Goal: Task Accomplishment & Management: Manage account settings

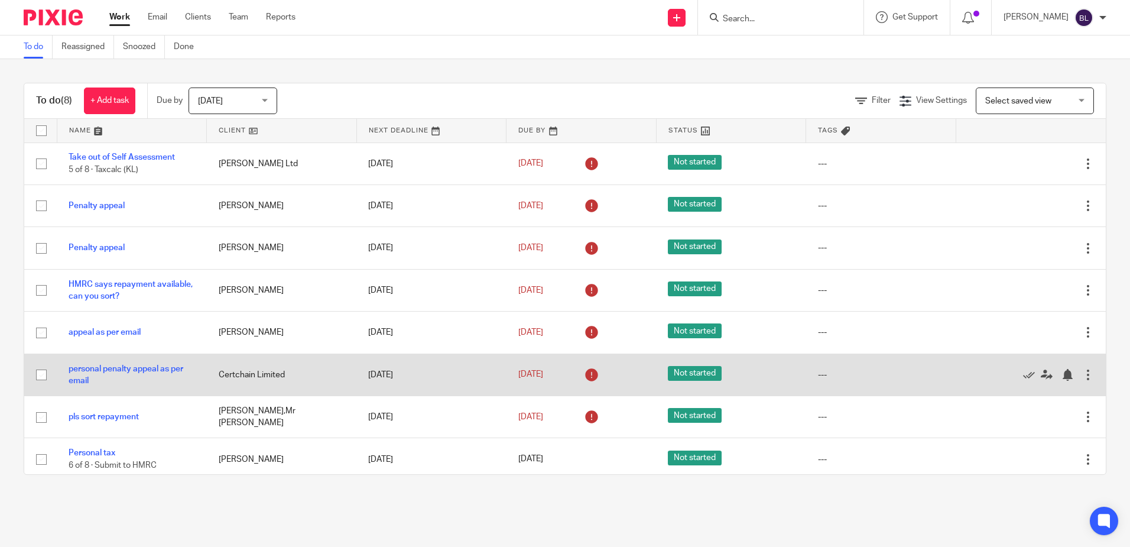
click at [553, 362] on td "3 Sep 2025" at bounding box center [581, 374] width 150 height 42
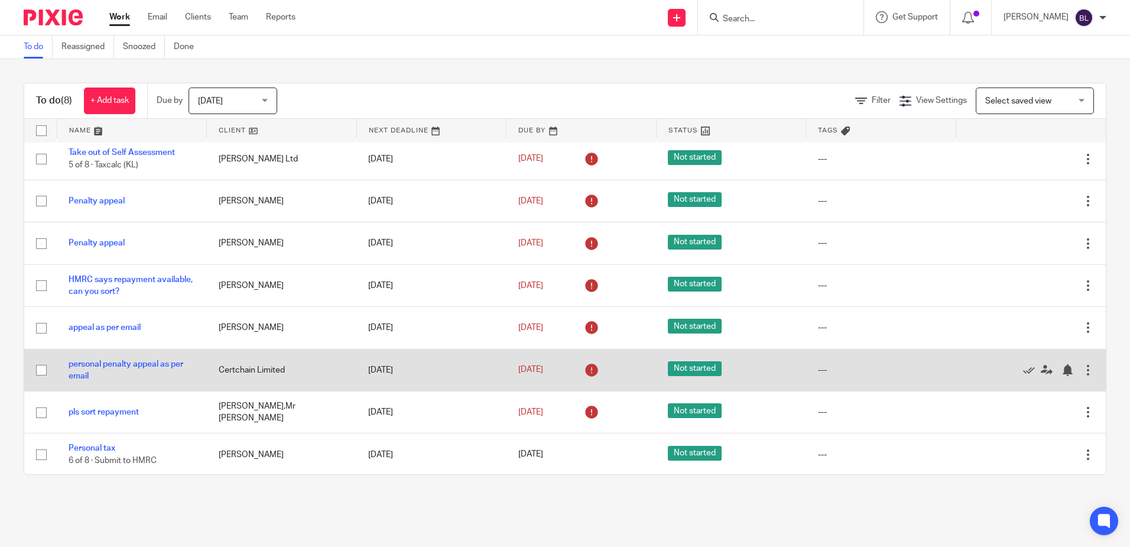
scroll to position [6, 0]
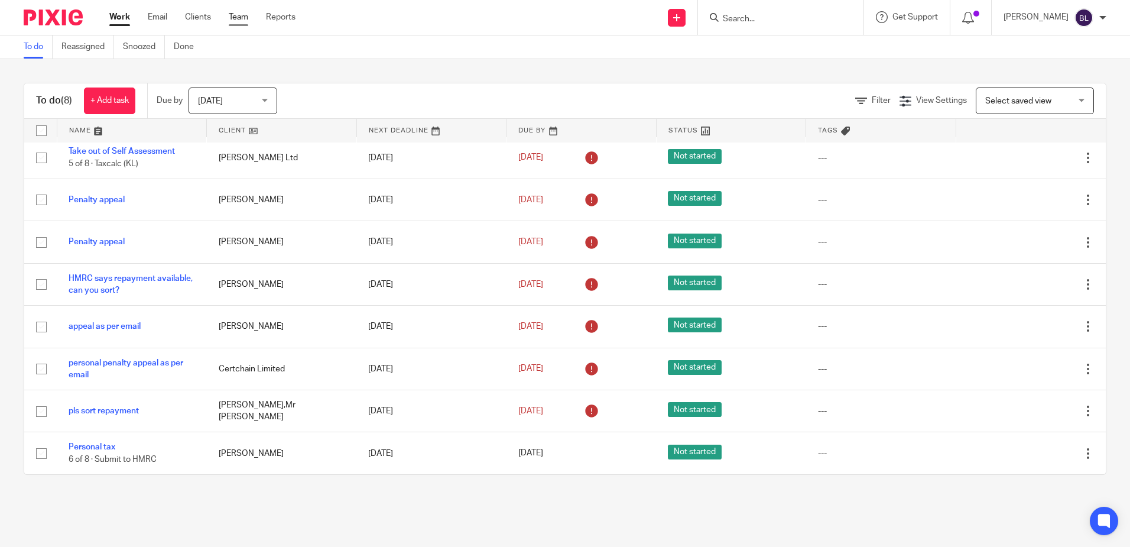
click at [235, 13] on link "Team" at bounding box center [239, 17] width 20 height 12
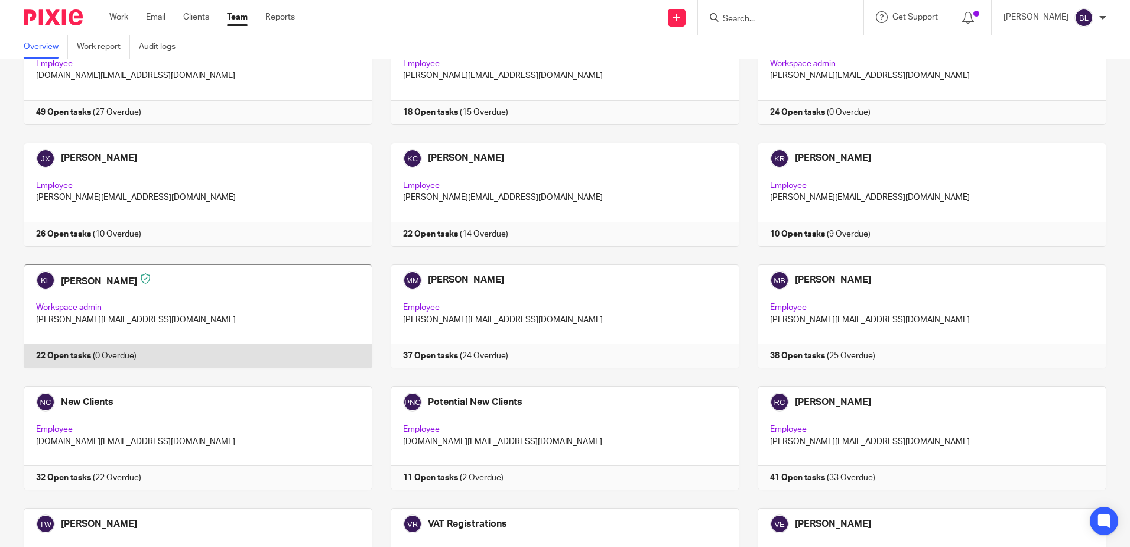
scroll to position [473, 0]
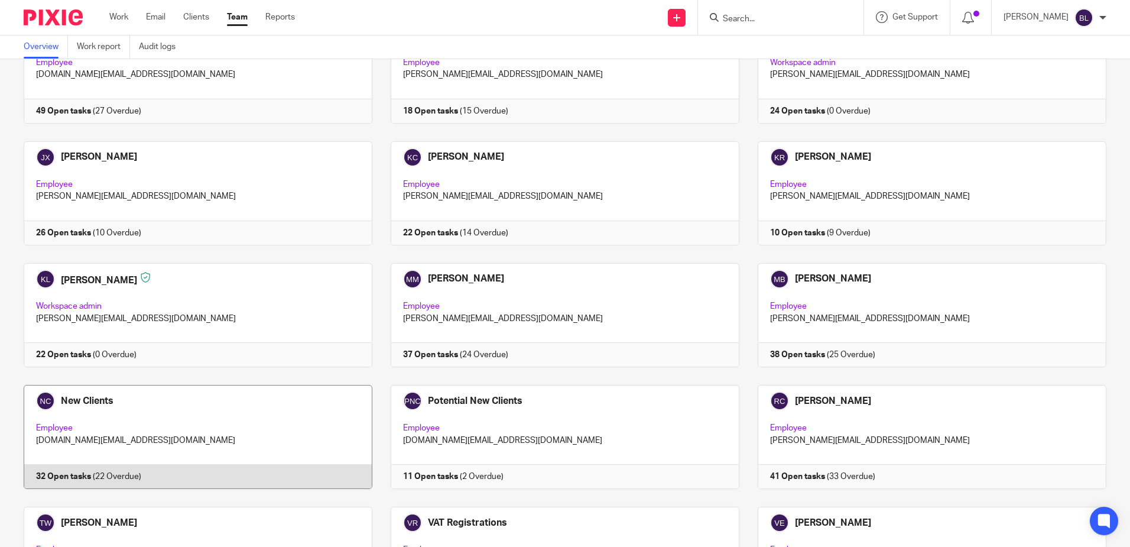
click at [80, 398] on link at bounding box center [188, 437] width 367 height 104
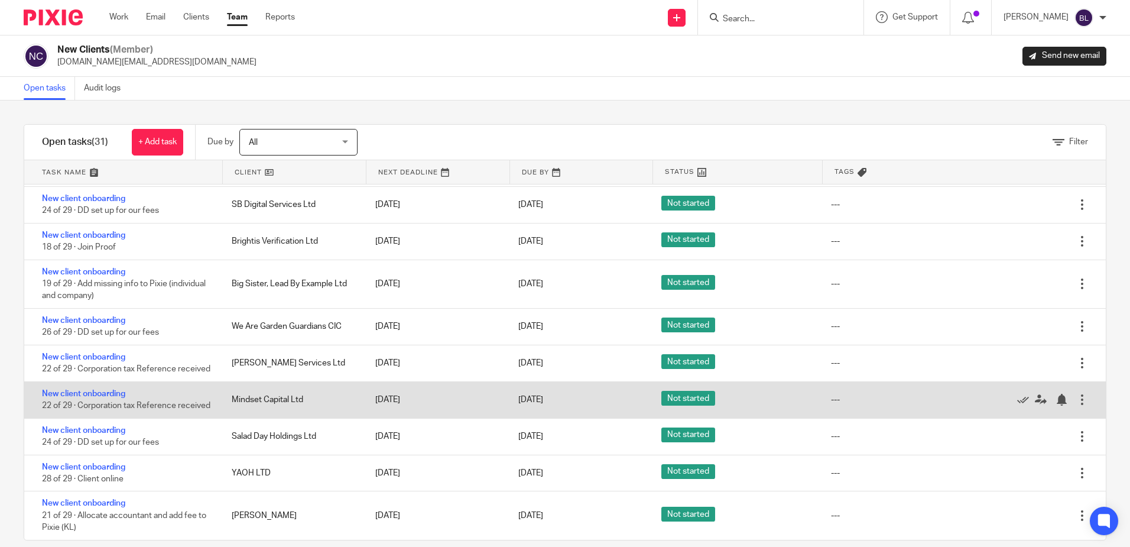
scroll to position [863, 0]
click at [108, 389] on link "New client onboarding" at bounding box center [83, 393] width 83 height 8
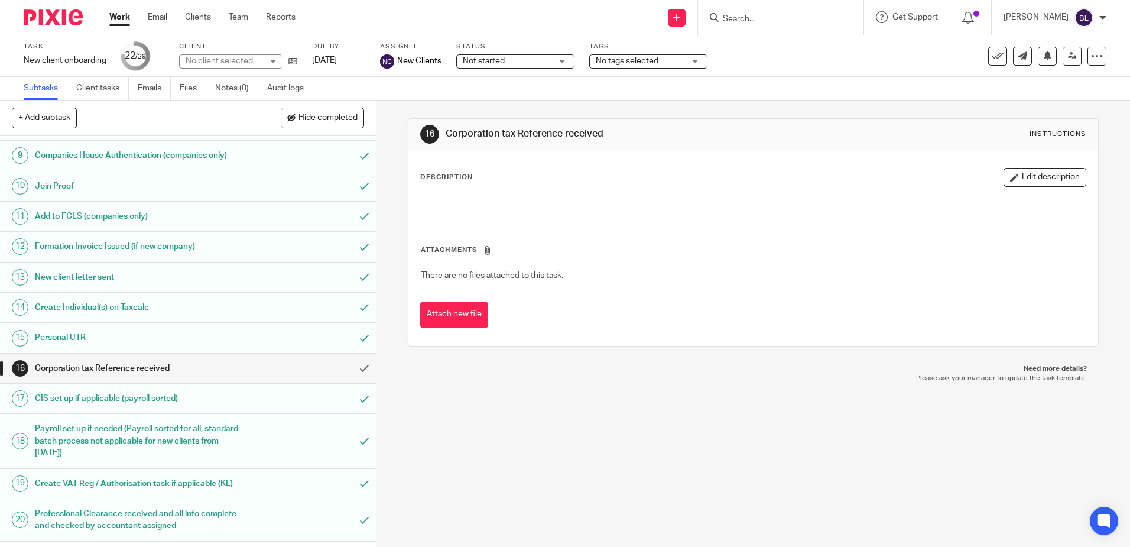
scroll to position [296, 0]
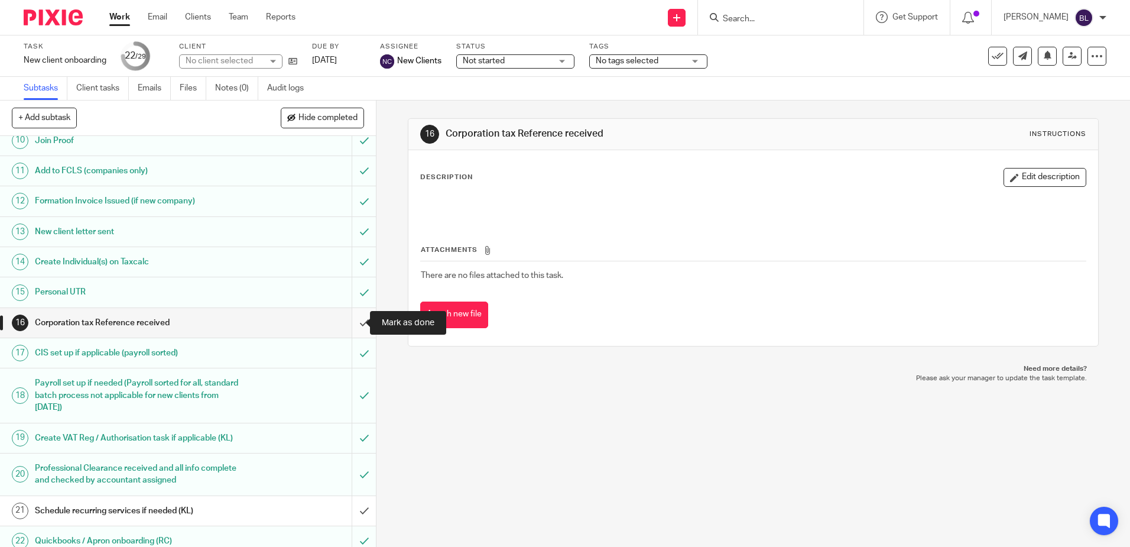
click at [352, 322] on input "submit" at bounding box center [188, 323] width 376 height 30
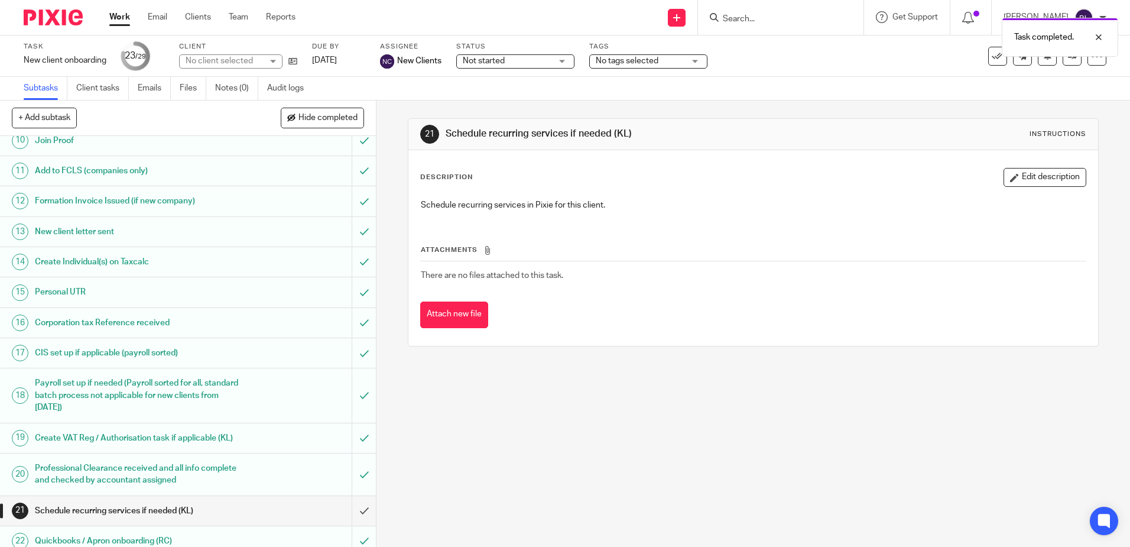
scroll to position [530, 0]
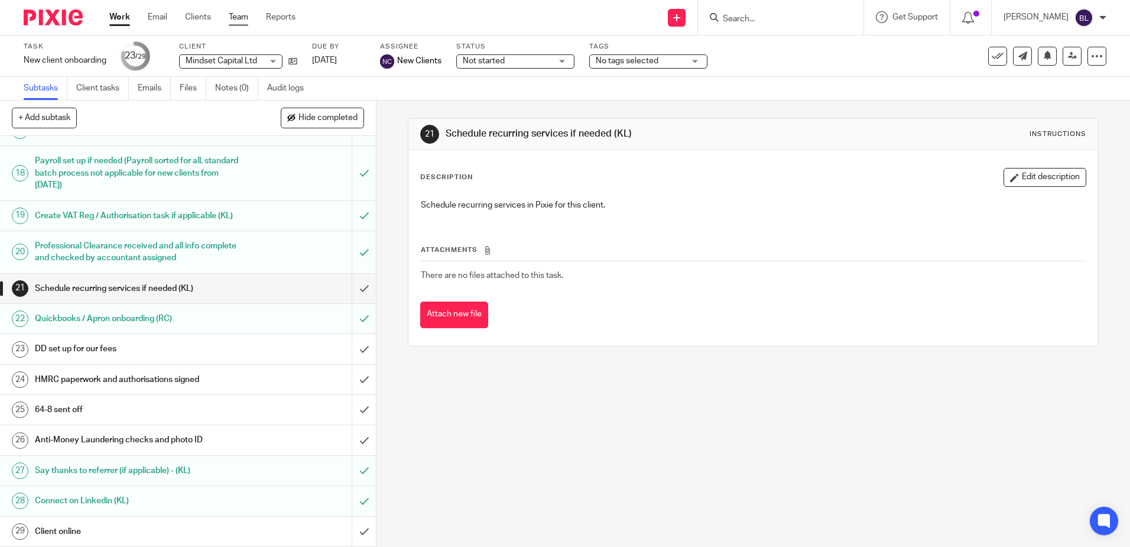
click at [236, 15] on link "Team" at bounding box center [239, 17] width 20 height 12
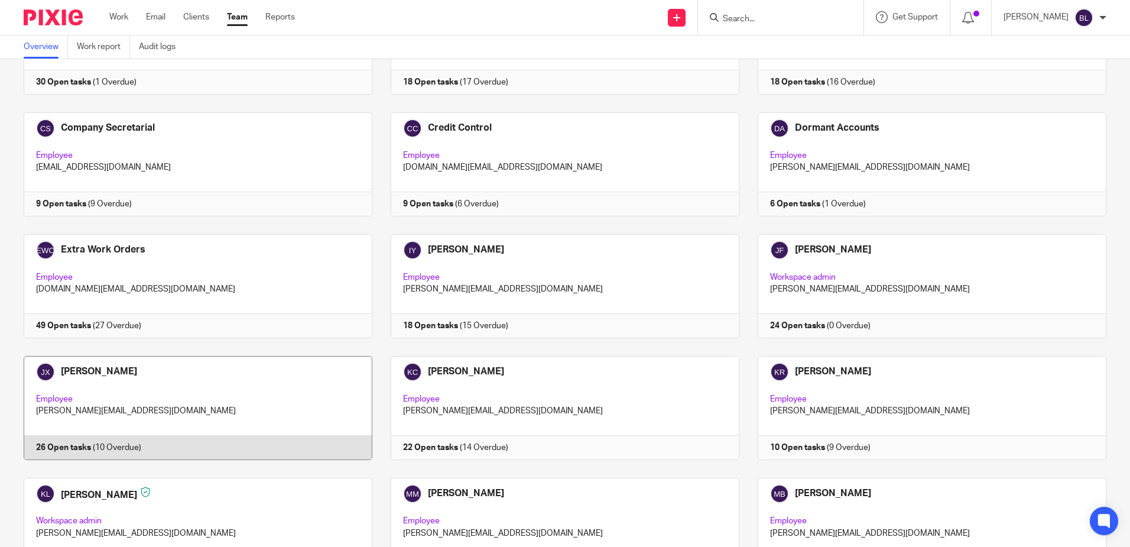
scroll to position [355, 0]
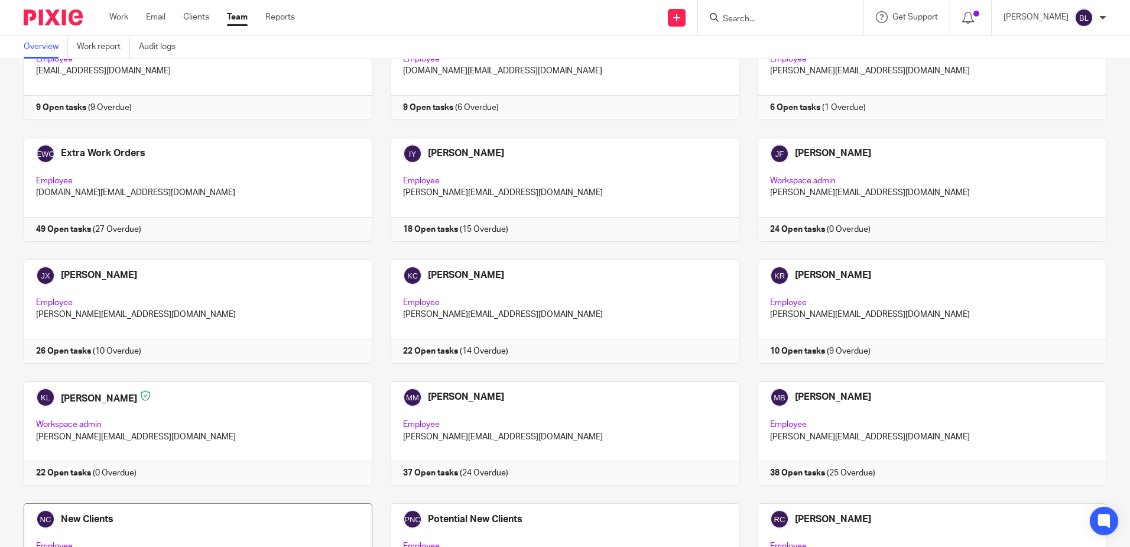
click at [84, 512] on link at bounding box center [188, 555] width 367 height 104
click at [97, 514] on link at bounding box center [188, 555] width 367 height 104
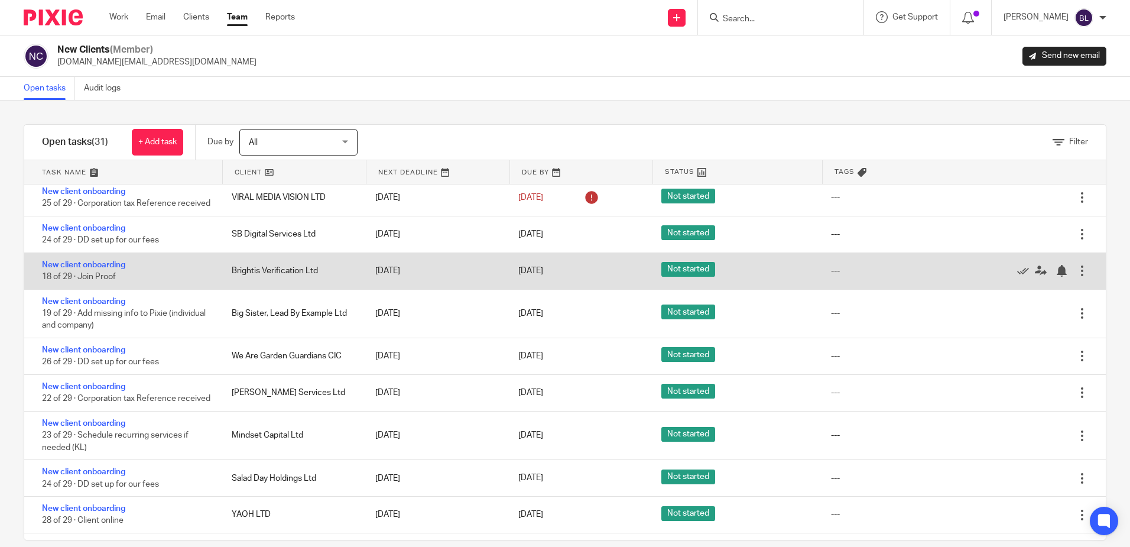
scroll to position [863, 0]
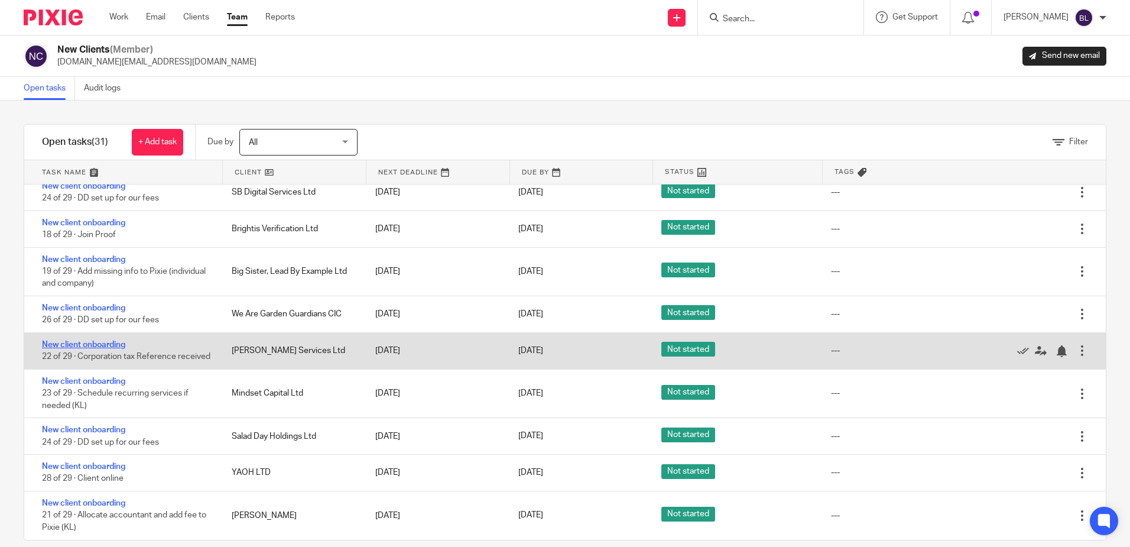
click at [85, 340] on link "New client onboarding" at bounding box center [83, 344] width 83 height 8
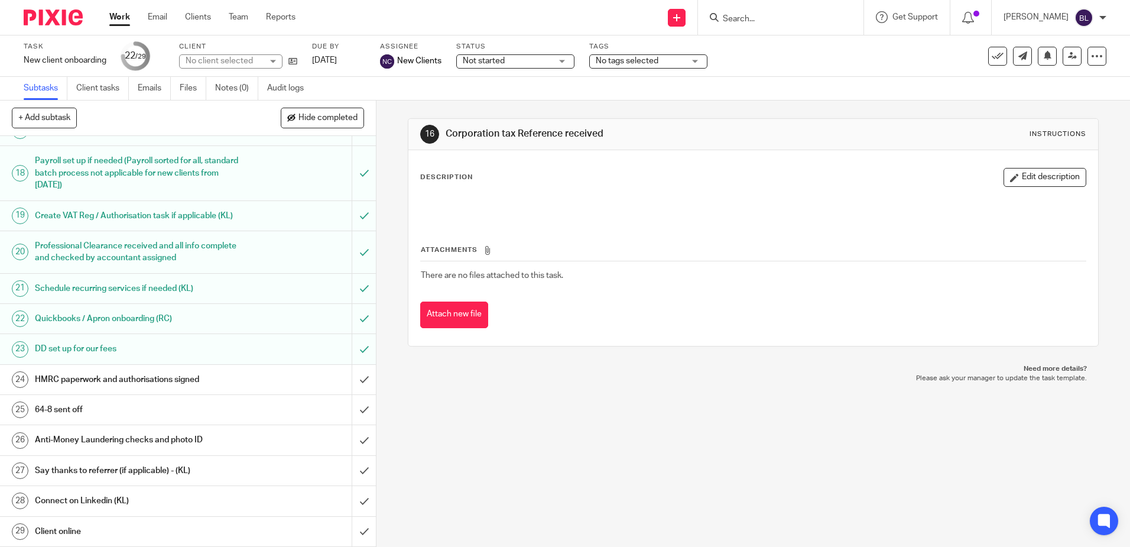
scroll to position [530, 0]
click at [350, 379] on input "submit" at bounding box center [188, 380] width 376 height 30
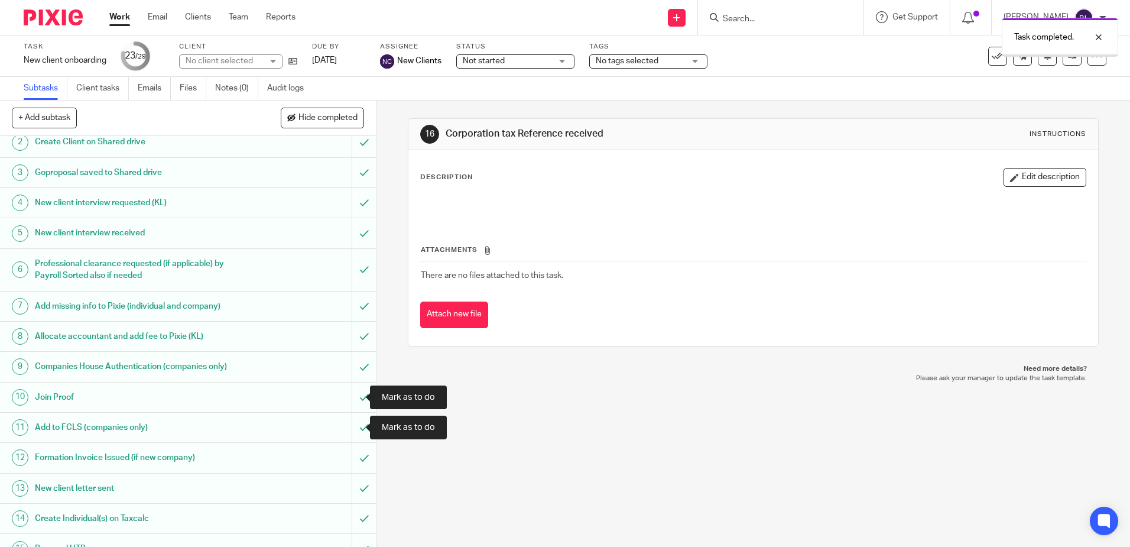
scroll to position [296, 0]
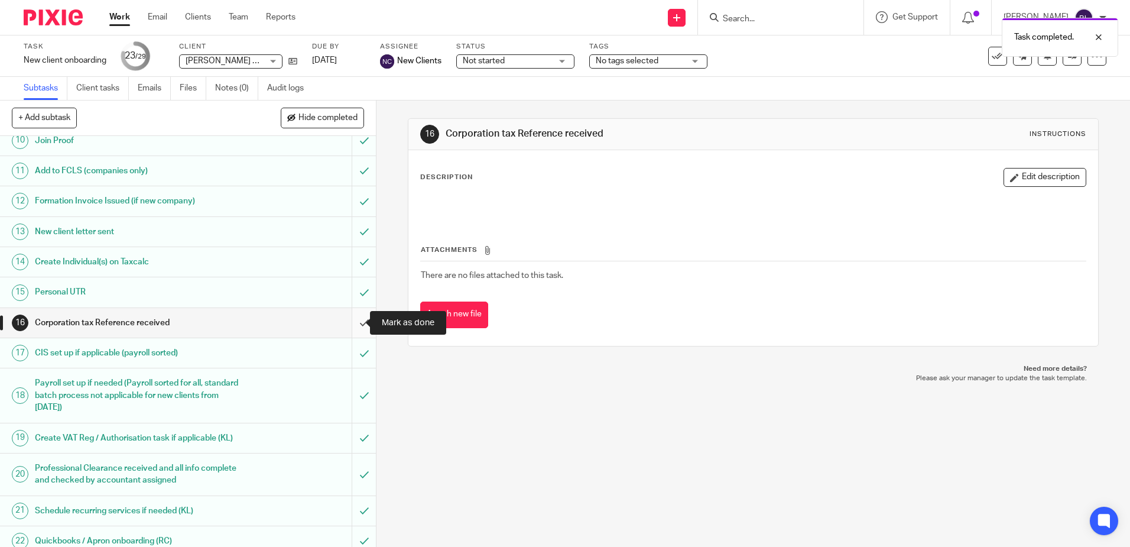
click at [352, 323] on input "submit" at bounding box center [188, 323] width 376 height 30
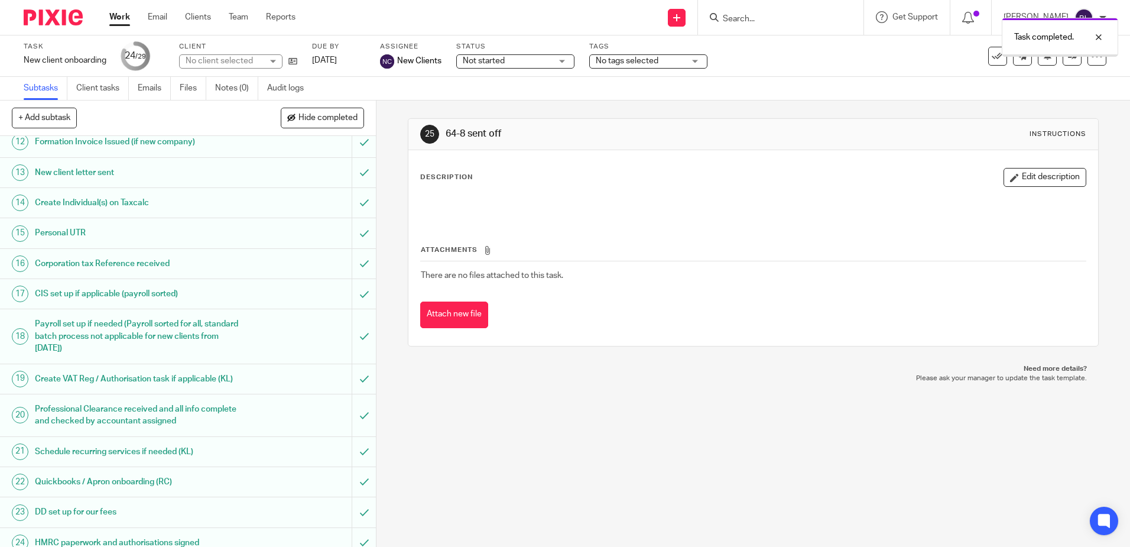
scroll to position [530, 0]
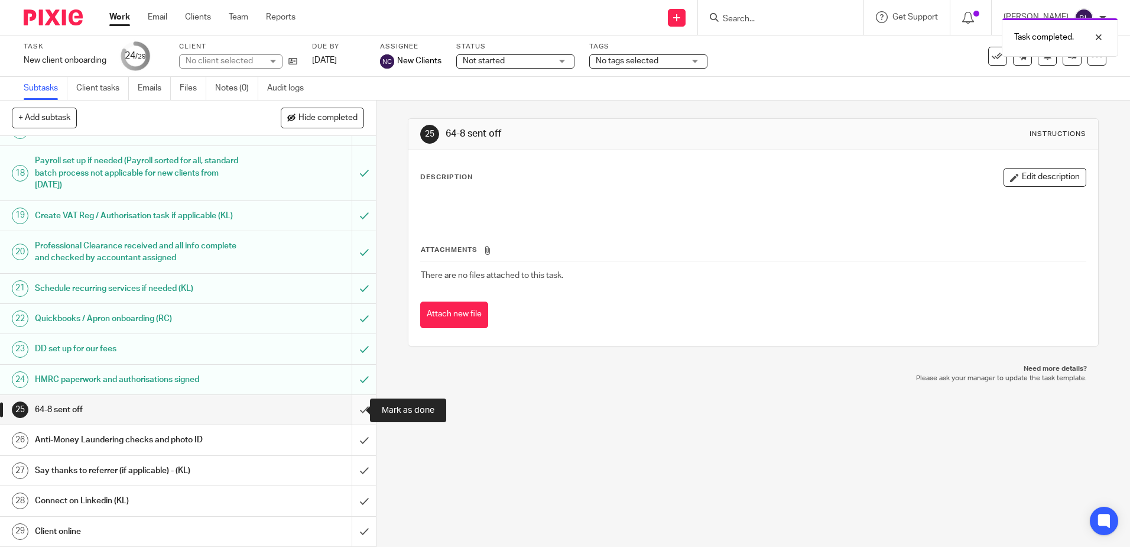
click at [350, 409] on input "submit" at bounding box center [188, 410] width 376 height 30
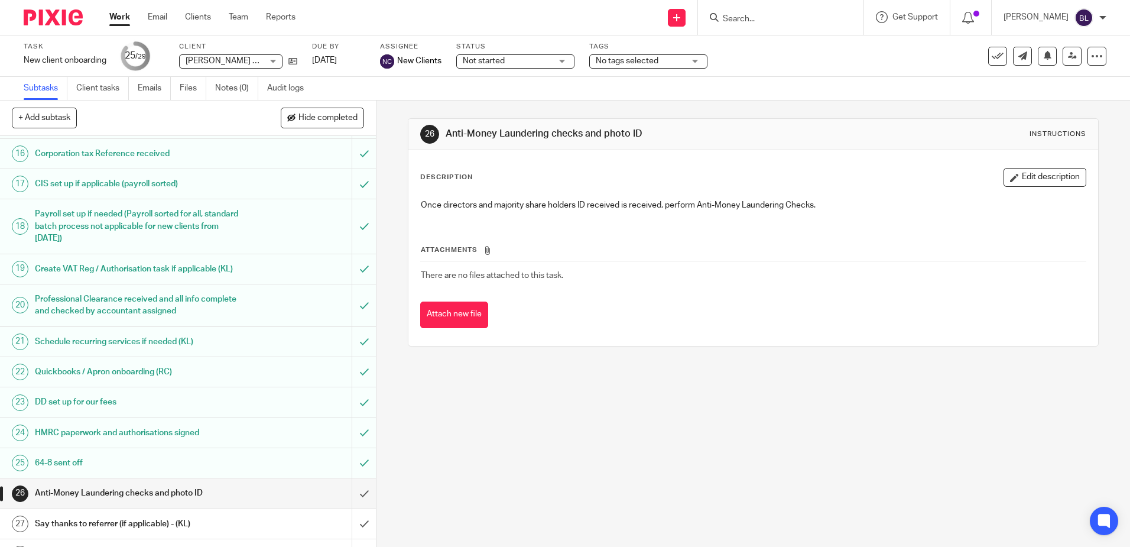
scroll to position [530, 0]
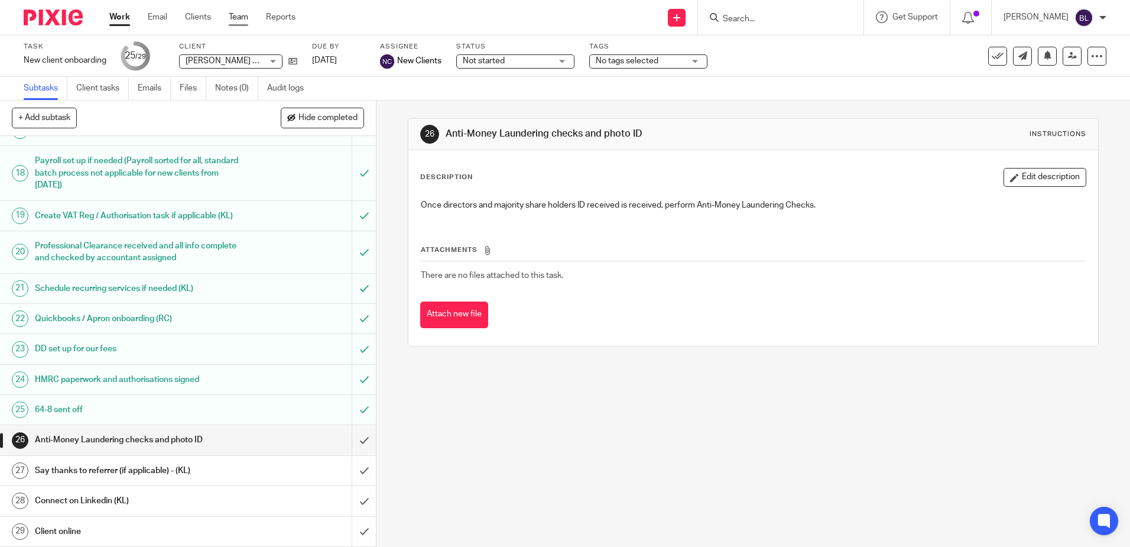
click at [246, 15] on link "Team" at bounding box center [239, 17] width 20 height 12
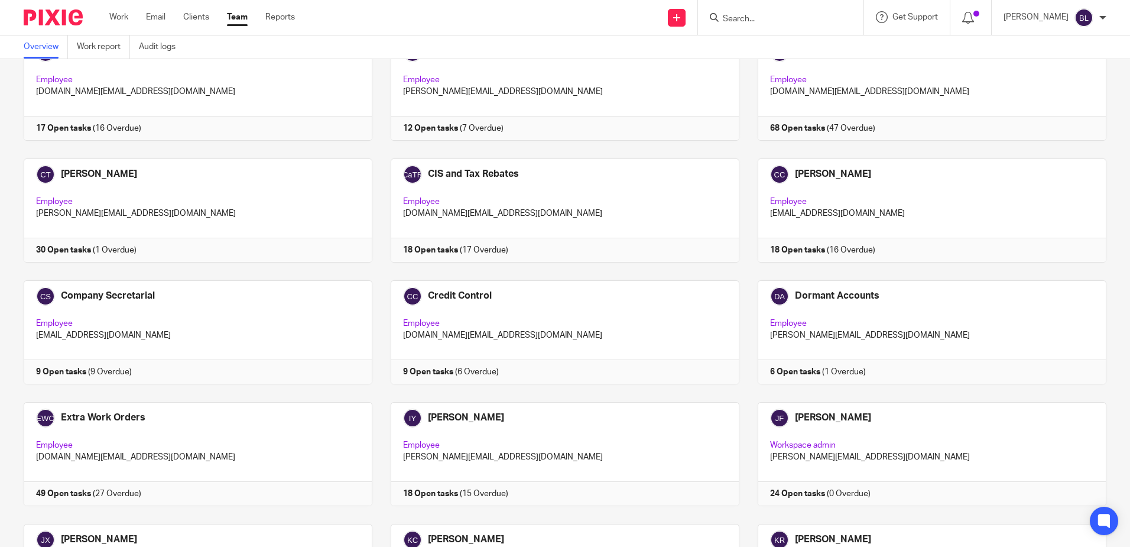
scroll to position [355, 0]
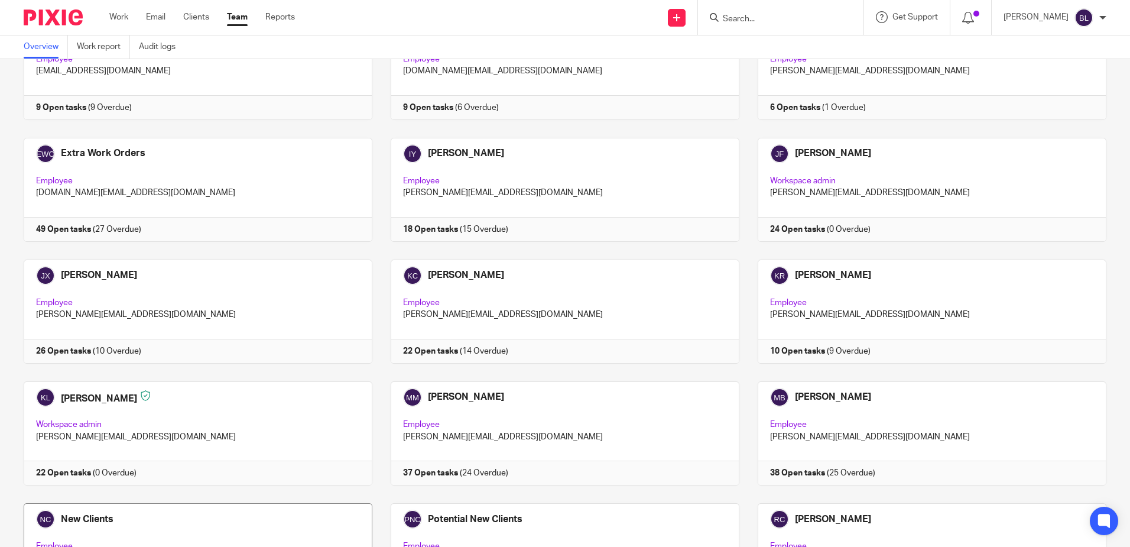
click at [73, 517] on link at bounding box center [188, 555] width 367 height 104
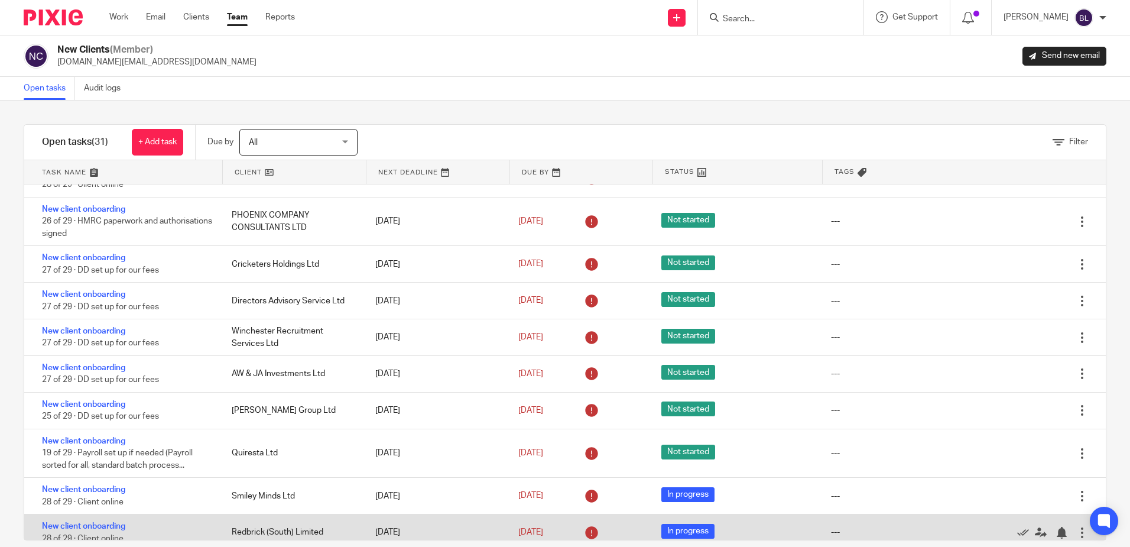
scroll to position [591, 0]
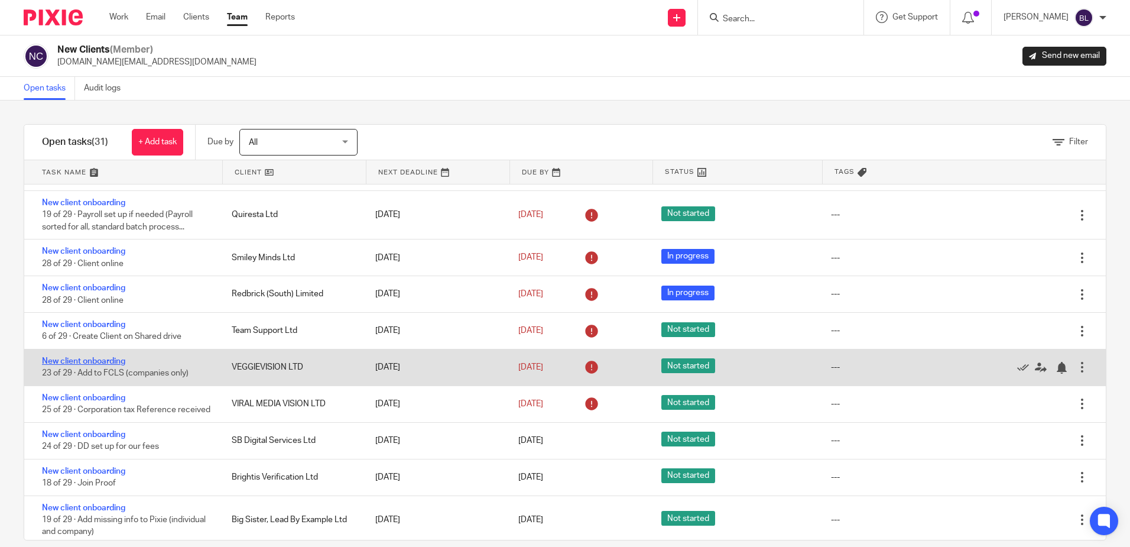
click at [63, 359] on link "New client onboarding" at bounding box center [83, 361] width 83 height 8
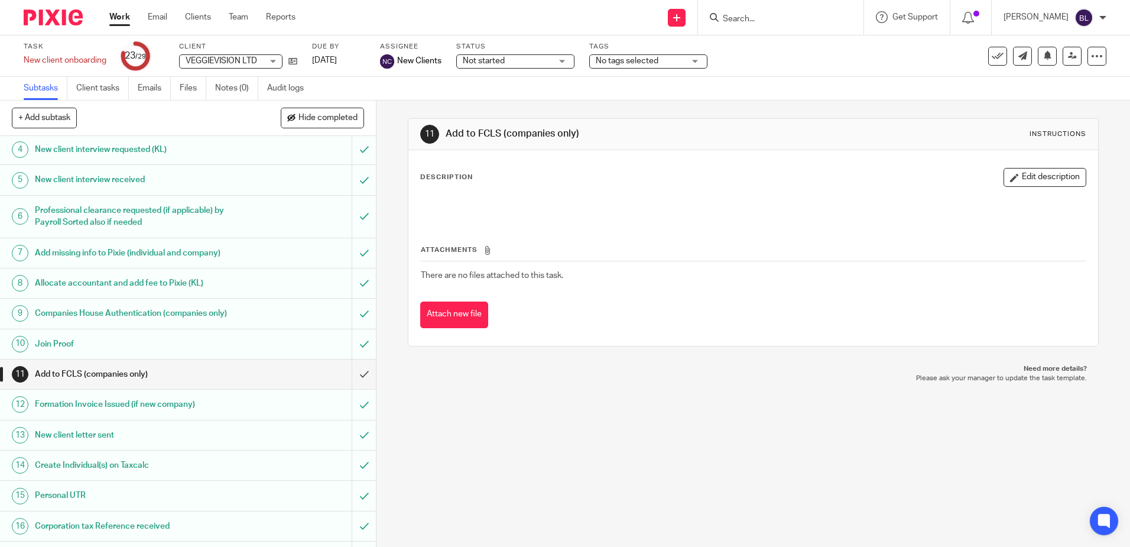
scroll to position [57, 0]
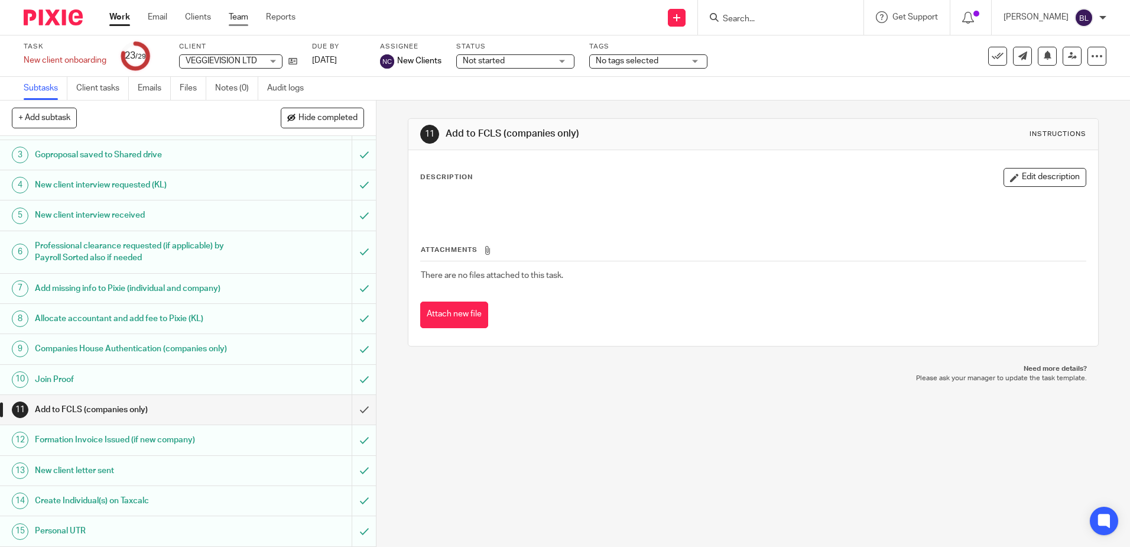
click at [243, 12] on link "Team" at bounding box center [239, 17] width 20 height 12
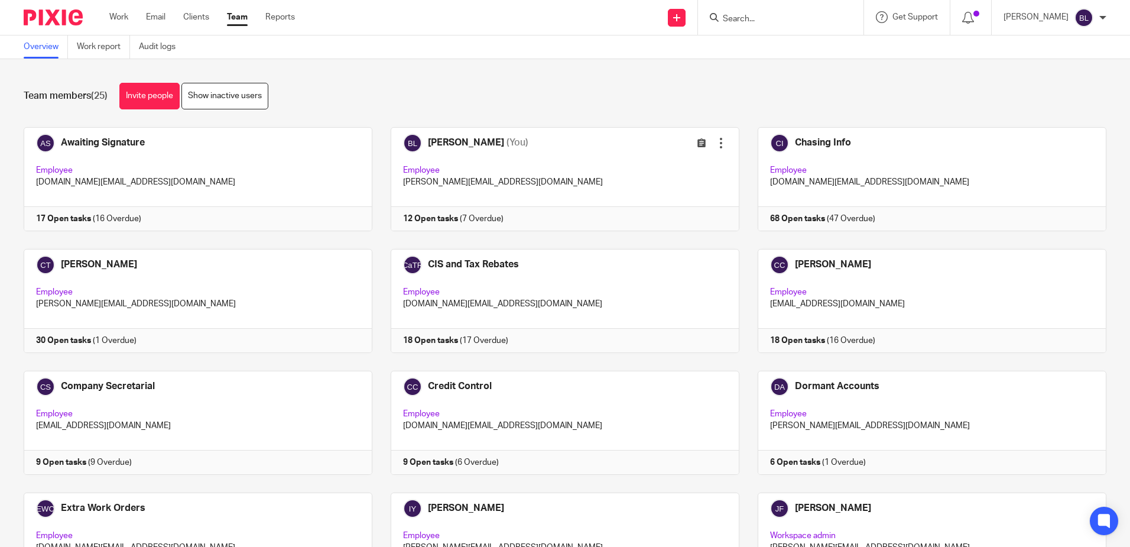
scroll to position [414, 0]
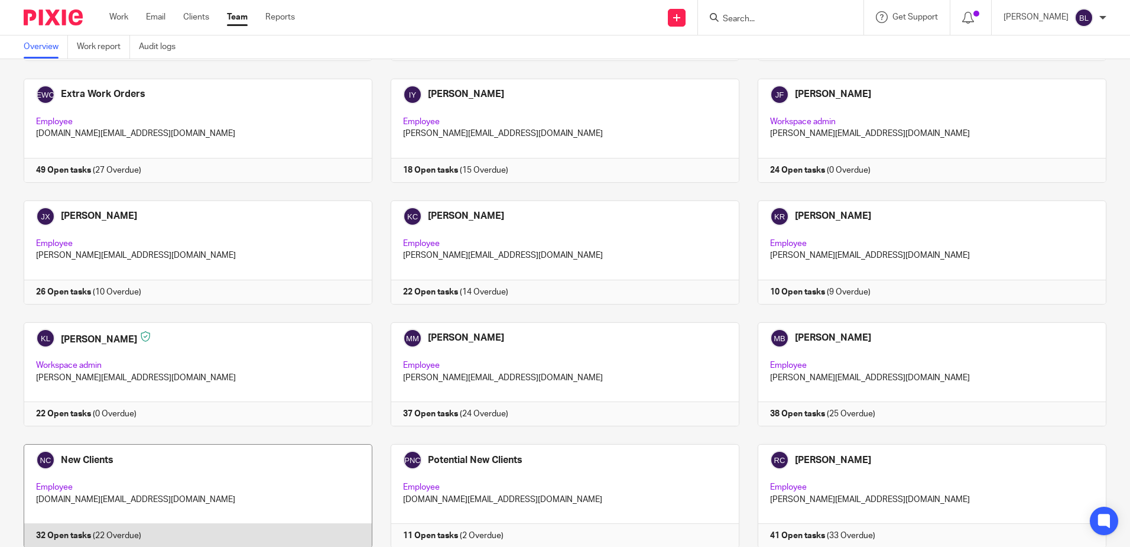
click at [95, 460] on link at bounding box center [188, 496] width 367 height 104
click at [95, 457] on link at bounding box center [188, 496] width 367 height 104
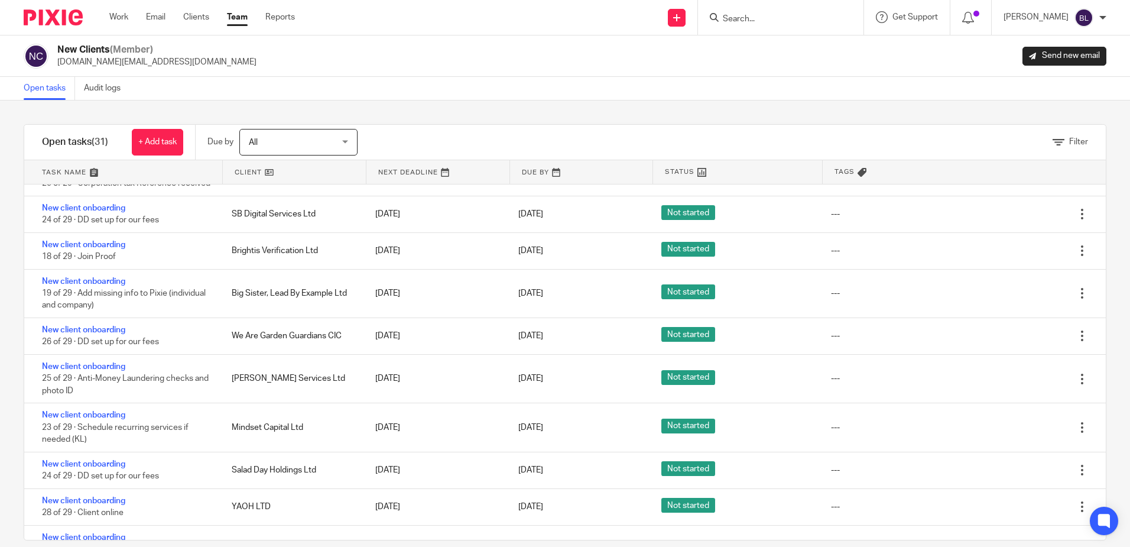
scroll to position [863, 0]
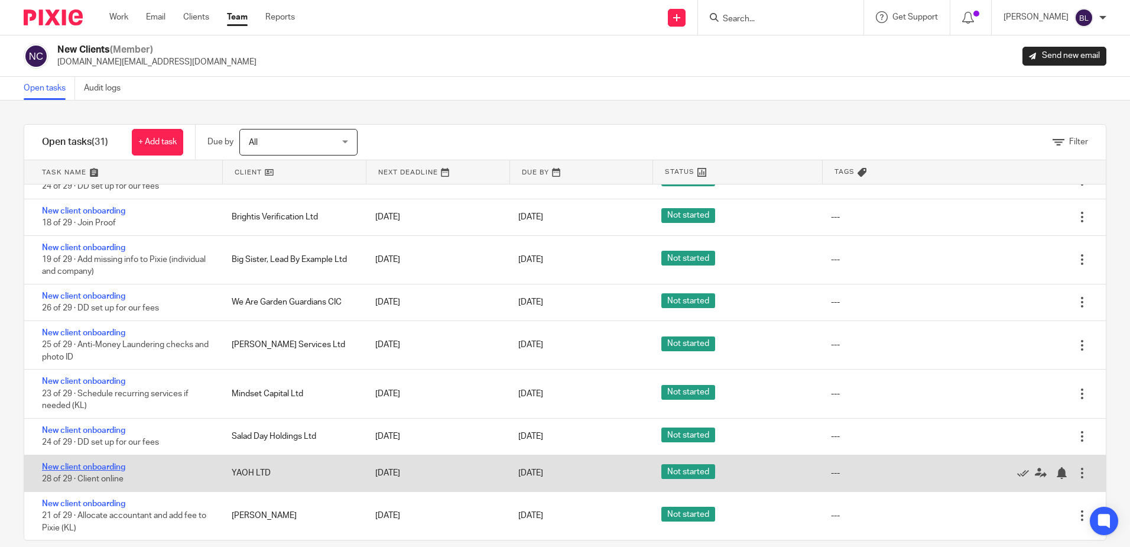
click at [118, 464] on link "New client onboarding" at bounding box center [83, 467] width 83 height 8
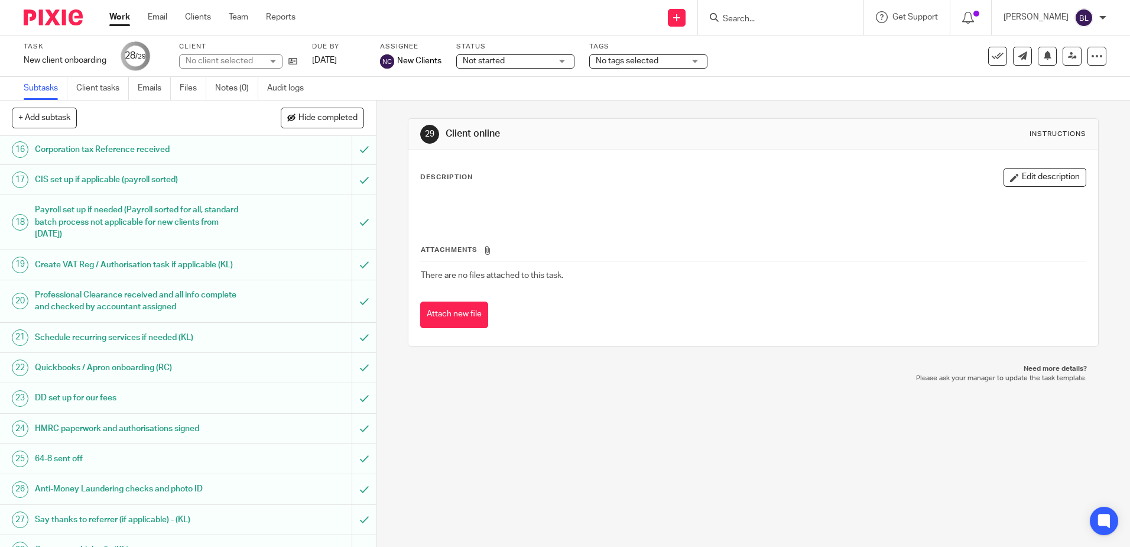
scroll to position [530, 0]
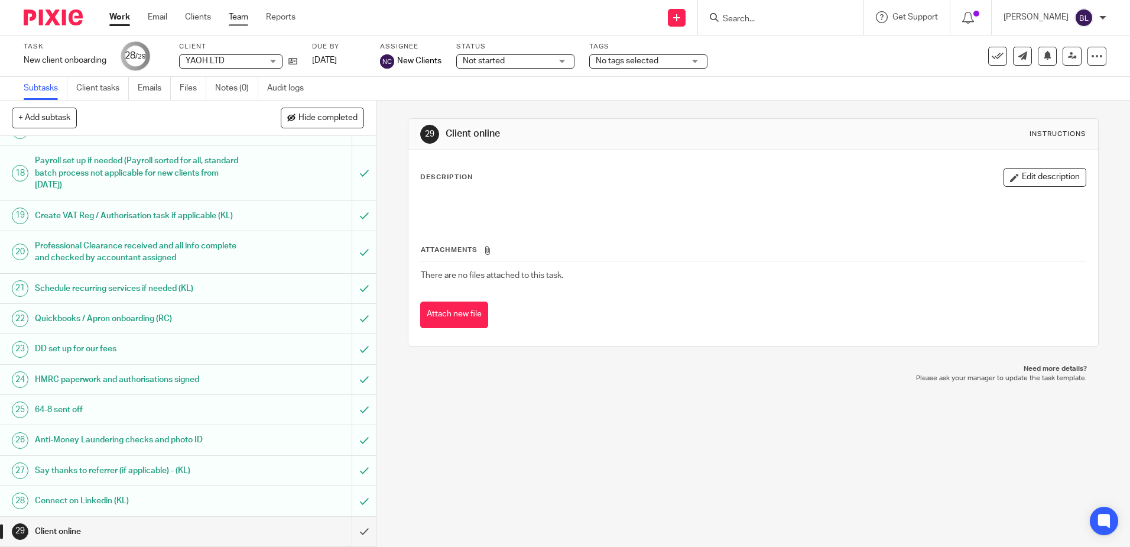
click at [234, 17] on link "Team" at bounding box center [239, 17] width 20 height 12
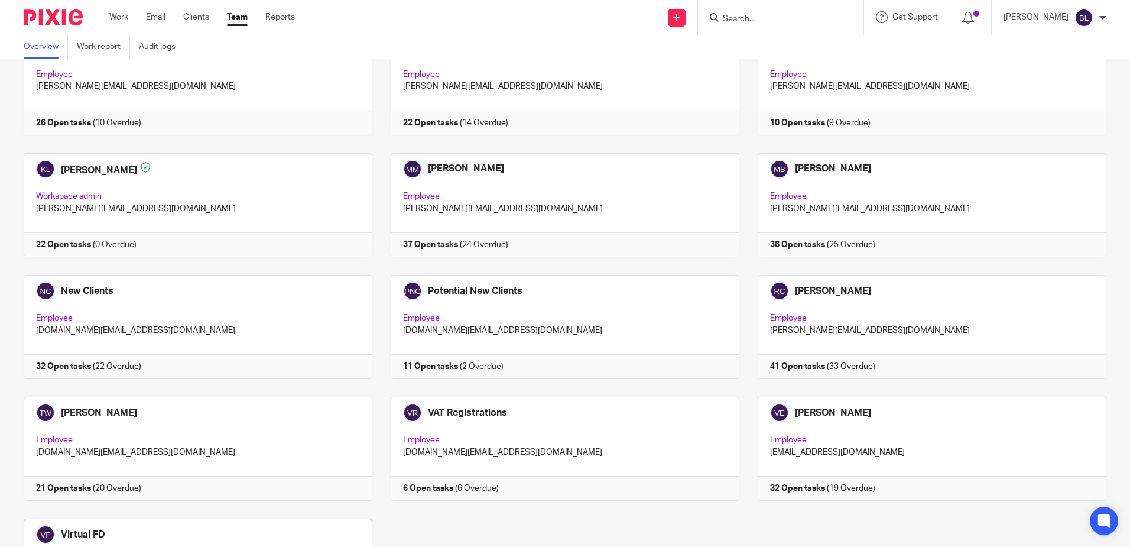
scroll to position [700, 0]
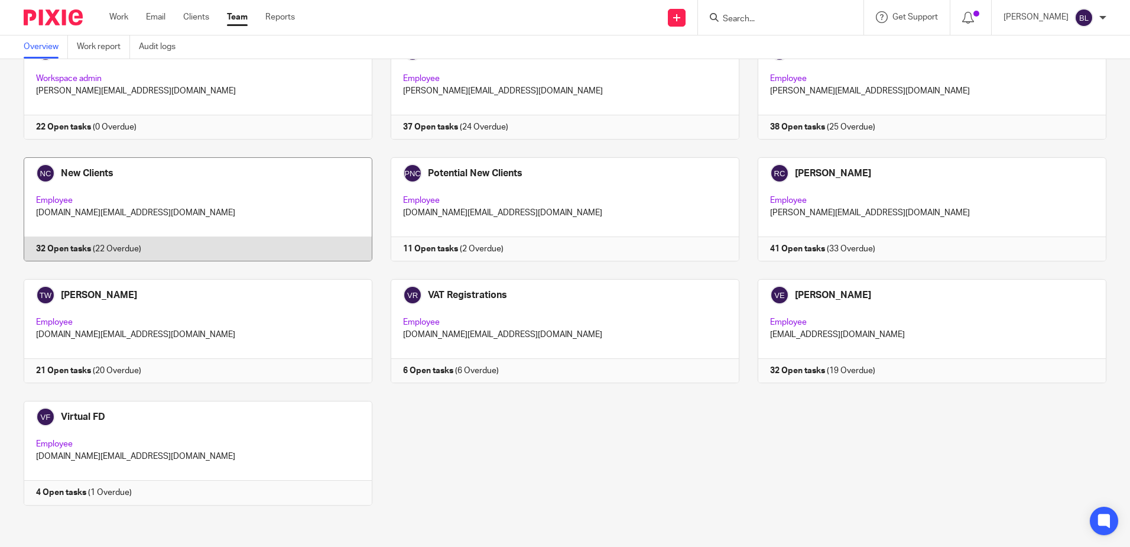
click at [68, 173] on link at bounding box center [188, 209] width 367 height 104
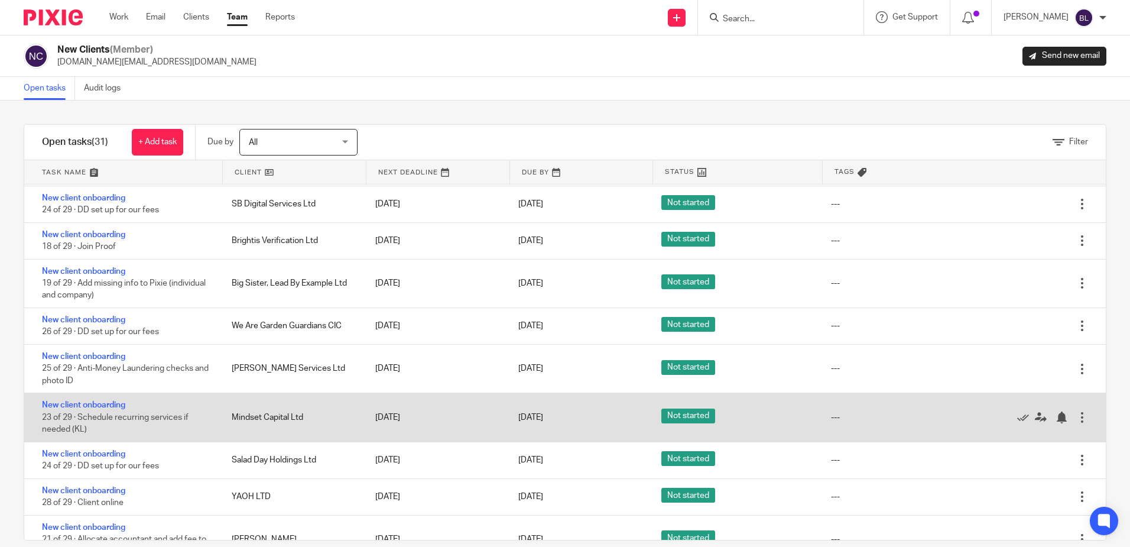
scroll to position [863, 0]
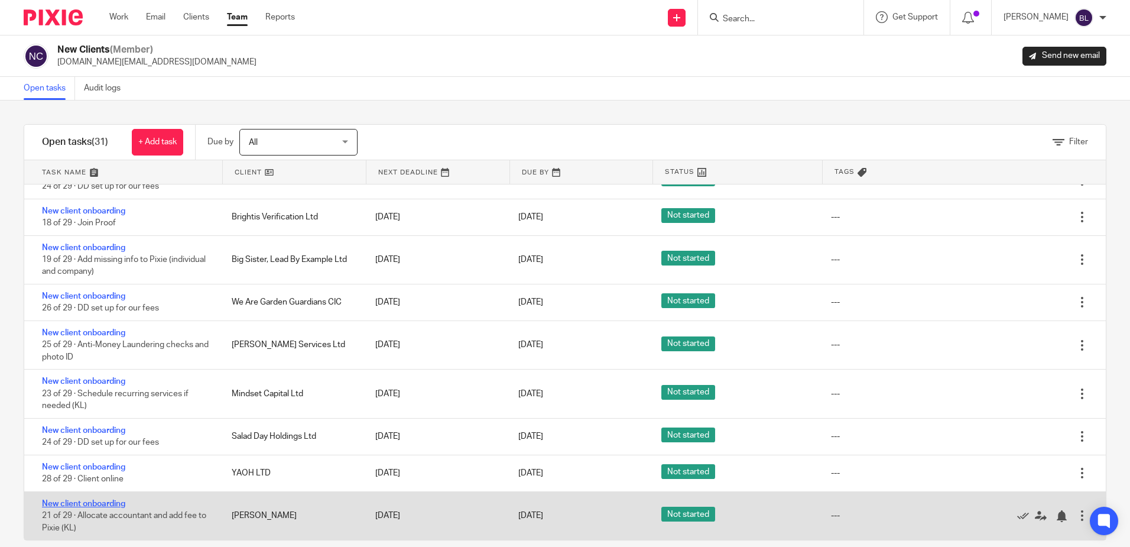
click at [101, 501] on link "New client onboarding" at bounding box center [83, 503] width 83 height 8
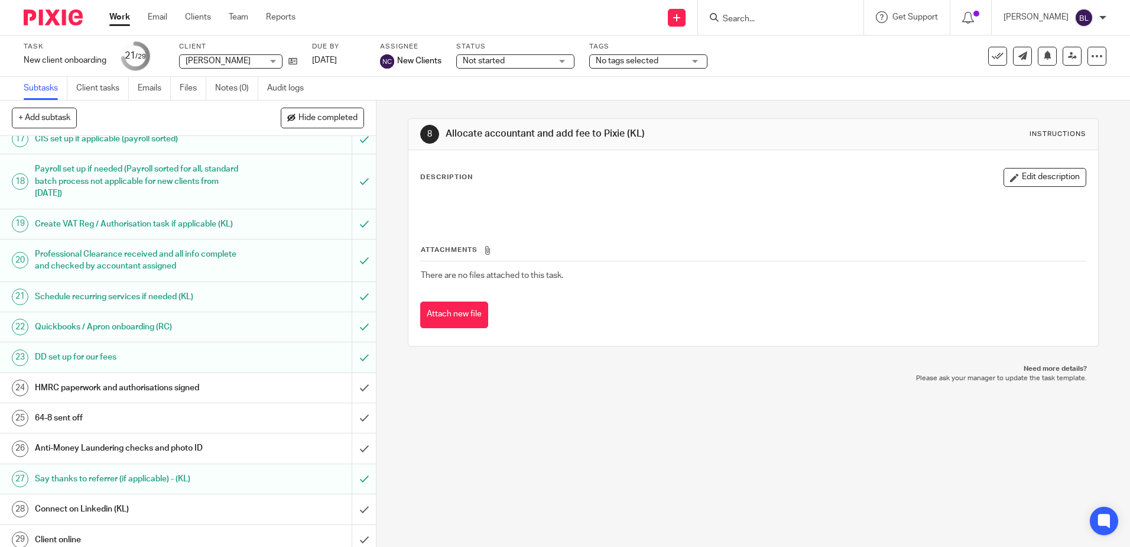
scroll to position [530, 0]
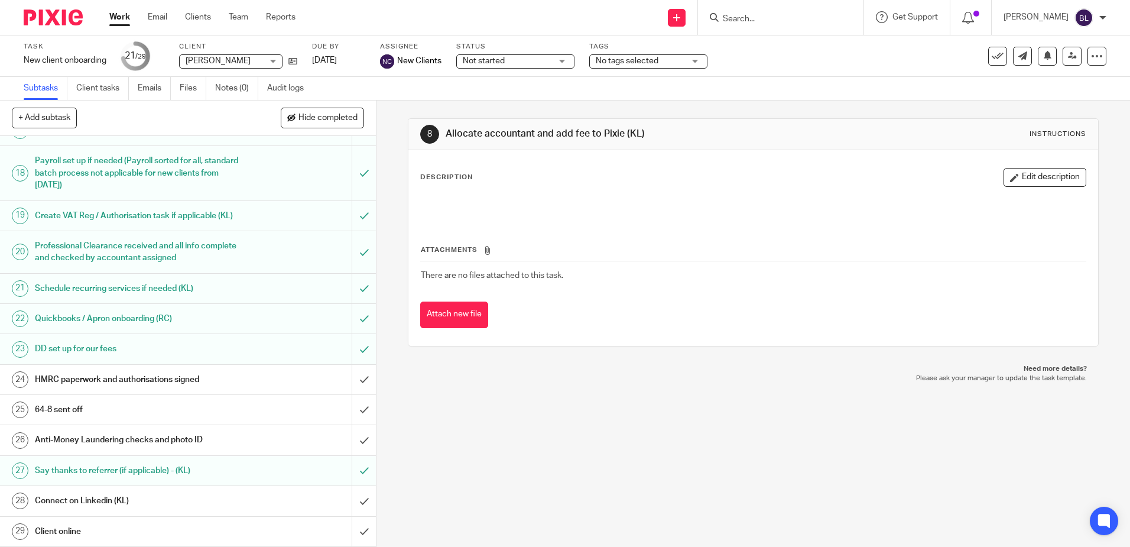
click at [734, 19] on input "Search" at bounding box center [775, 19] width 106 height 11
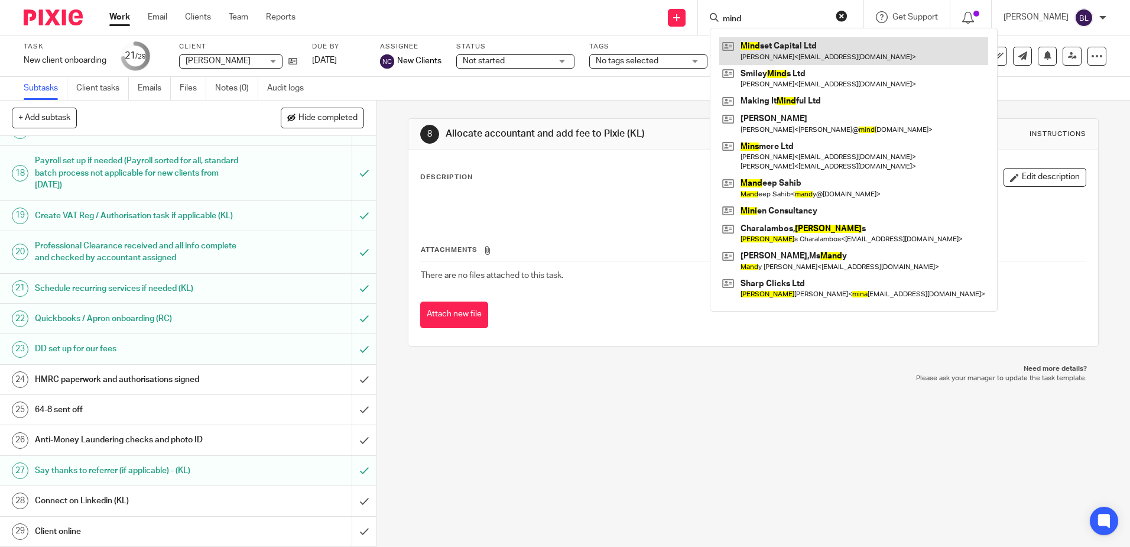
type input "mind"
click at [797, 47] on link at bounding box center [853, 50] width 269 height 27
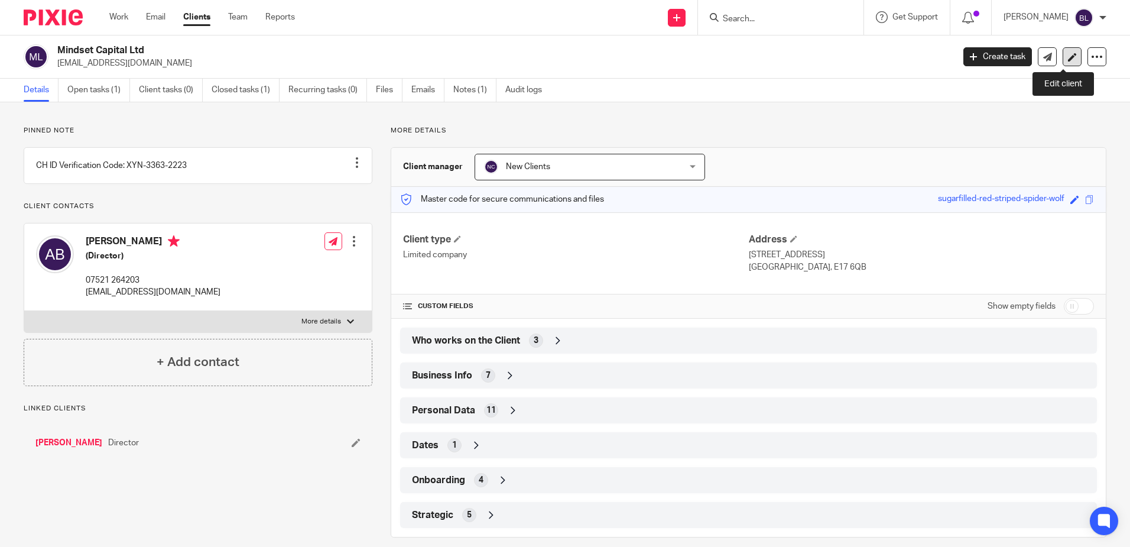
click at [1068, 60] on icon at bounding box center [1072, 57] width 9 height 9
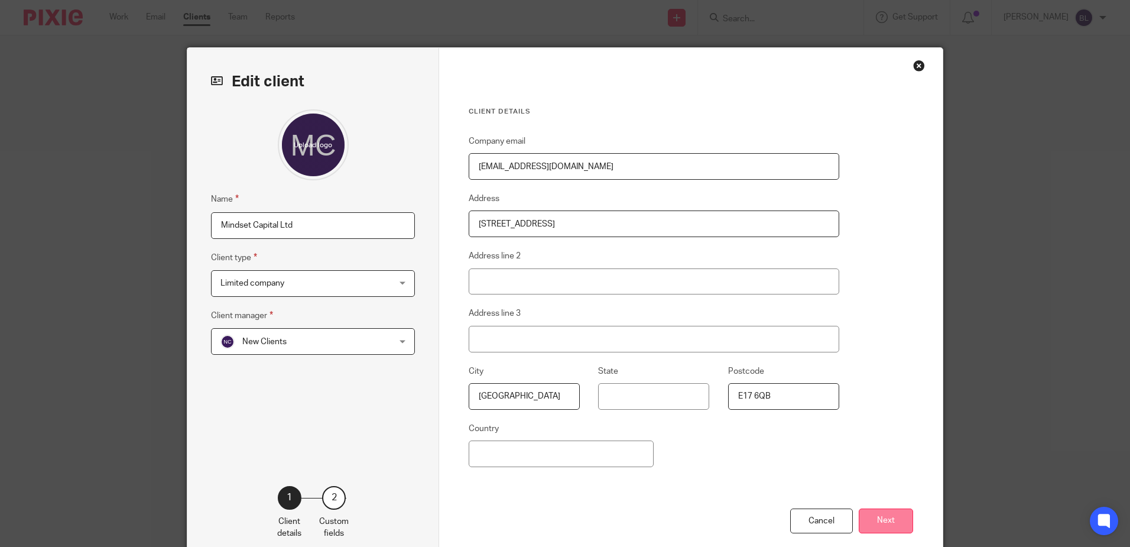
click at [892, 517] on button "Next" at bounding box center [886, 520] width 54 height 25
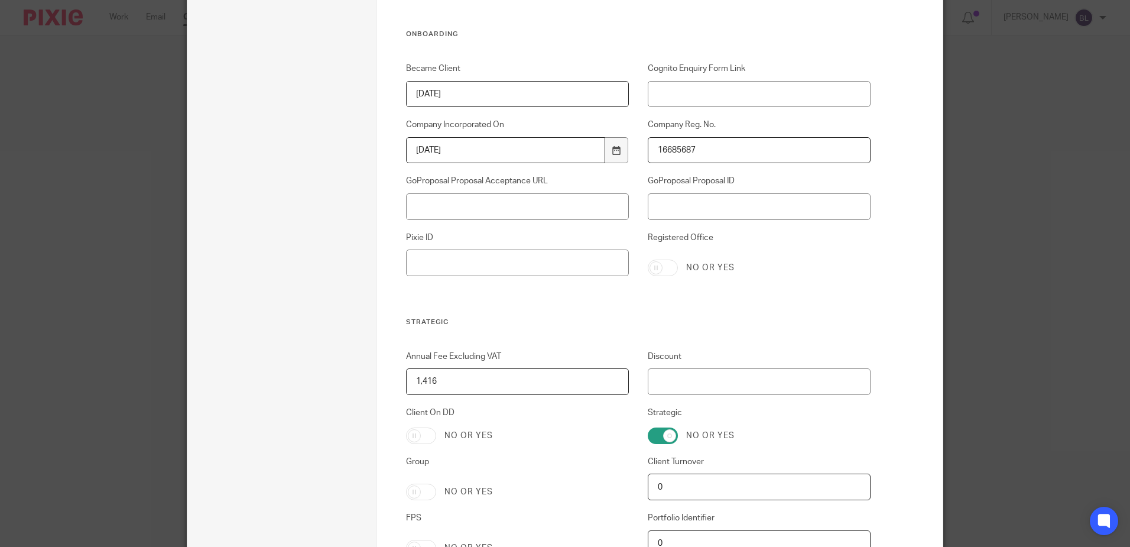
scroll to position [2338, 0]
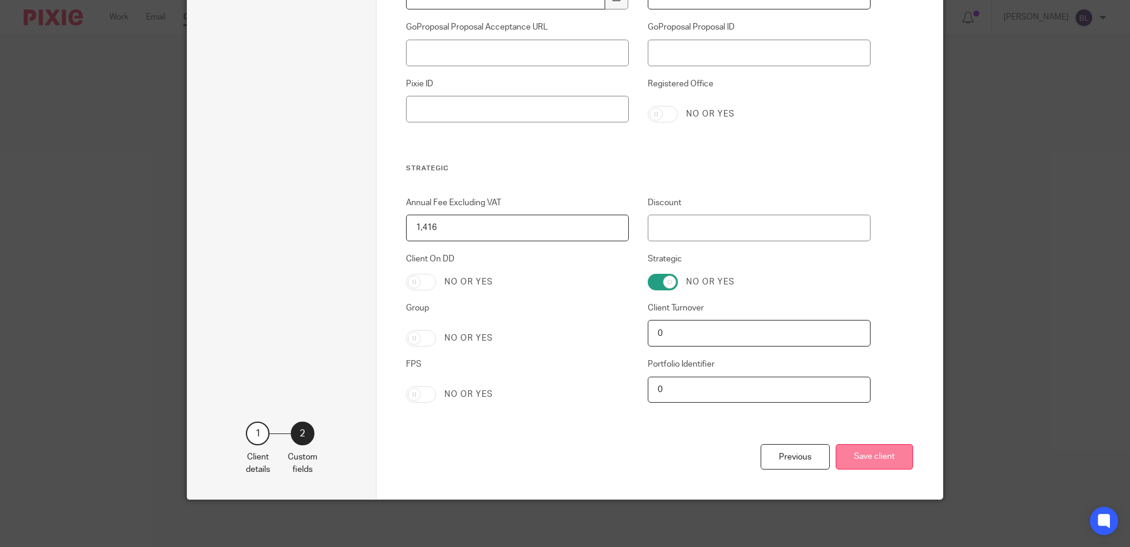
click at [867, 457] on button "Save client" at bounding box center [874, 456] width 77 height 25
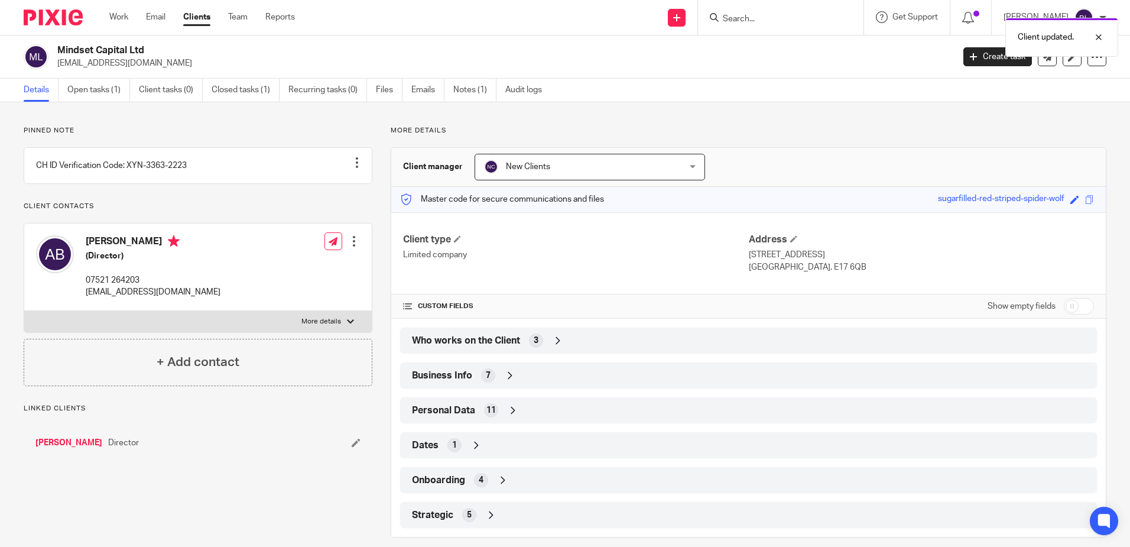
click at [739, 17] on div "Client updated." at bounding box center [841, 34] width 553 height 45
click at [733, 10] on form at bounding box center [785, 17] width 126 height 15
click at [725, 12] on div "Client updated." at bounding box center [841, 34] width 553 height 45
click at [755, 14] on div "Client updated." at bounding box center [841, 34] width 553 height 45
click at [754, 15] on div "Client updated." at bounding box center [841, 34] width 553 height 45
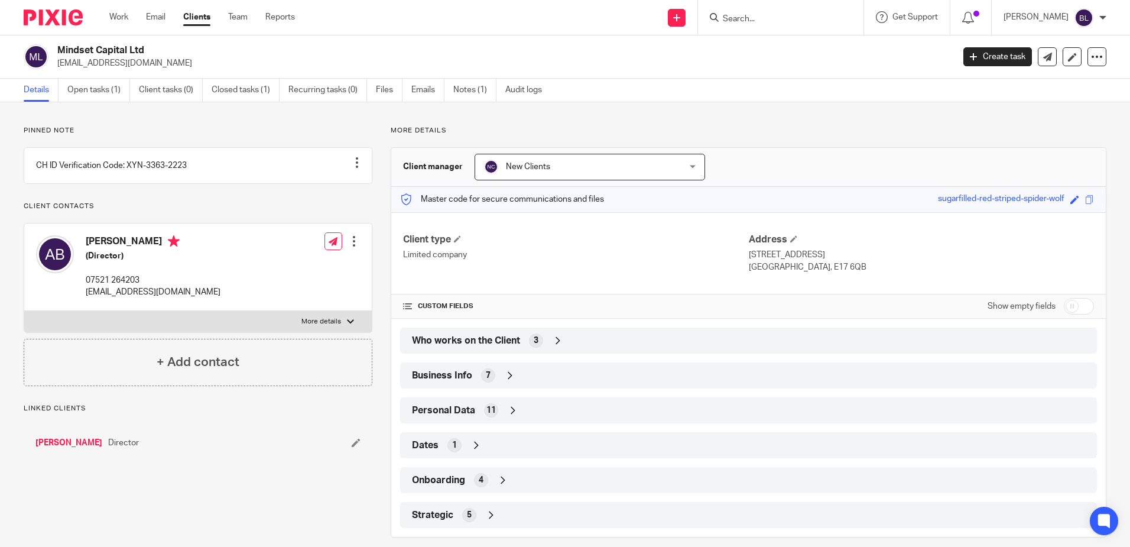
click at [728, 15] on input "Search" at bounding box center [775, 19] width 106 height 11
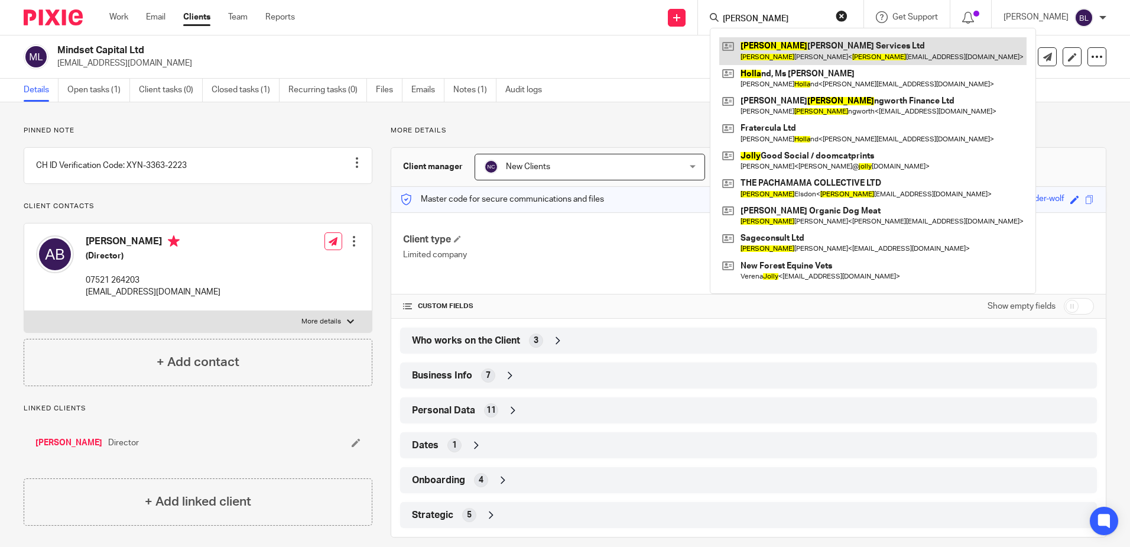
type input "holly"
click at [781, 48] on link at bounding box center [872, 50] width 307 height 27
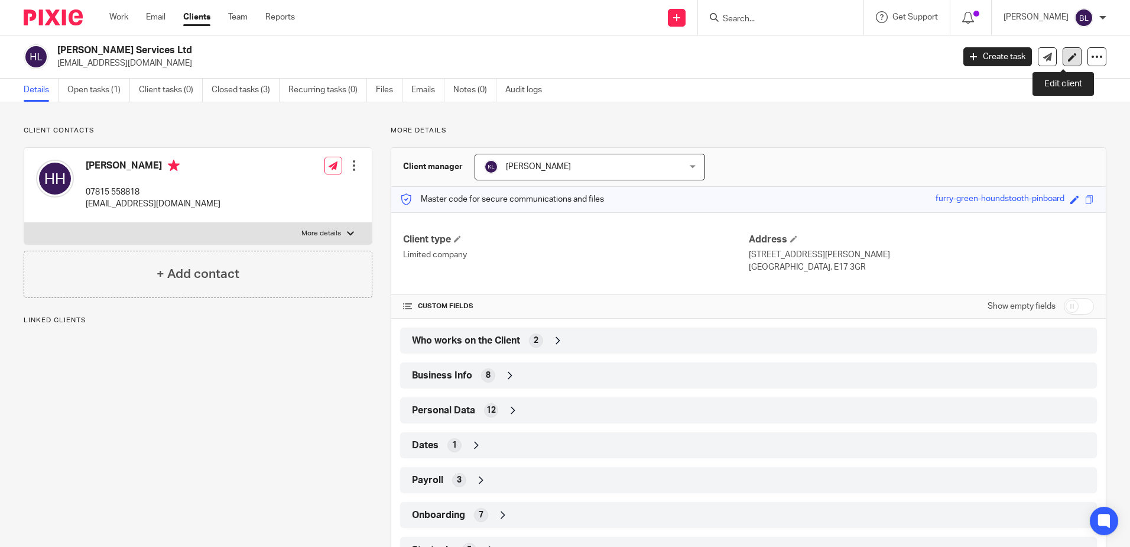
click at [1068, 58] on icon at bounding box center [1072, 57] width 9 height 9
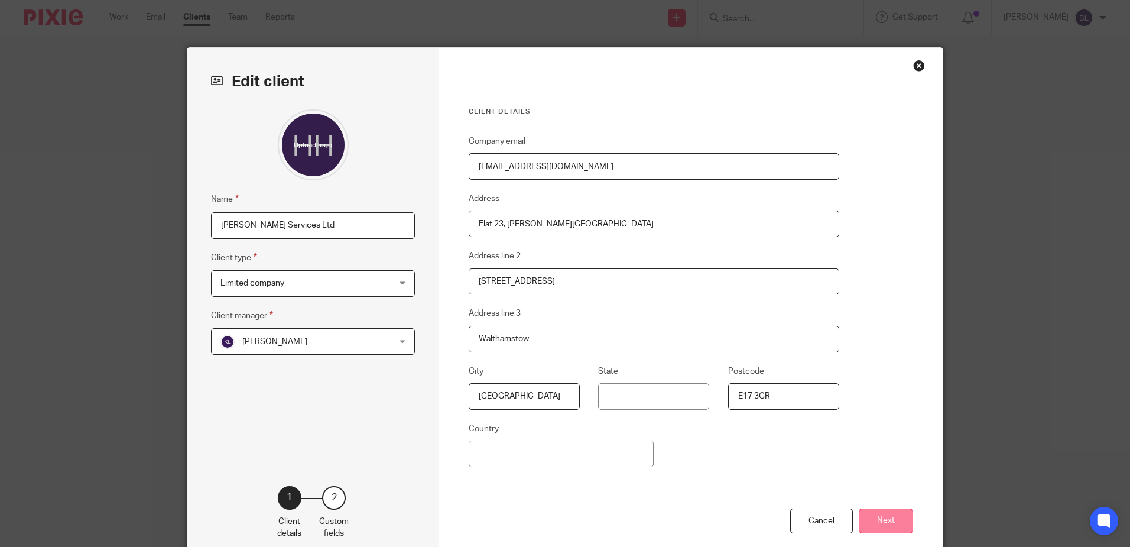
click at [885, 517] on button "Next" at bounding box center [886, 520] width 54 height 25
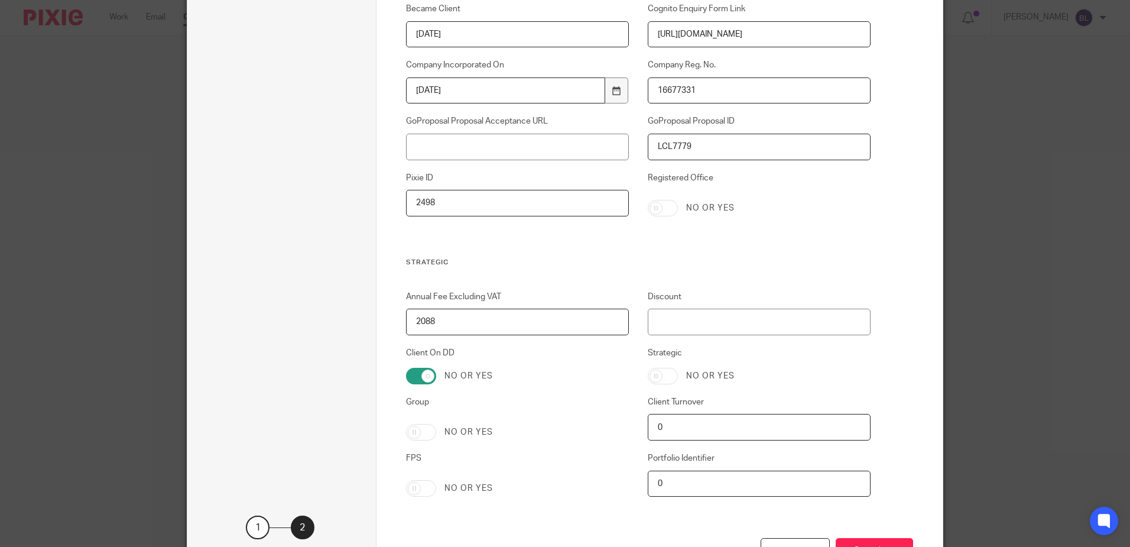
scroll to position [2305, 0]
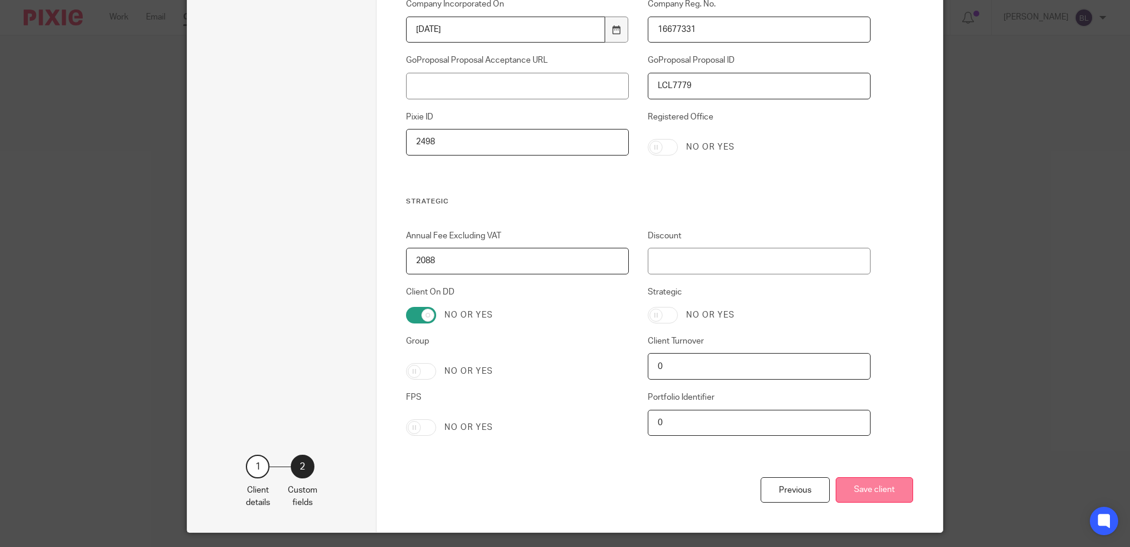
click at [865, 489] on button "Save client" at bounding box center [874, 489] width 77 height 25
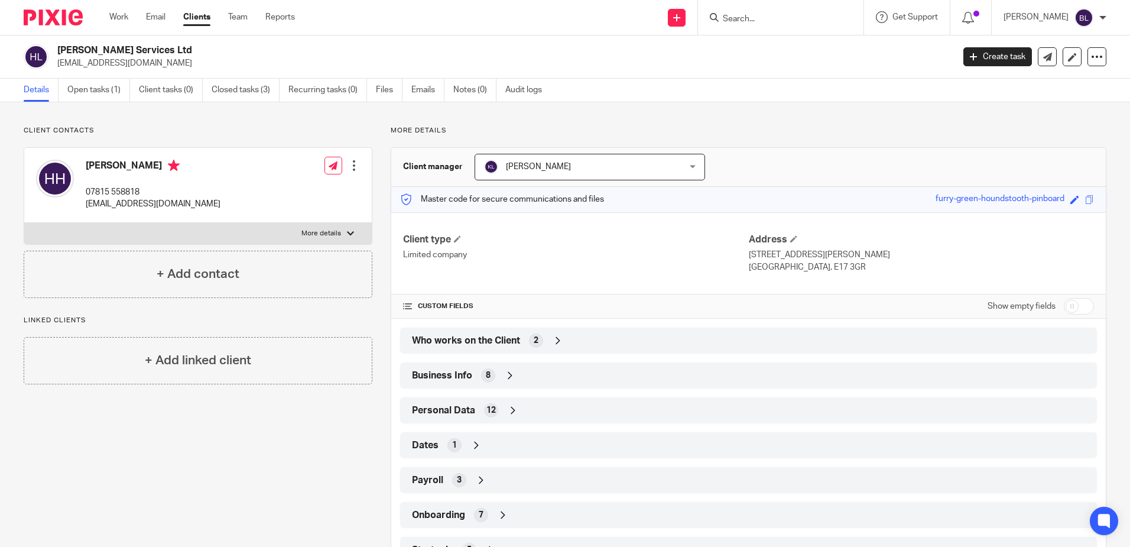
click at [741, 15] on input "Search" at bounding box center [775, 19] width 106 height 11
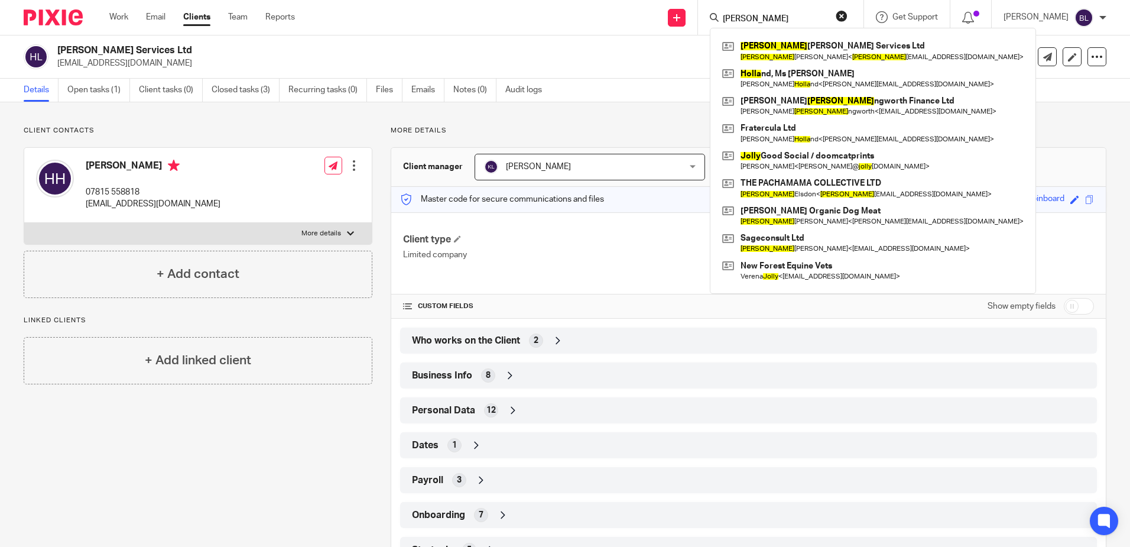
type input "[PERSON_NAME]"
click at [664, 66] on p "[EMAIL_ADDRESS][DOMAIN_NAME]" at bounding box center [501, 63] width 888 height 12
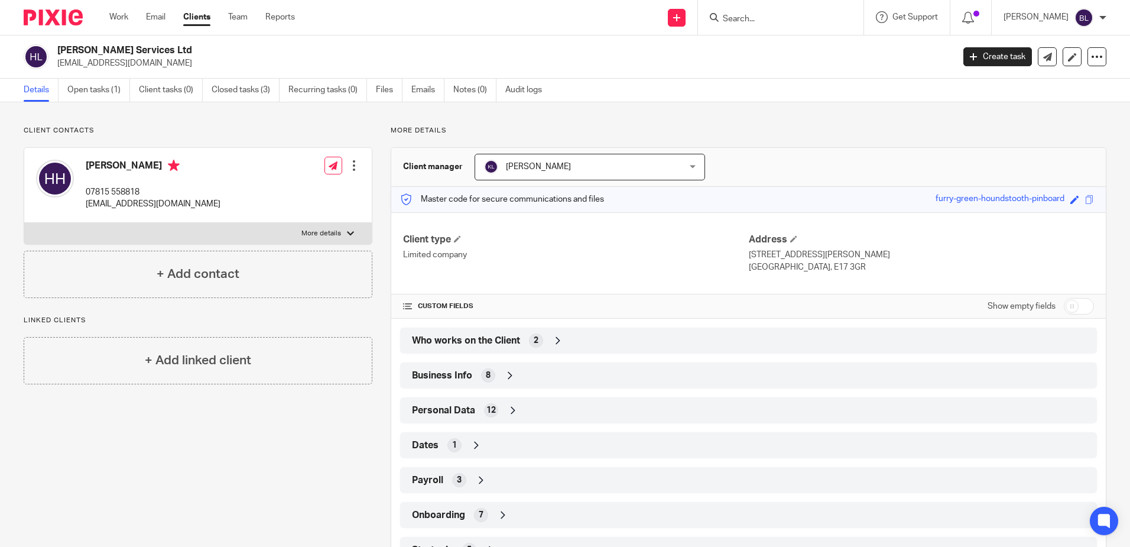
click at [194, 14] on link "Clients" at bounding box center [196, 17] width 27 height 12
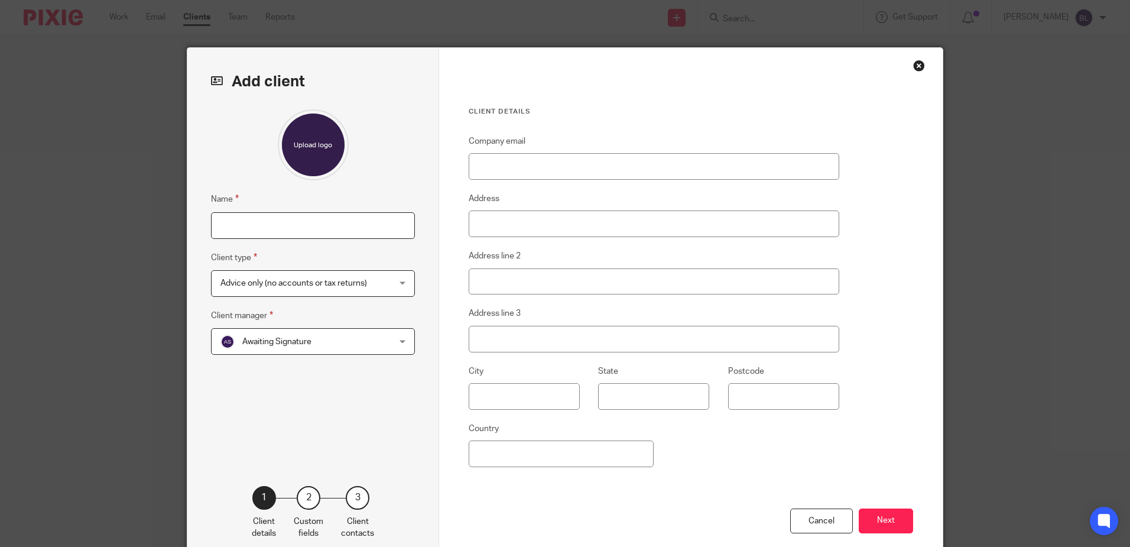
click at [241, 222] on input "Name" at bounding box center [313, 225] width 204 height 27
type input "[PERSON_NAME]"
click at [395, 283] on div "Advice only (no accounts or tax returns) Advice only (no accounts or tax return…" at bounding box center [313, 283] width 204 height 27
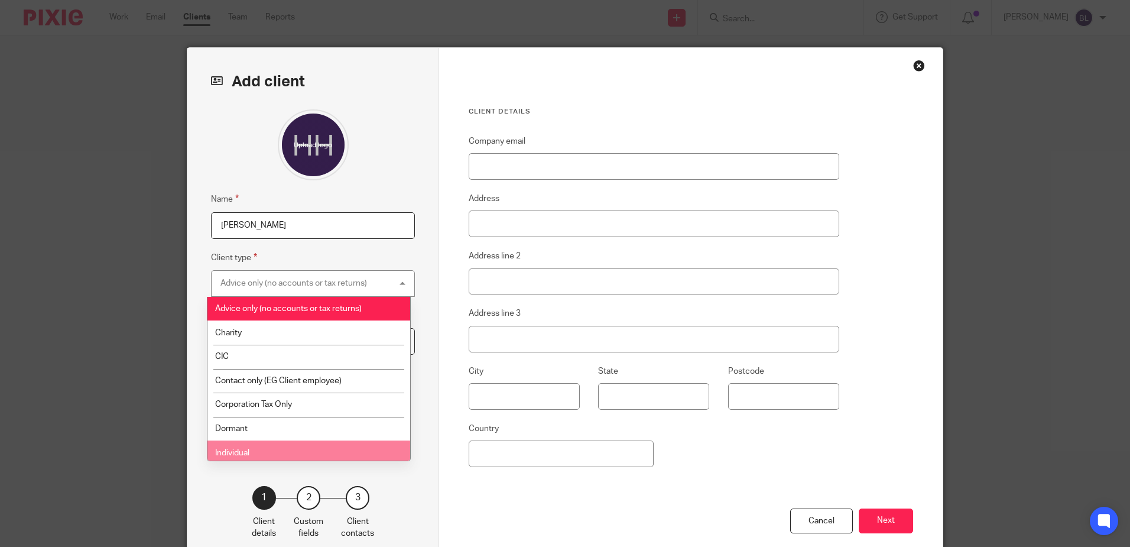
click at [263, 449] on li "Individual" at bounding box center [308, 452] width 203 height 24
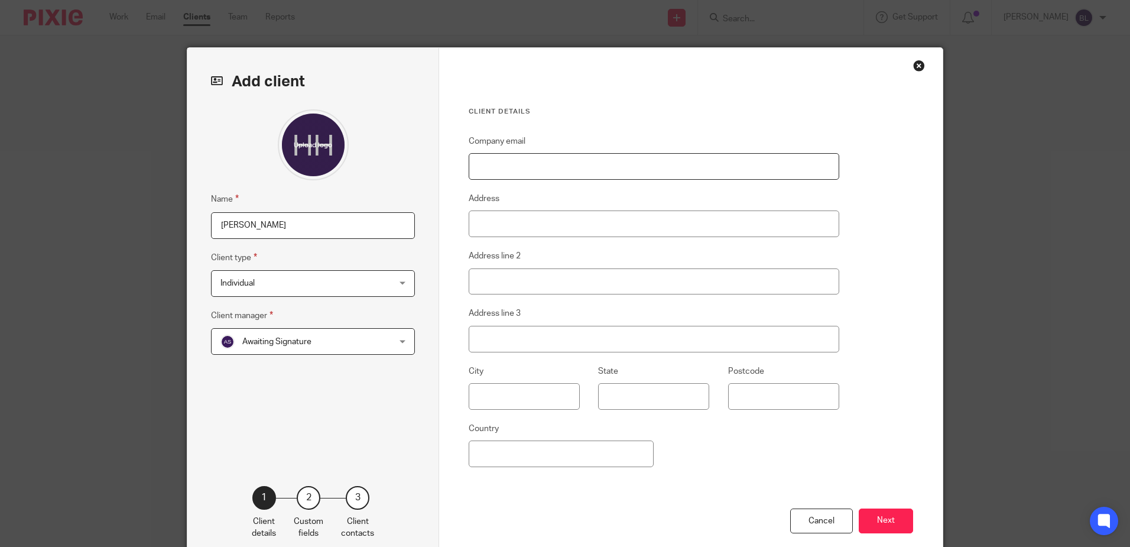
click at [481, 167] on input "Company email" at bounding box center [654, 166] width 371 height 27
type input "[EMAIL_ADDRESS][DOMAIN_NAME]"
type input "FLAT 23 [PERSON_NAME] HOUSE"
type input "[STREET_ADDRESS]"
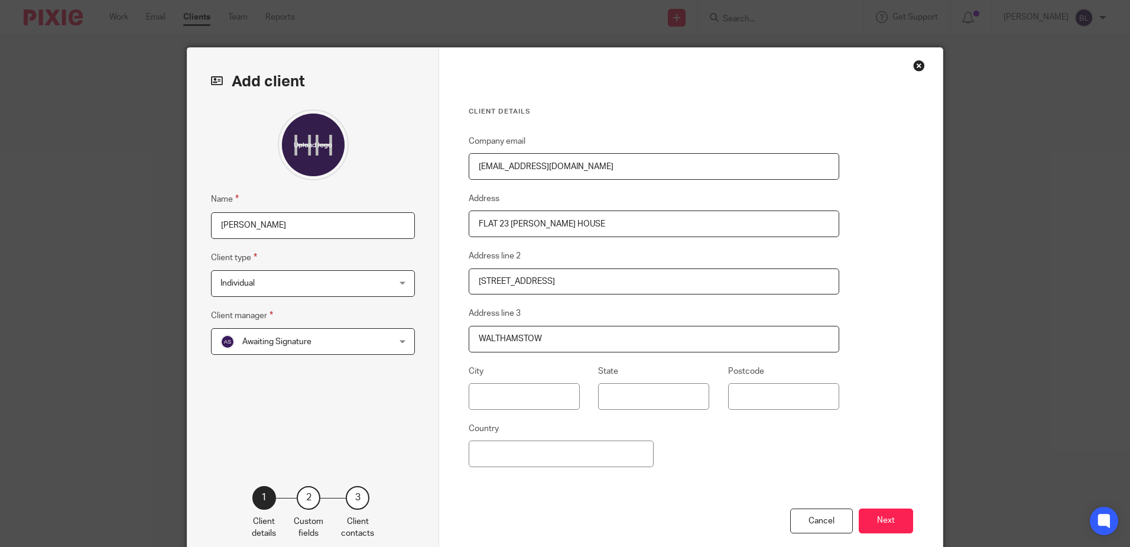
type input "WALTHAMSTOW"
type input "[GEOGRAPHIC_DATA]"
type input "E17 3GR"
click at [884, 525] on button "Next" at bounding box center [886, 520] width 54 height 25
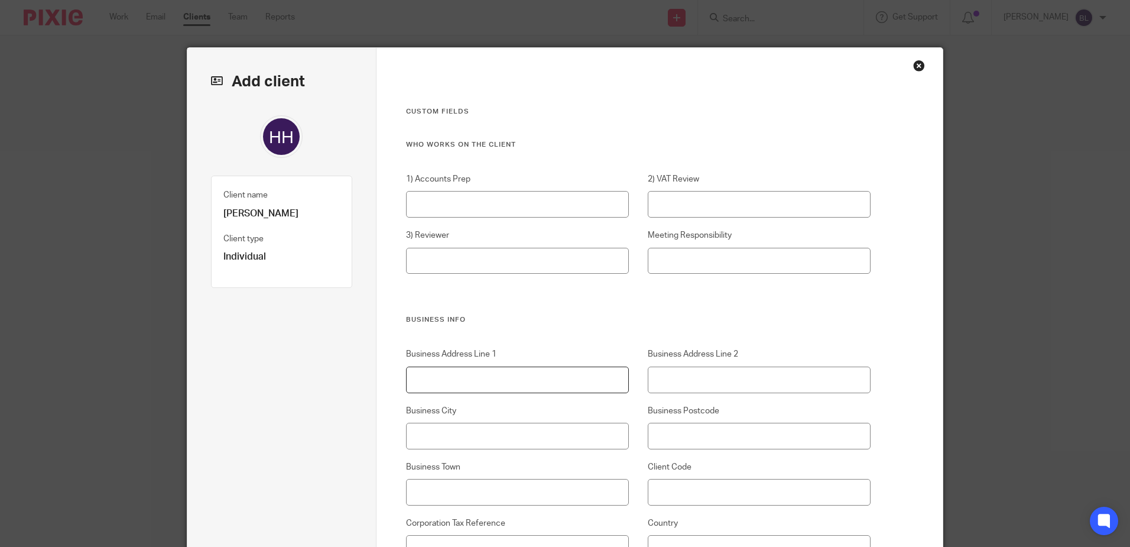
click at [423, 375] on input "Business Address Line 1" at bounding box center [517, 379] width 223 height 27
type input "FLAT 23 [PERSON_NAME] HOUSE"
type input "[STREET_ADDRESS]"
type input "WALTHAMSTOW"
type input "E17 3GR"
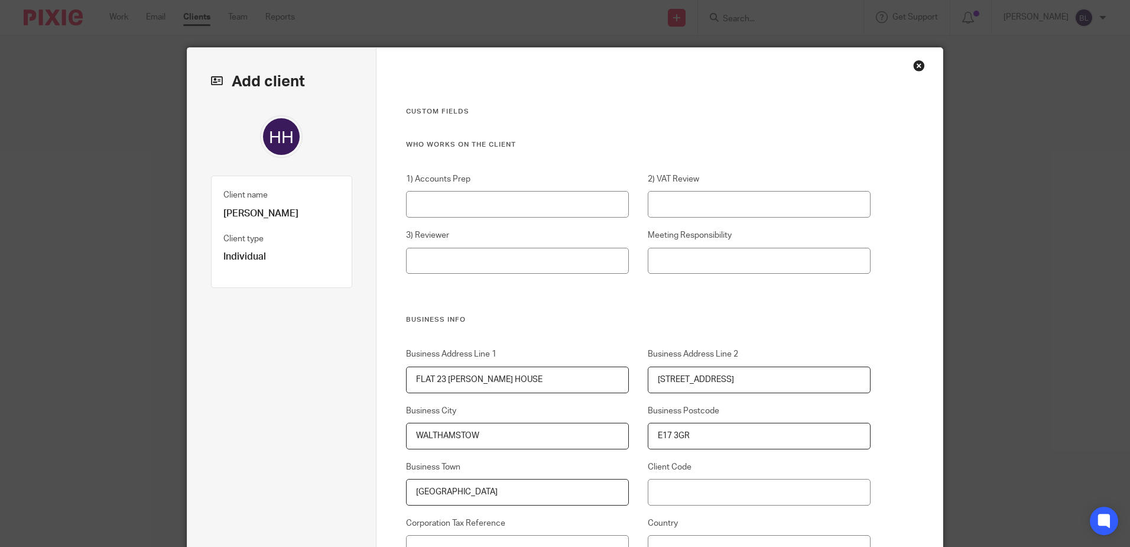
type input "[GEOGRAPHIC_DATA]"
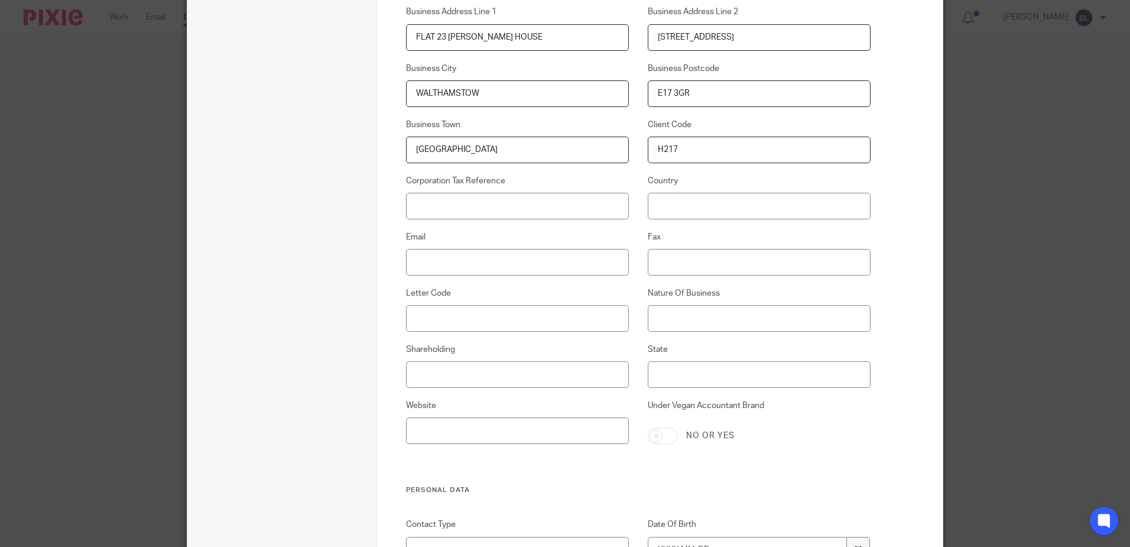
scroll to position [355, 0]
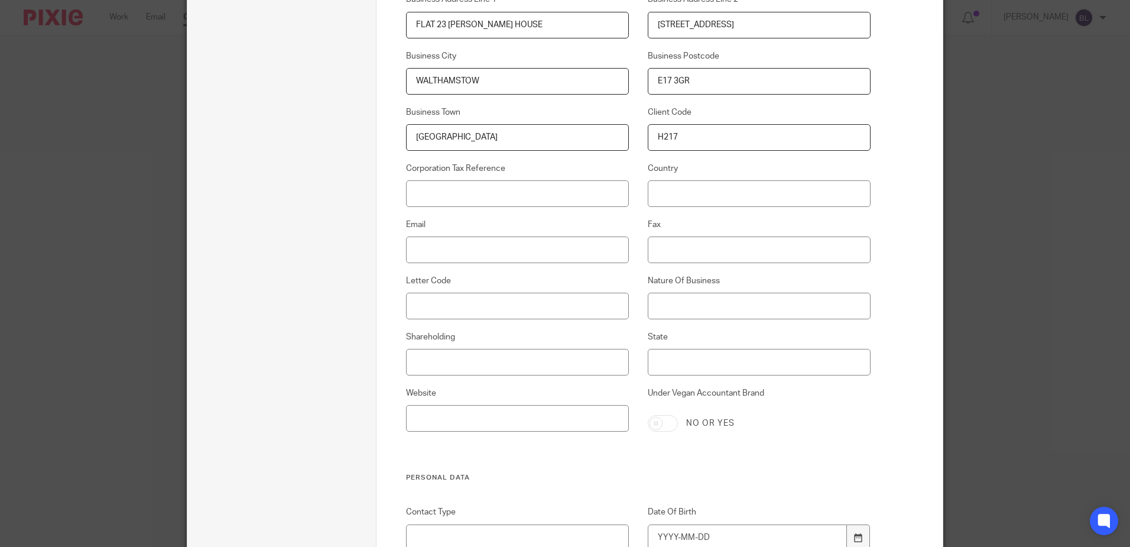
type input "H217"
click at [414, 193] on input "Corporation Tax Reference" at bounding box center [517, 193] width 223 height 27
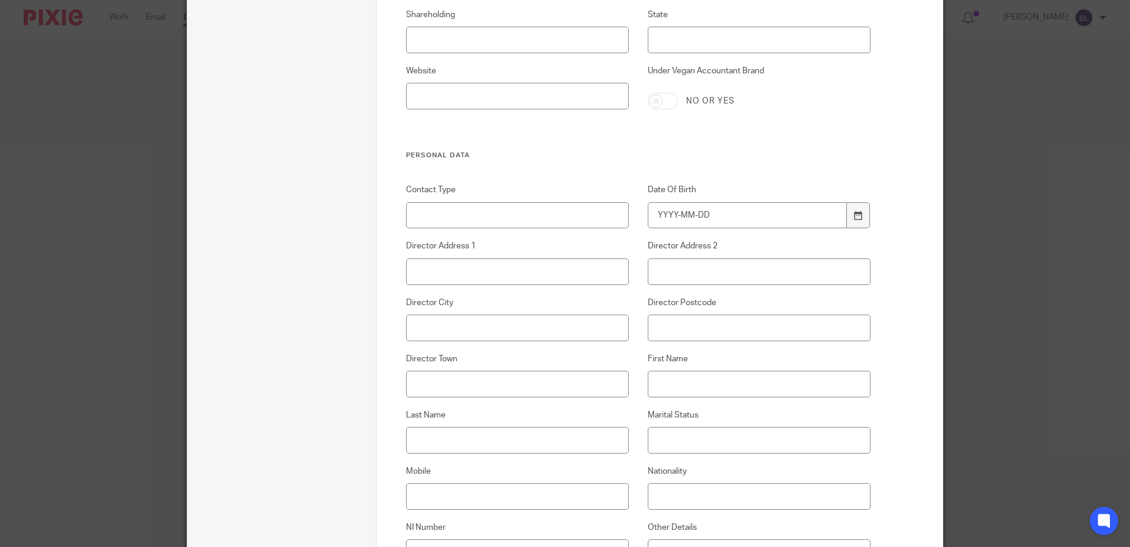
scroll to position [709, 0]
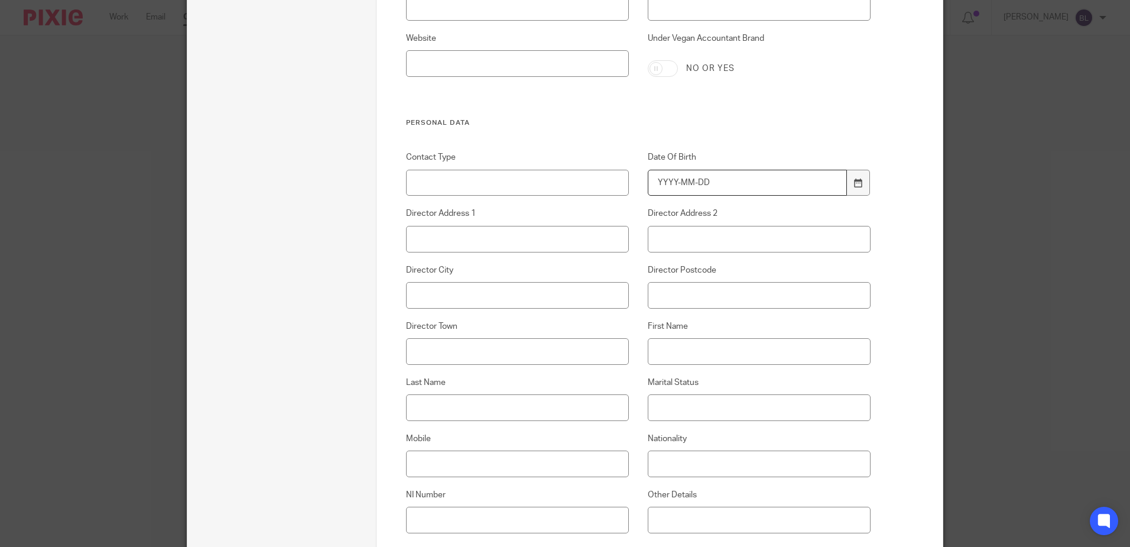
click at [654, 175] on input "Date Of Birth" at bounding box center [748, 183] width 200 height 27
type input "[DATE]"
type input "FLAT 23 [PERSON_NAME] HOUSE"
type input "[STREET_ADDRESS]"
type input "WALTHAMSTOW"
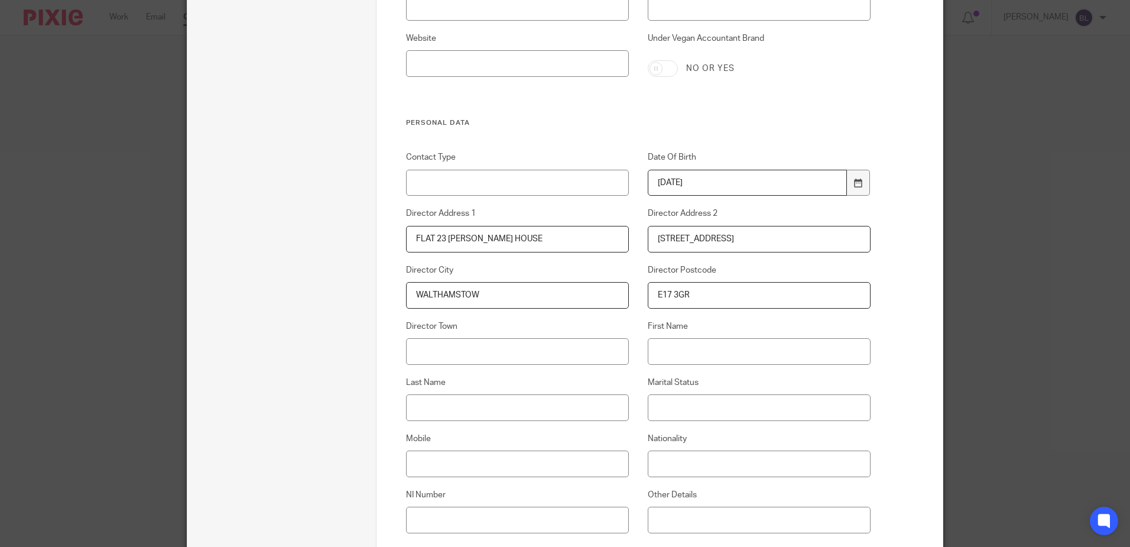
type input "E17 3GR"
type input "[GEOGRAPHIC_DATA]"
type input "[PERSON_NAME]"
type input "HOPKINS"
type input "07815 558818"
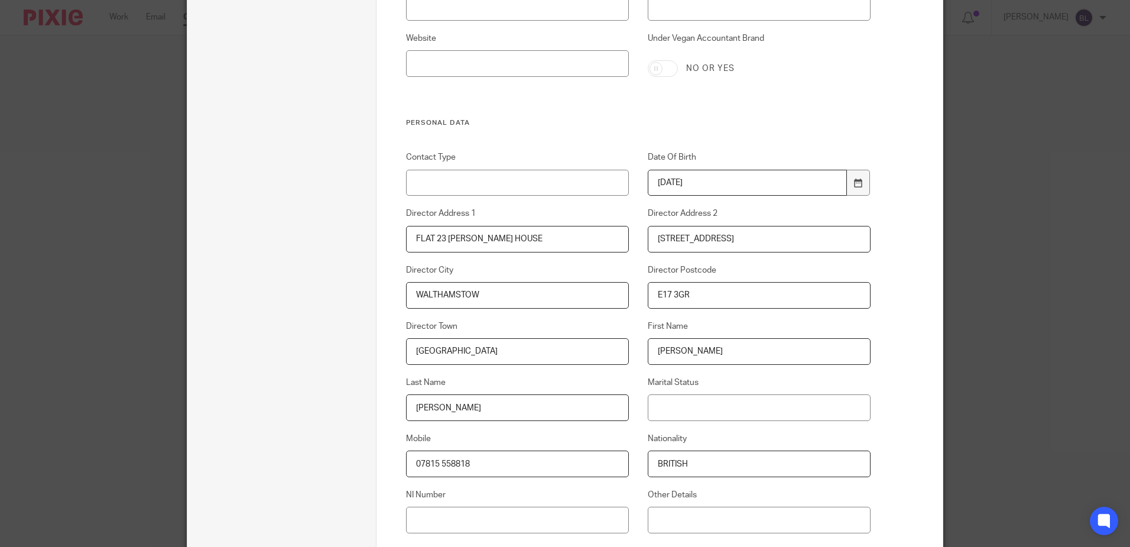
type input "BRITISH"
type input "JJ321893B"
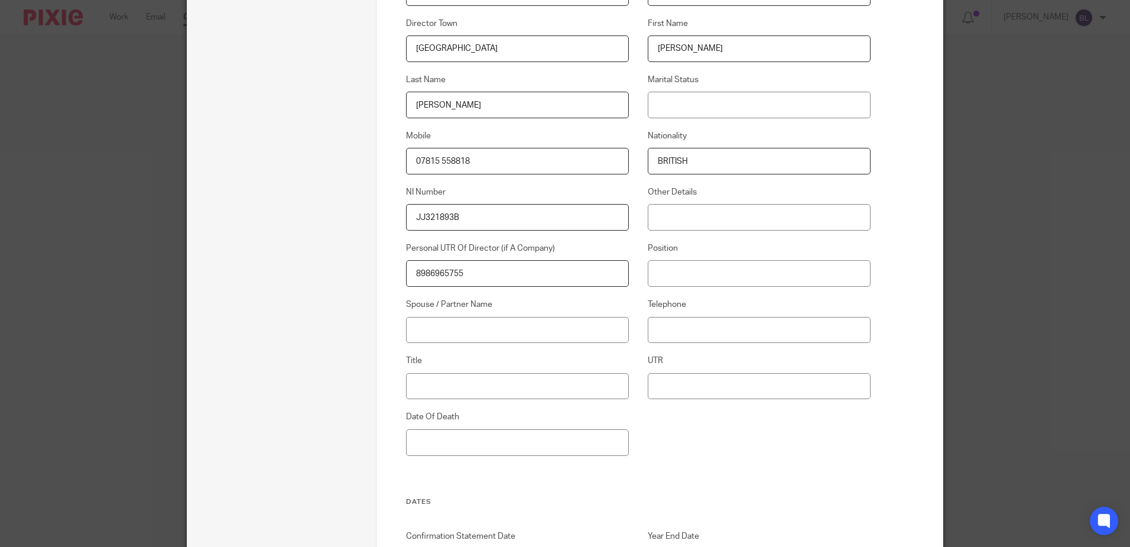
type input "8986965755"
click at [408, 387] on input "Title" at bounding box center [517, 386] width 223 height 27
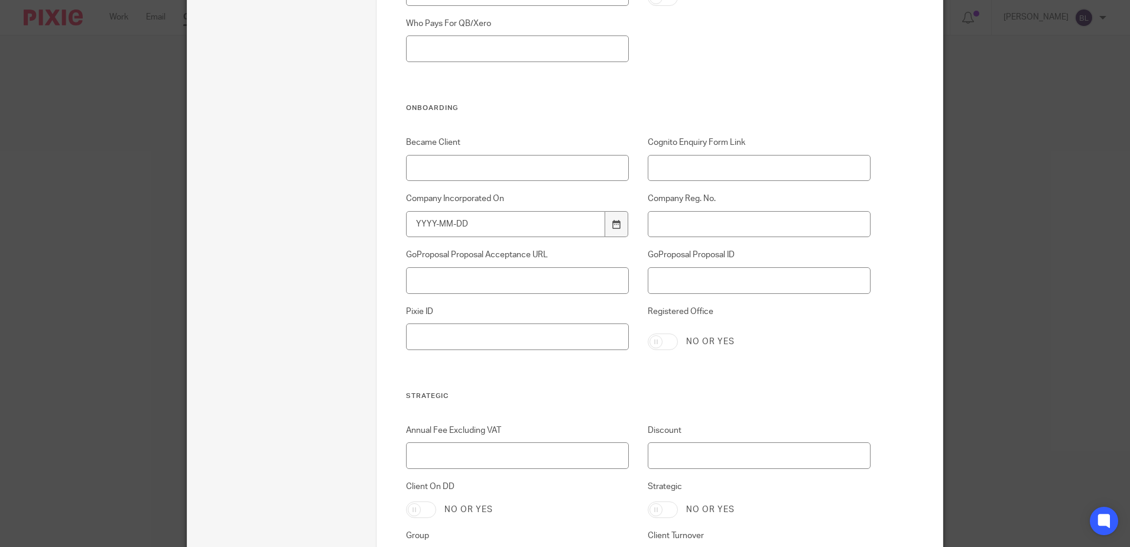
scroll to position [2102, 0]
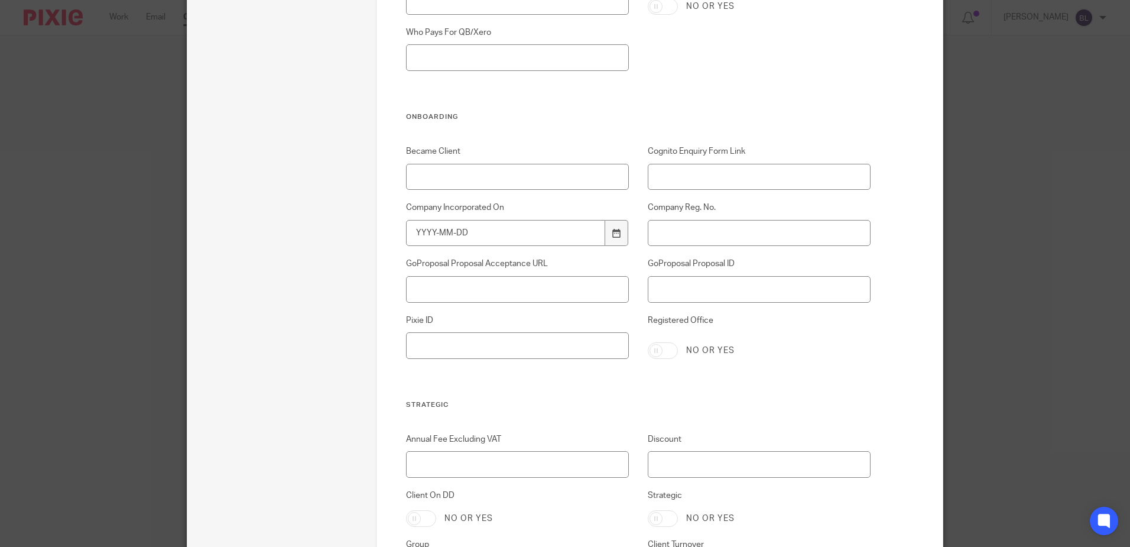
type input "MS"
click at [407, 176] on input "Became Client" at bounding box center [517, 177] width 223 height 27
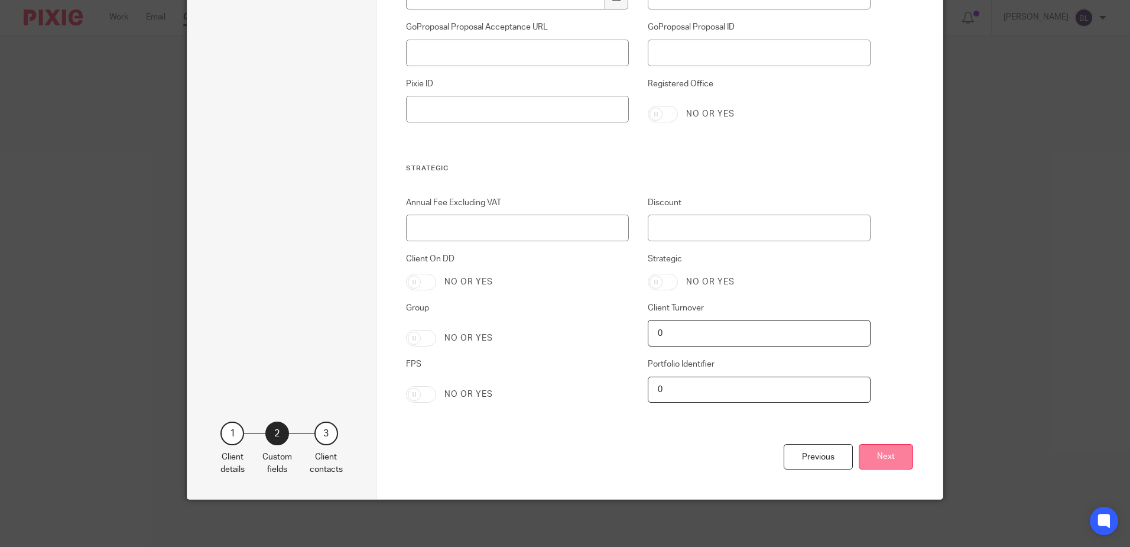
type input "28/08/2025"
click at [875, 452] on button "Next" at bounding box center [886, 456] width 54 height 25
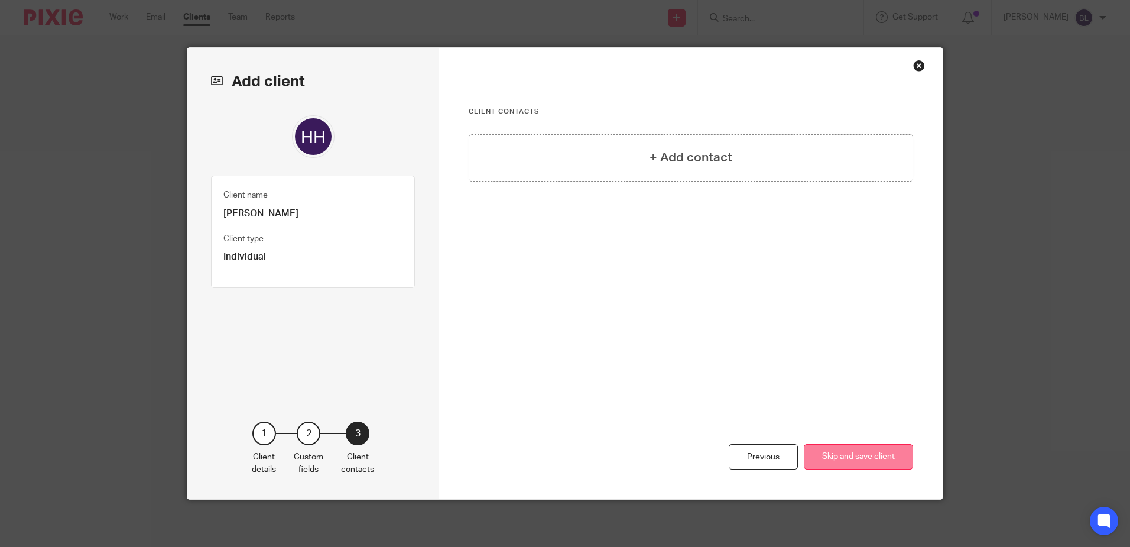
click at [820, 460] on button "Skip and save client" at bounding box center [858, 456] width 109 height 25
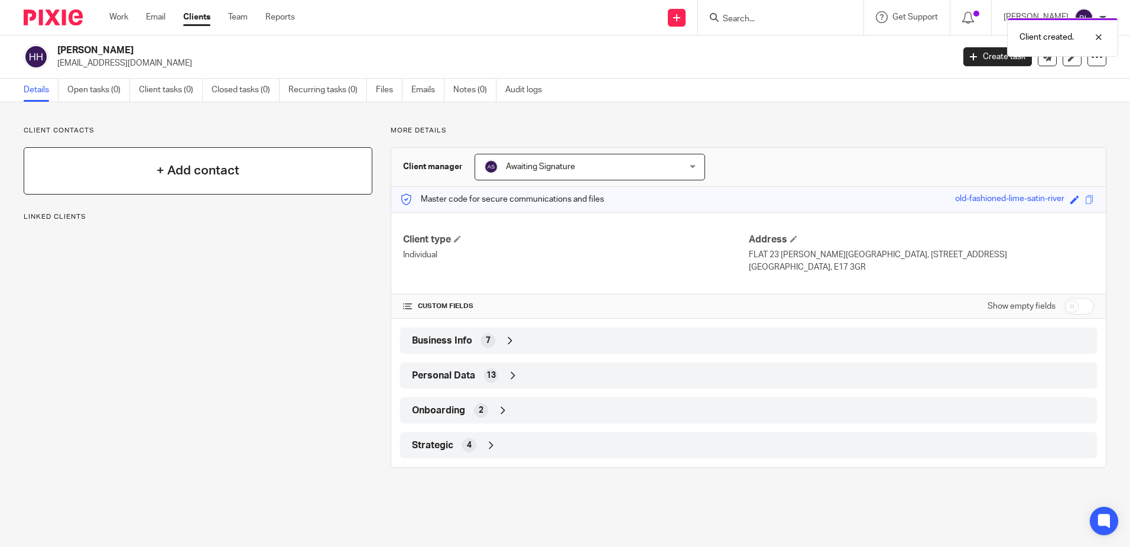
click at [227, 168] on h4 "+ Add contact" at bounding box center [198, 170] width 83 height 18
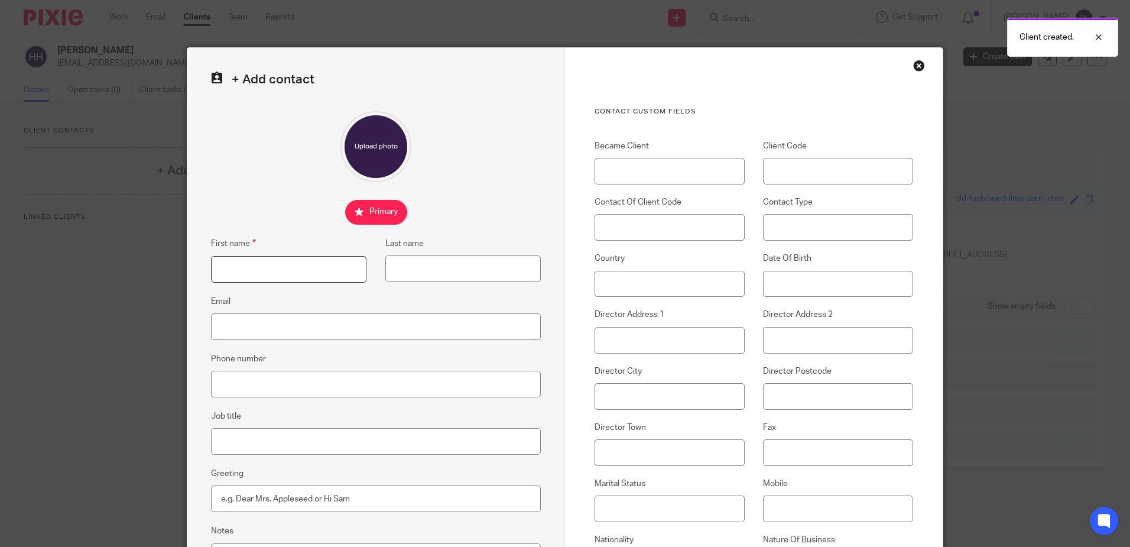
click at [228, 265] on input "First name" at bounding box center [288, 269] width 155 height 27
type input "[PERSON_NAME]"
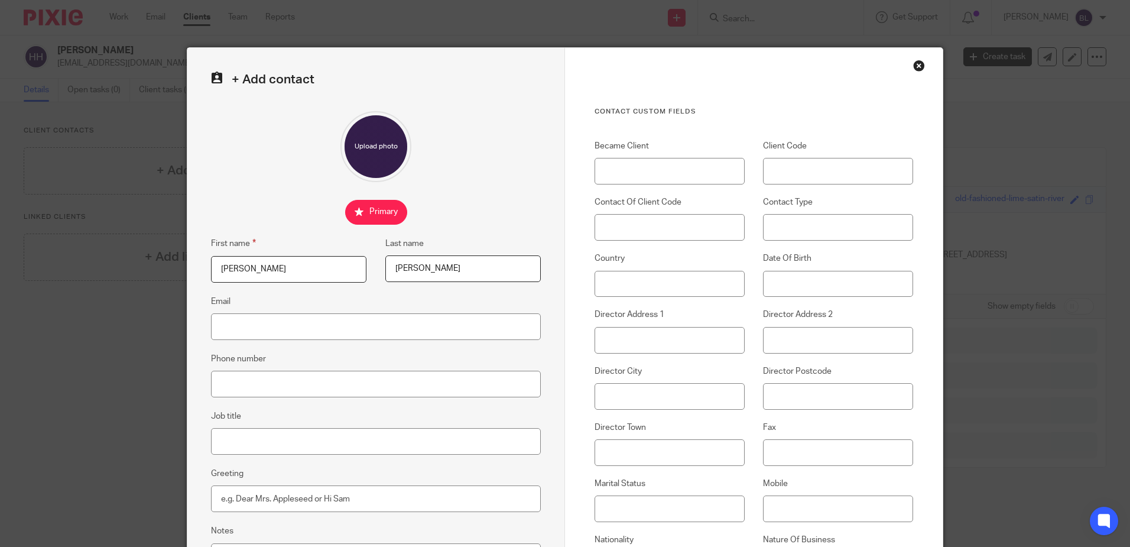
type input "[PERSON_NAME]"
type input "[EMAIL_ADDRESS][DOMAIN_NAME]"
type input "[GEOGRAPHIC_DATA]"
type input "E17 3GR"
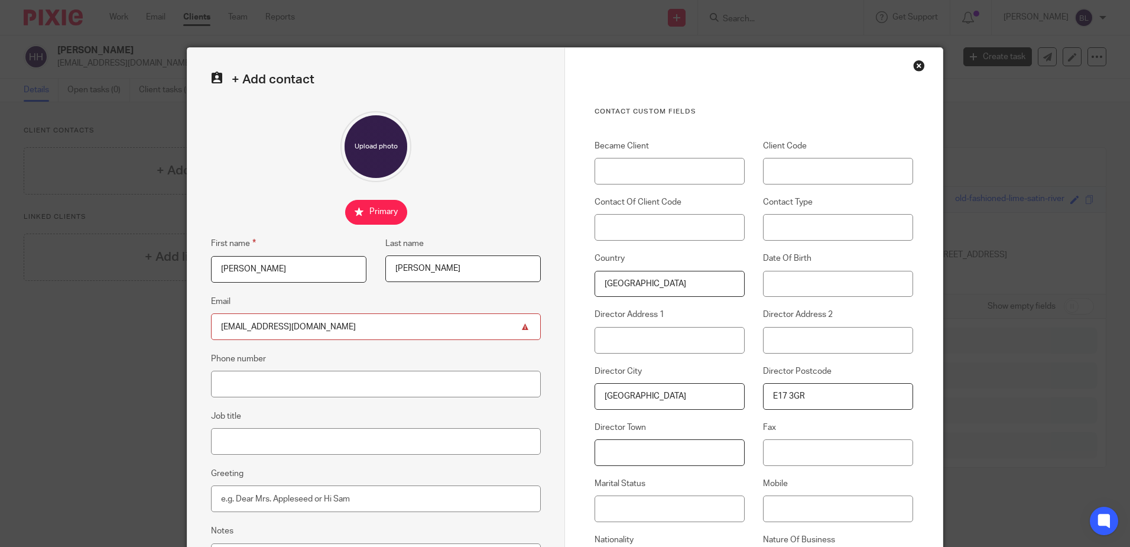
type input "[GEOGRAPHIC_DATA]"
click at [237, 382] on input "Phone number" at bounding box center [376, 384] width 330 height 27
type input "07815 5588818"
click at [787, 505] on input "Mobile" at bounding box center [838, 508] width 150 height 27
type input "07815 5588818"
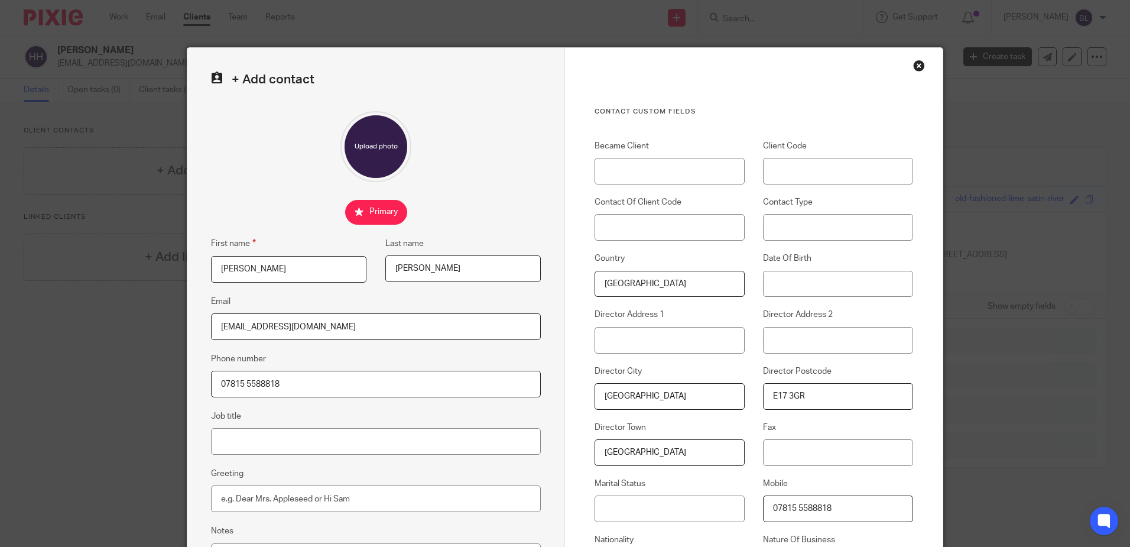
drag, startPoint x: 686, startPoint y: 283, endPoint x: 485, endPoint y: 257, distance: 202.0
click at [485, 257] on form "+ Add contact First name [PERSON_NAME] Last name [PERSON_NAME] Email [EMAIL_ADD…" at bounding box center [564, 487] width 755 height 878
click at [793, 175] on input "Client Code" at bounding box center [838, 171] width 150 height 27
type input "H217A"
type input "H217"
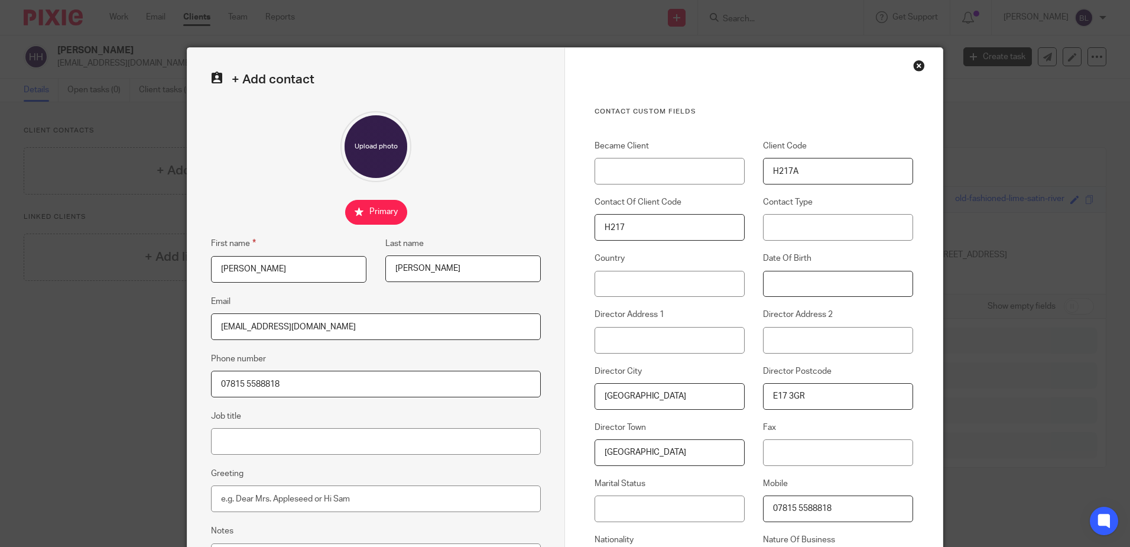
click at [769, 277] on input "Date Of Birth" at bounding box center [838, 284] width 150 height 27
type input "[DATE]"
click at [600, 342] on input "Director Address 1" at bounding box center [670, 340] width 150 height 27
type input "FLAT 23 [PERSON_NAME] HOUSE"
type input "[STREET_ADDRESS]"
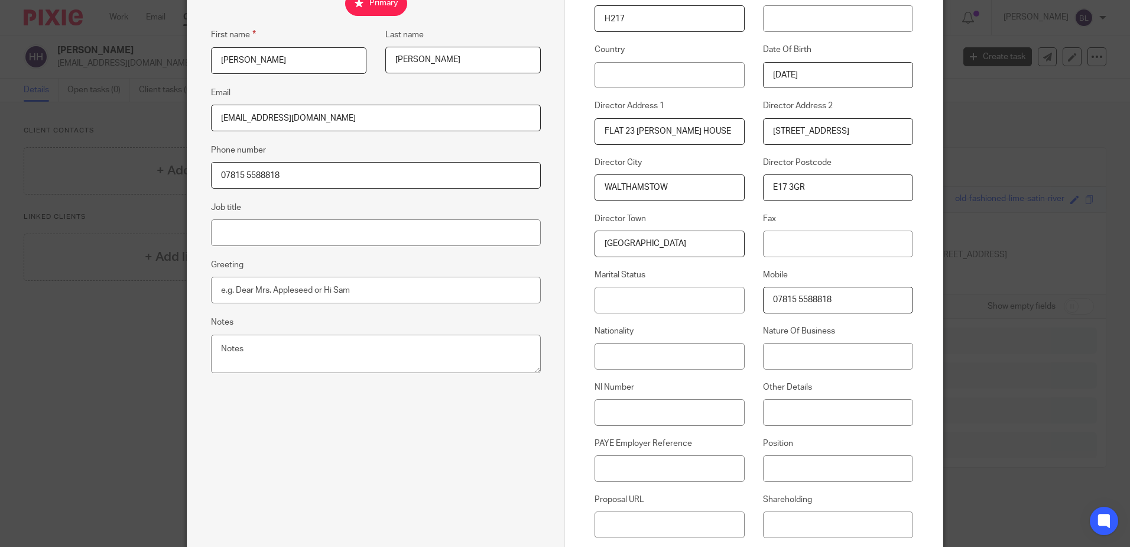
scroll to position [236, 0]
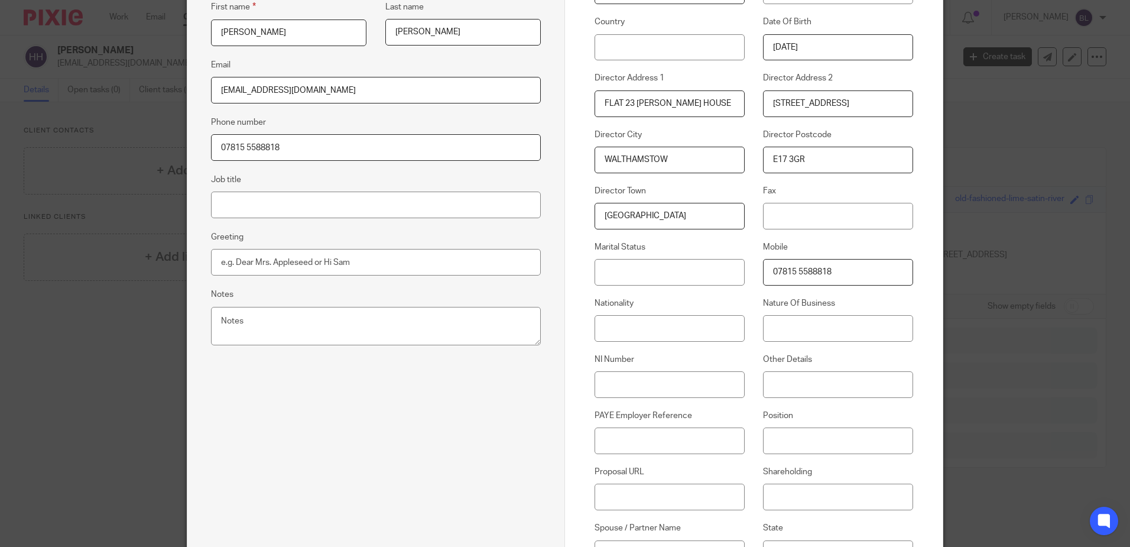
type input "WALTHAMSTOW"
click at [605, 329] on input "Nationality" at bounding box center [670, 328] width 150 height 27
type input "BRITISH"
type input "JJ321893B"
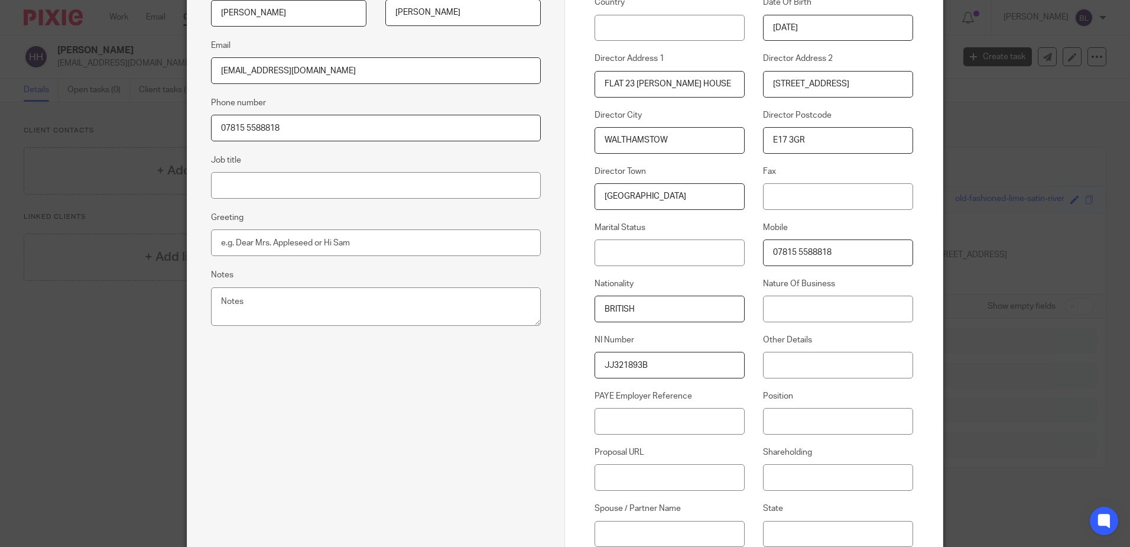
scroll to position [427, 0]
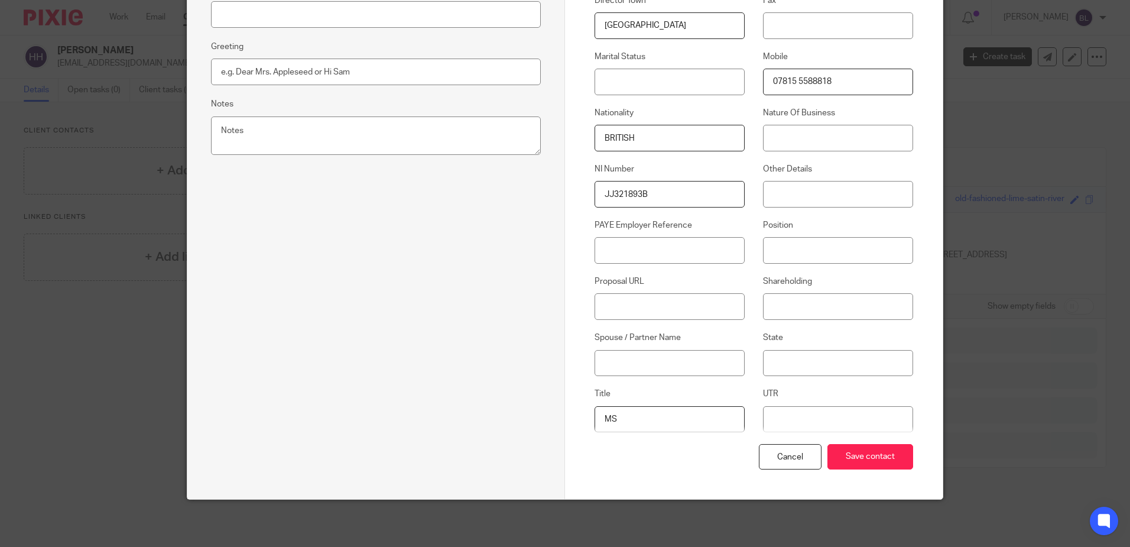
type input "MS"
type input "8986965755"
click at [872, 458] on input "Save contact" at bounding box center [870, 456] width 86 height 25
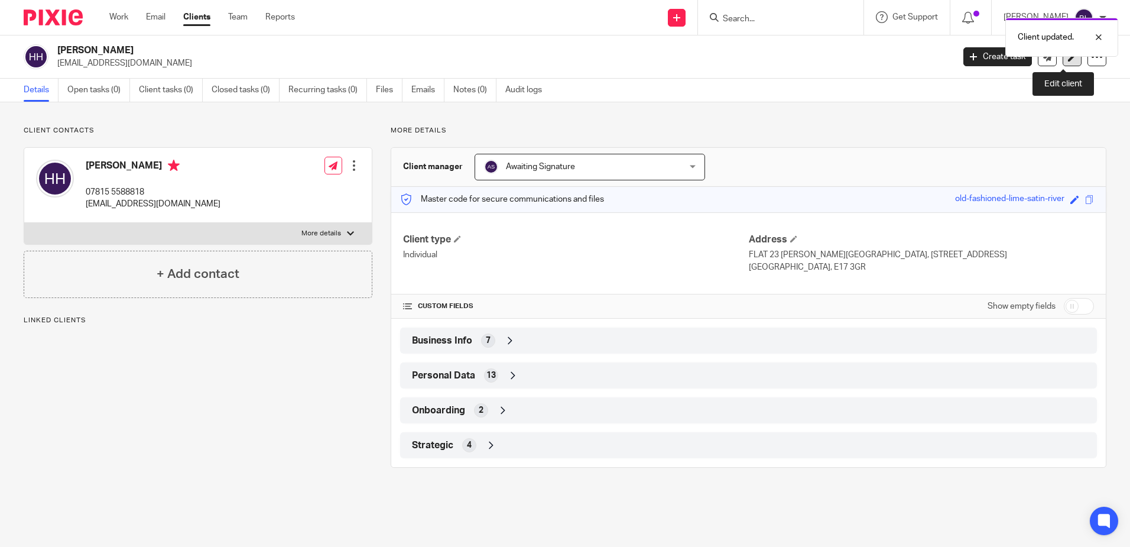
click at [1063, 62] on link at bounding box center [1072, 56] width 19 height 19
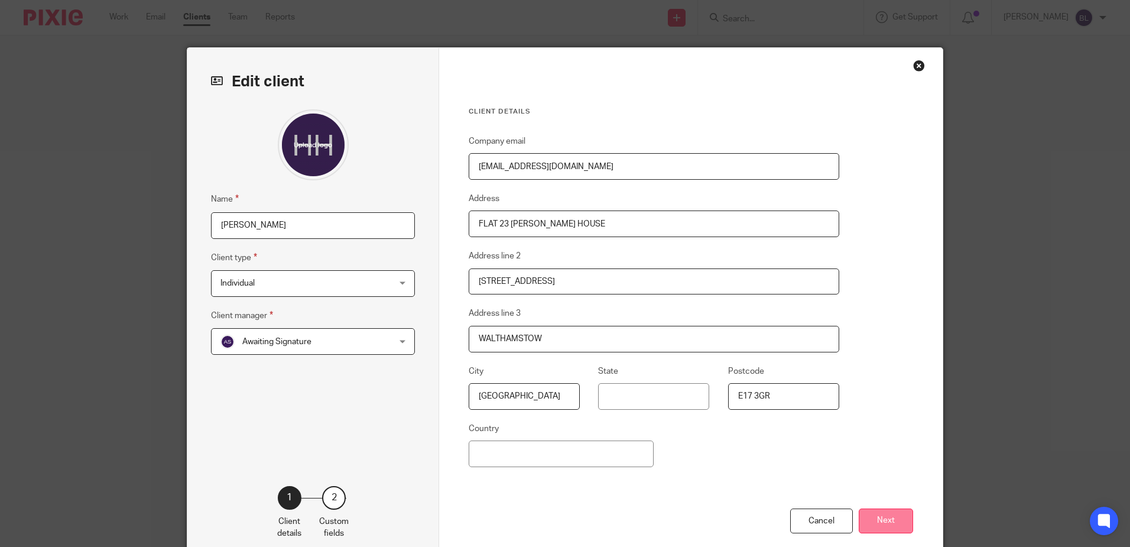
click at [890, 525] on button "Next" at bounding box center [886, 520] width 54 height 25
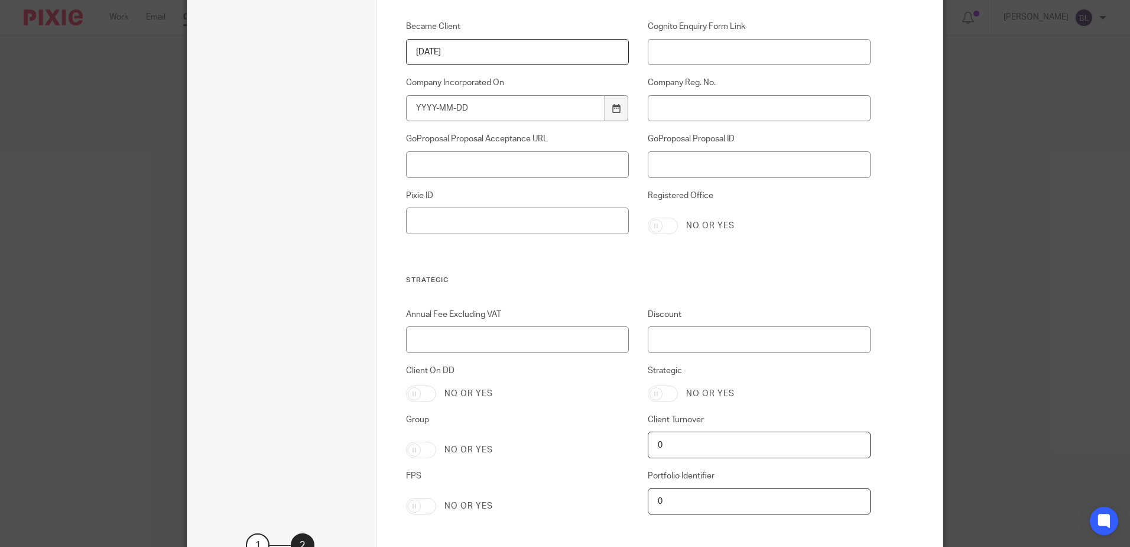
scroll to position [2338, 0]
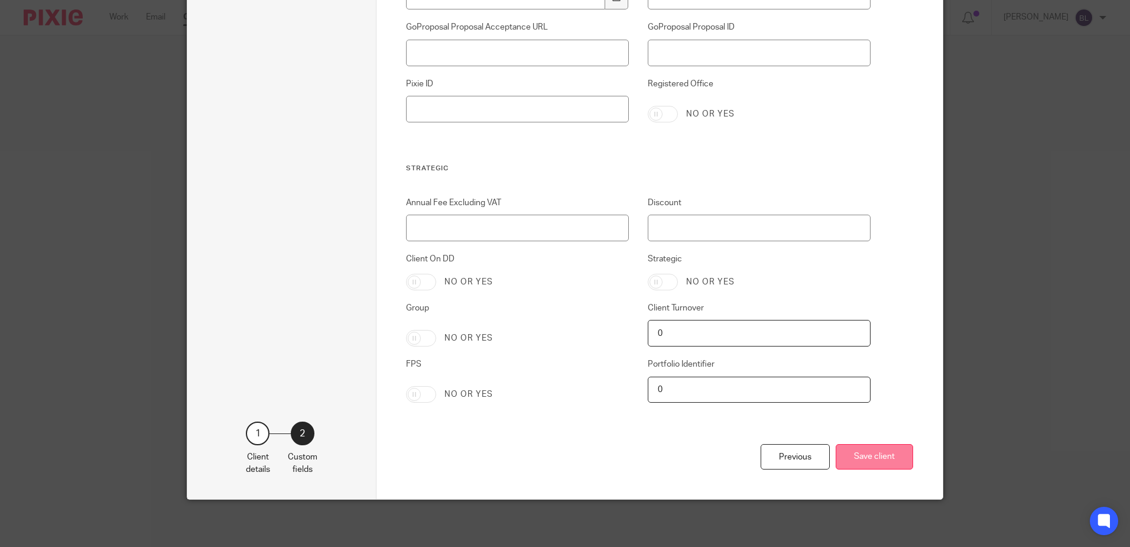
click at [866, 450] on button "Save client" at bounding box center [874, 456] width 77 height 25
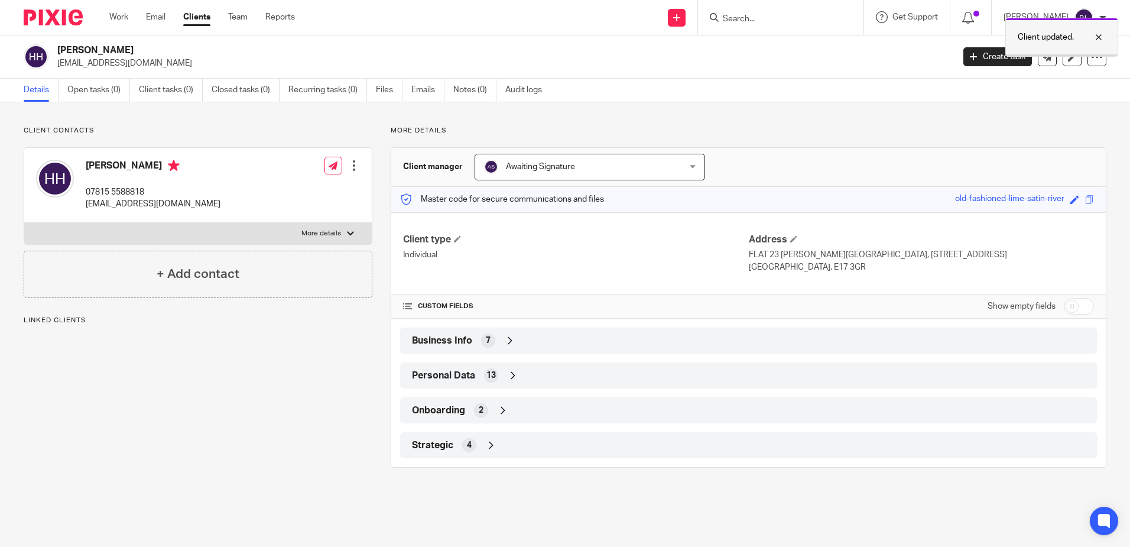
click at [1060, 56] on div "Client updated." at bounding box center [1061, 37] width 113 height 39
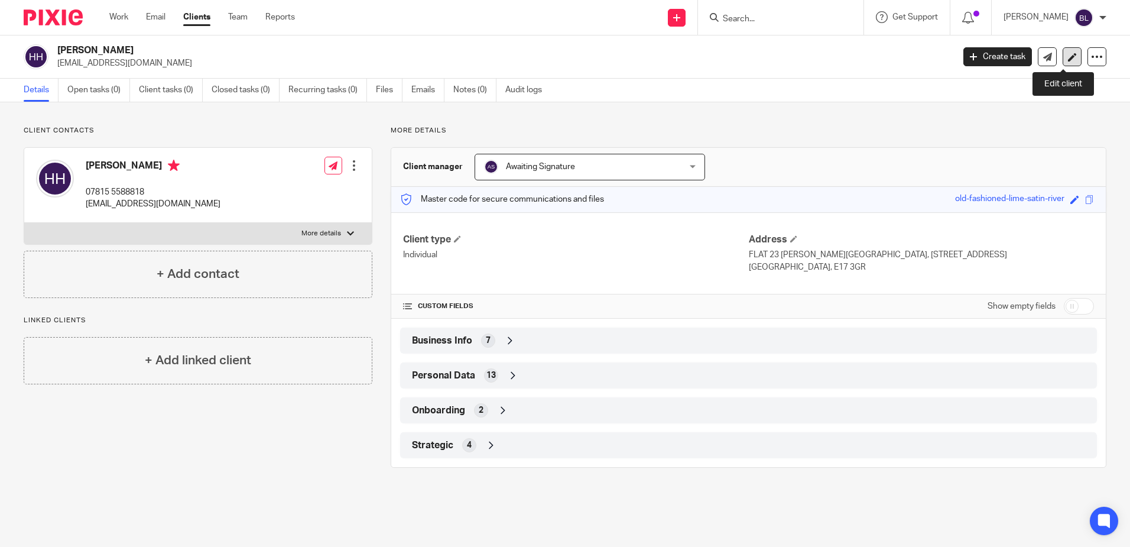
click at [1068, 56] on icon at bounding box center [1072, 57] width 9 height 9
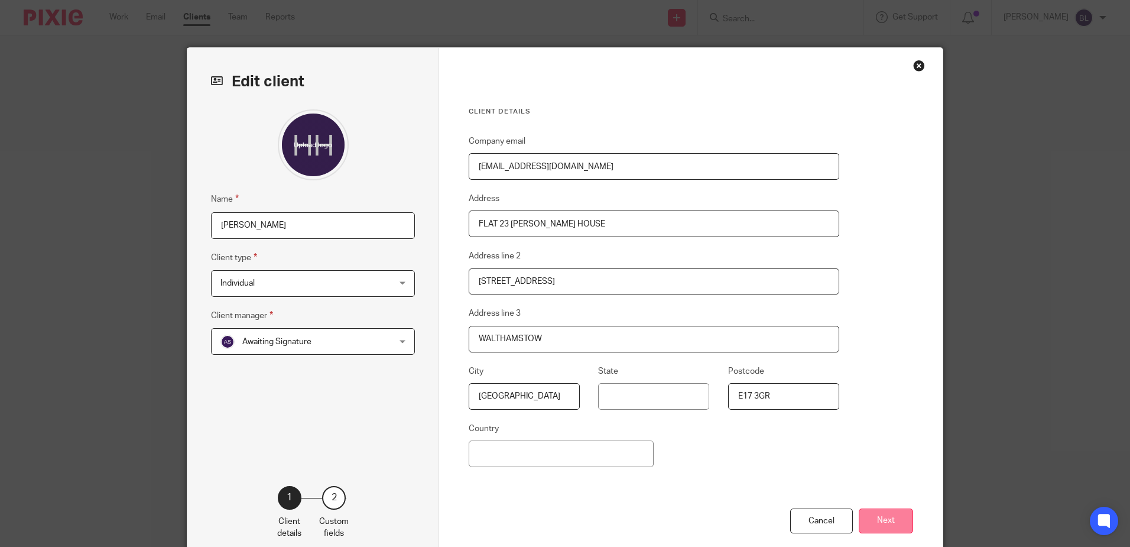
click at [875, 517] on button "Next" at bounding box center [886, 520] width 54 height 25
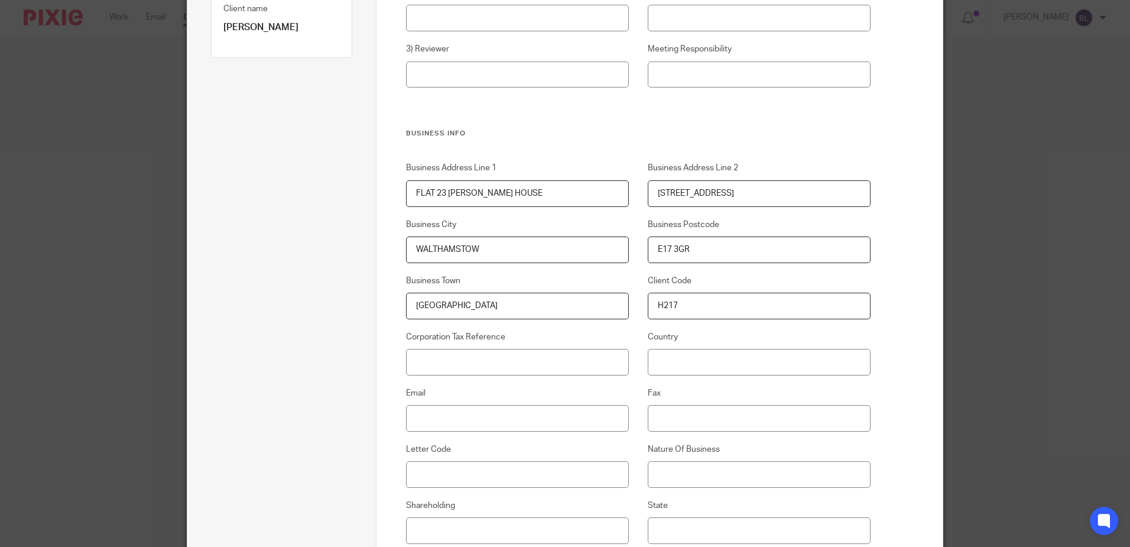
scroll to position [236, 0]
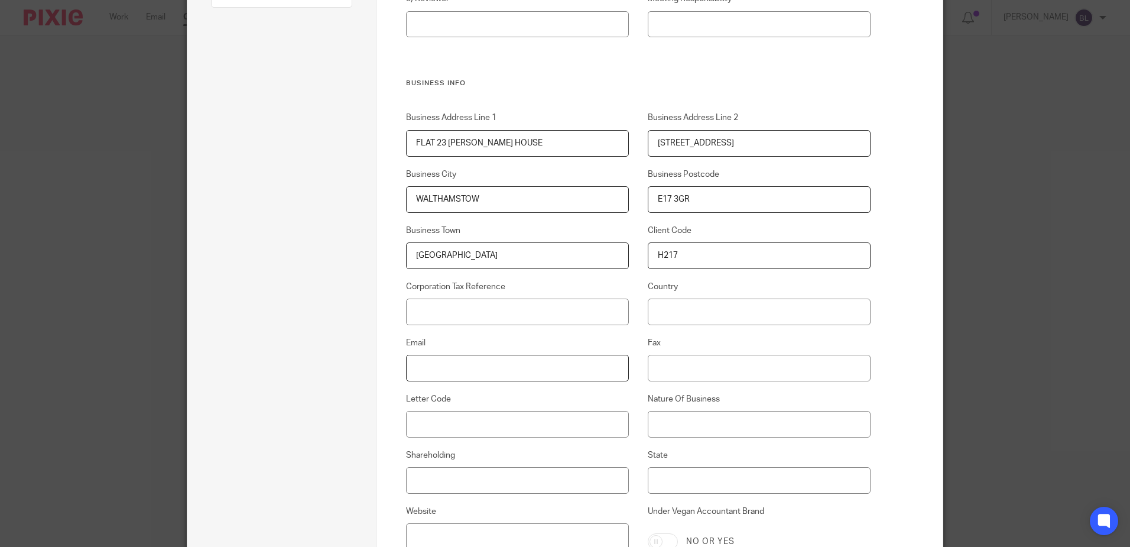
click at [418, 369] on input "Email" at bounding box center [517, 368] width 223 height 27
type input "[EMAIL_ADDRESS][DOMAIN_NAME]"
type input "United Kingdom"
drag, startPoint x: 780, startPoint y: 311, endPoint x: 553, endPoint y: 302, distance: 227.7
click at [553, 302] on div "Business Address Line 1 FLAT 23 BRAITHWAITE HOUSE Business Address Line 2 6 TRO…" at bounding box center [628, 351] width 483 height 479
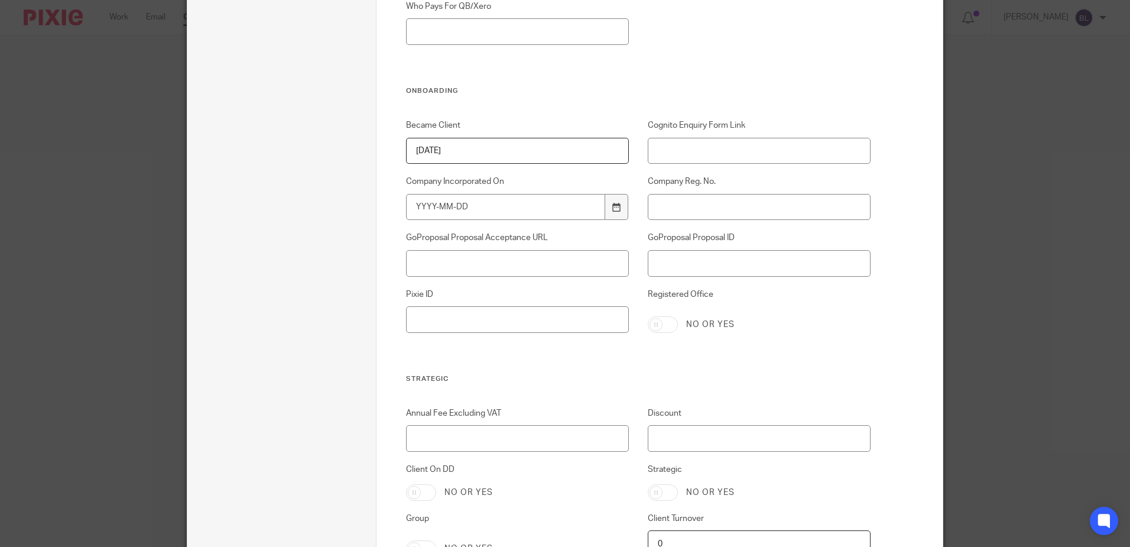
scroll to position [2338, 0]
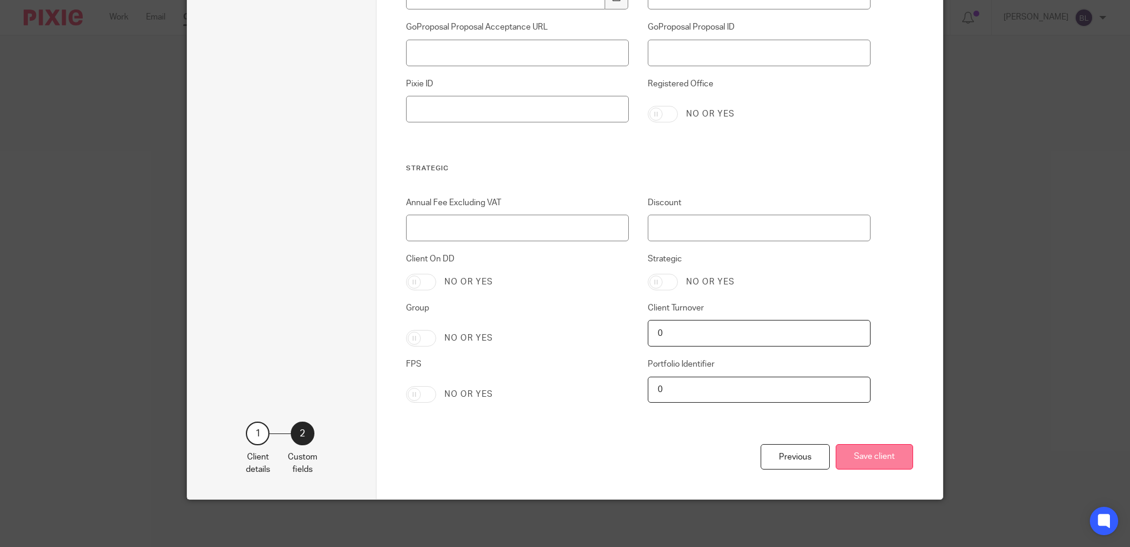
click at [861, 455] on button "Save client" at bounding box center [874, 456] width 77 height 25
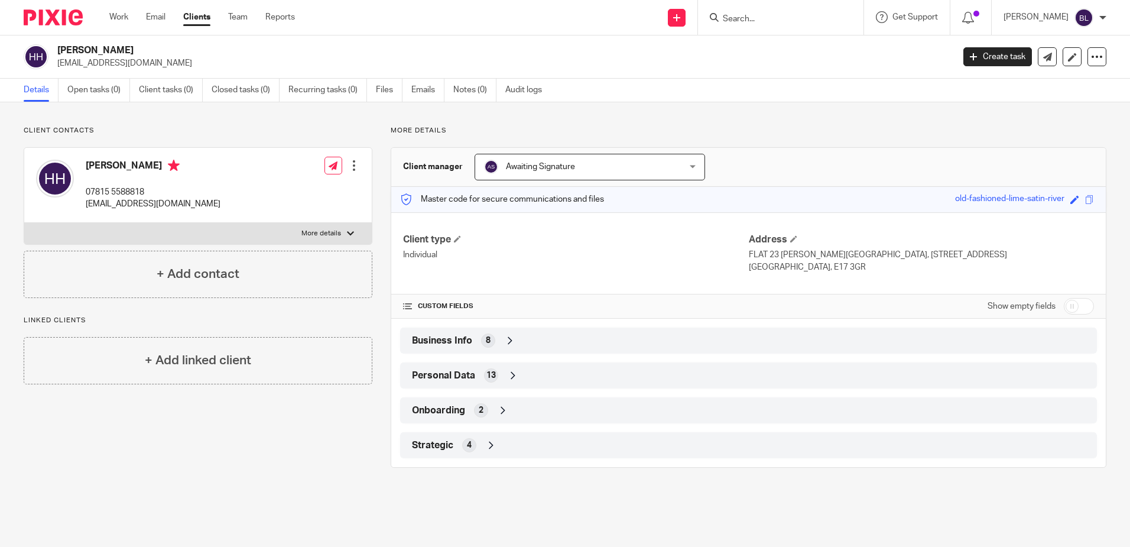
click at [744, 13] on form at bounding box center [785, 17] width 126 height 15
click at [738, 14] on input "Search" at bounding box center [775, 19] width 106 height 11
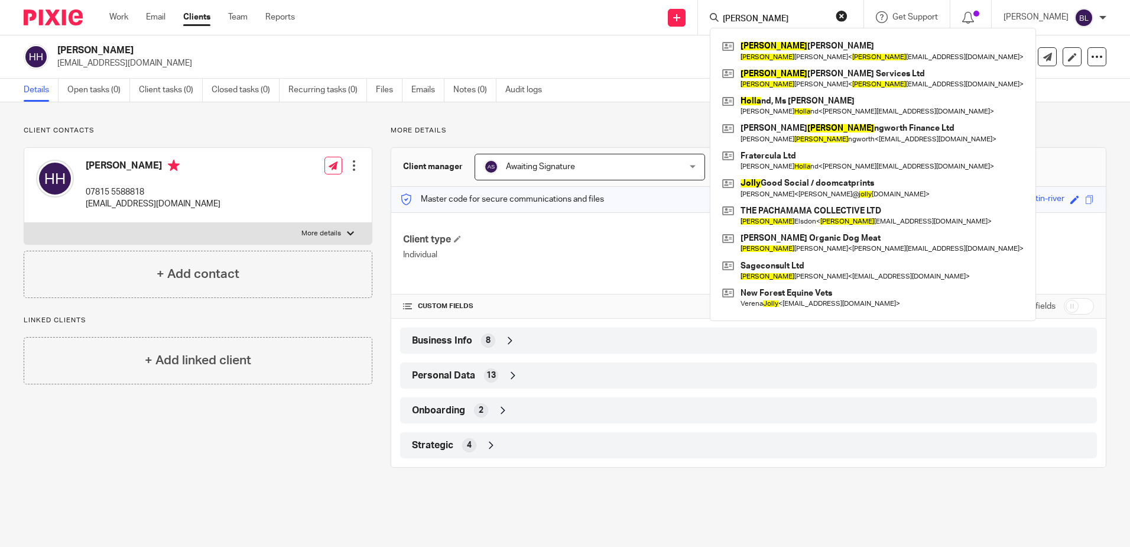
type input "HOLLY"
click at [826, 408] on div "Onboarding 2" at bounding box center [748, 410] width 679 height 20
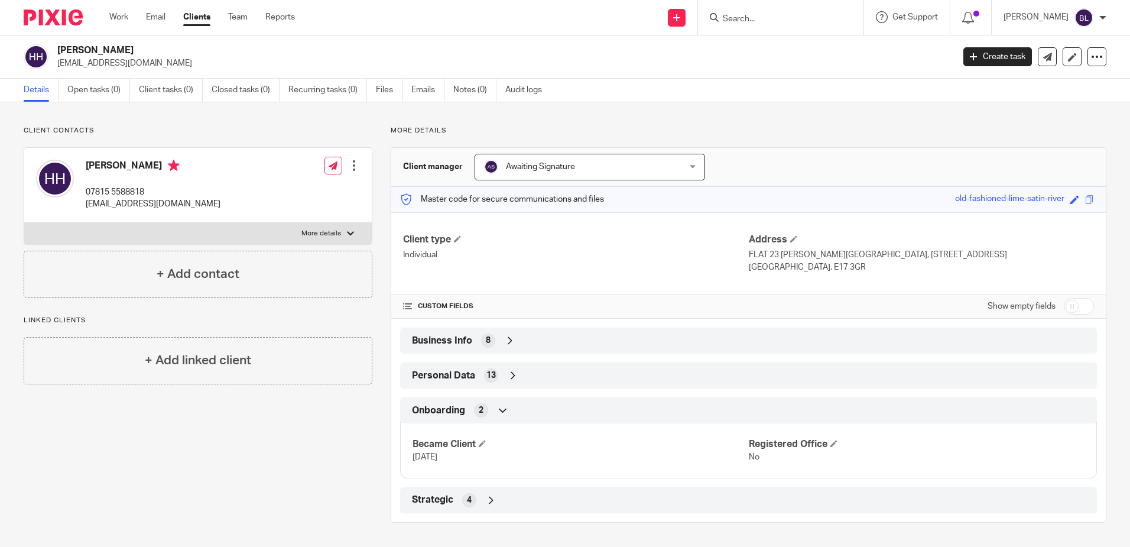
click at [241, 454] on div "Client contacts HOLLY HOPKINS 07815 5588818 hollyhopkins84@gmail.com Edit conta…" at bounding box center [188, 324] width 367 height 397
click at [741, 14] on input "Search" at bounding box center [775, 19] width 106 height 11
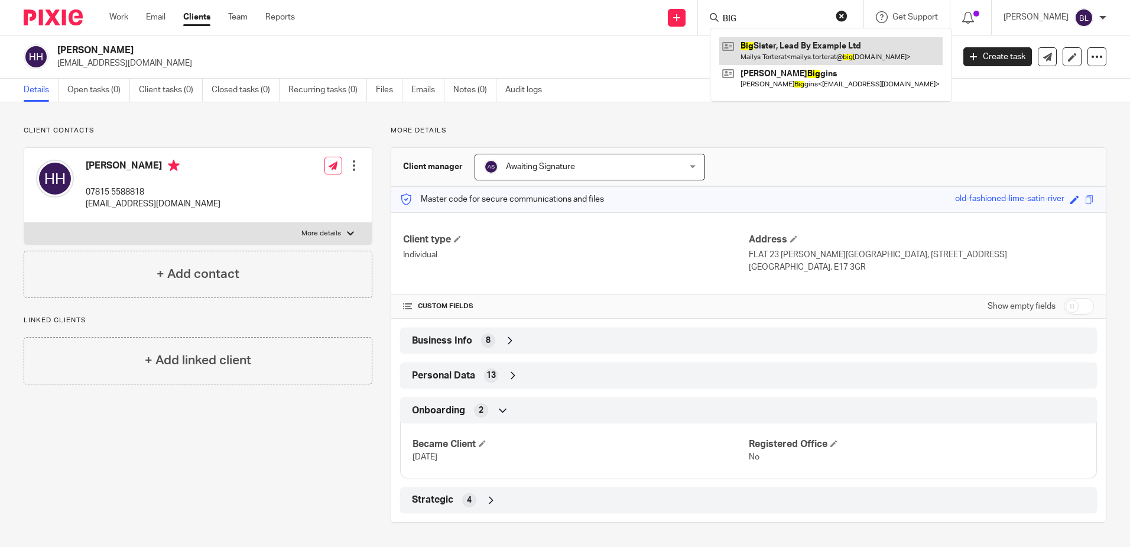
type input "BIG"
click at [781, 56] on link at bounding box center [830, 50] width 223 height 27
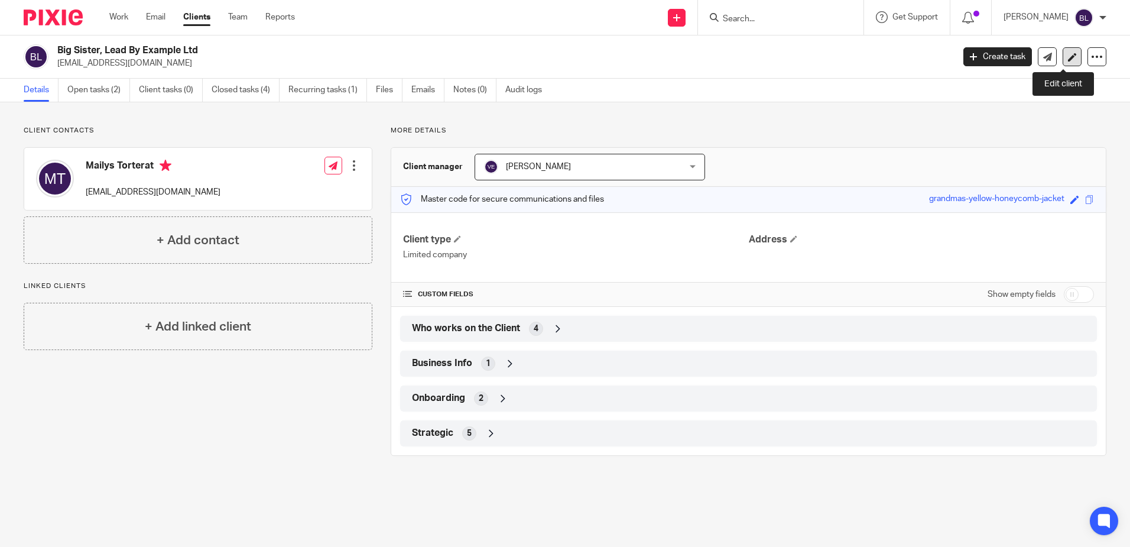
click at [1068, 59] on icon at bounding box center [1072, 57] width 9 height 9
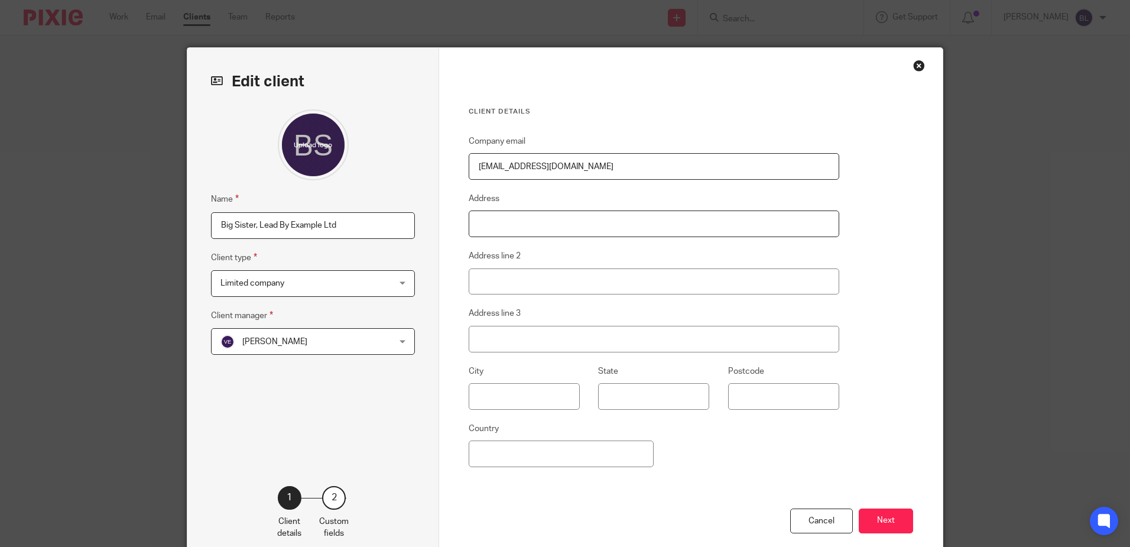
click at [481, 225] on input "Address" at bounding box center [654, 223] width 371 height 27
type input "[STREET_ADDRESS][PERSON_NAME]"
type input "[GEOGRAPHIC_DATA]"
type input "N17 7EP"
click at [888, 515] on button "Next" at bounding box center [886, 520] width 54 height 25
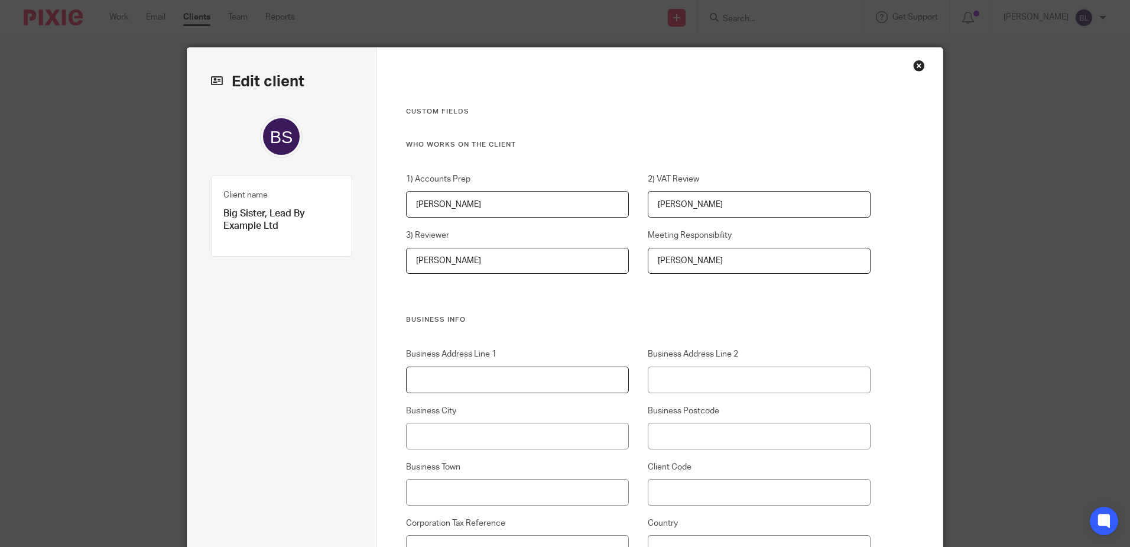
click at [420, 376] on input "Business Address Line 1" at bounding box center [517, 379] width 223 height 27
type input "192 RISLEY AVENUE"
type input "LONDON"
type input "N17 7EP"
type input "B270"
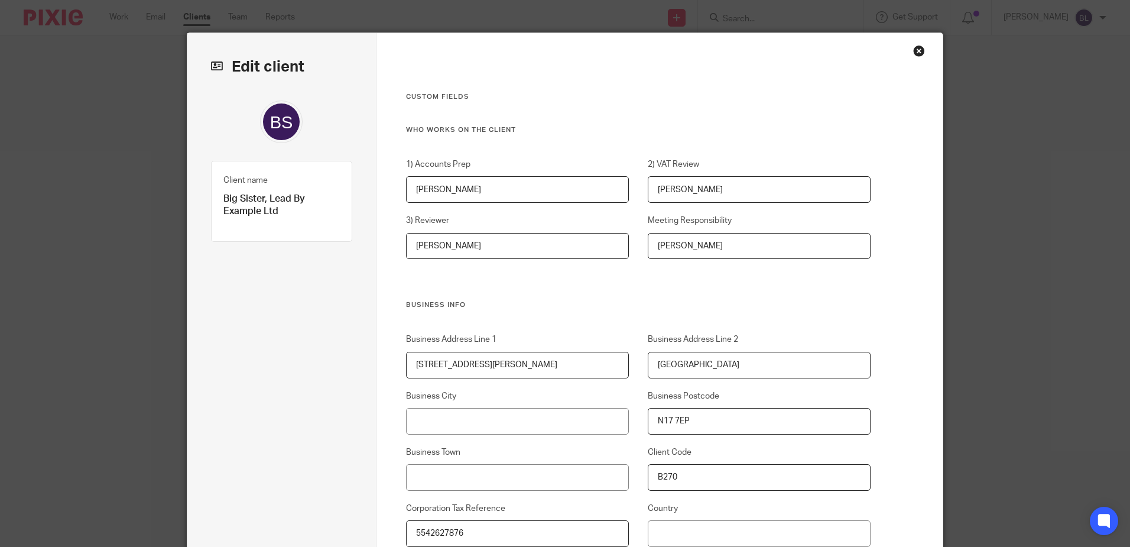
scroll to position [310, 0]
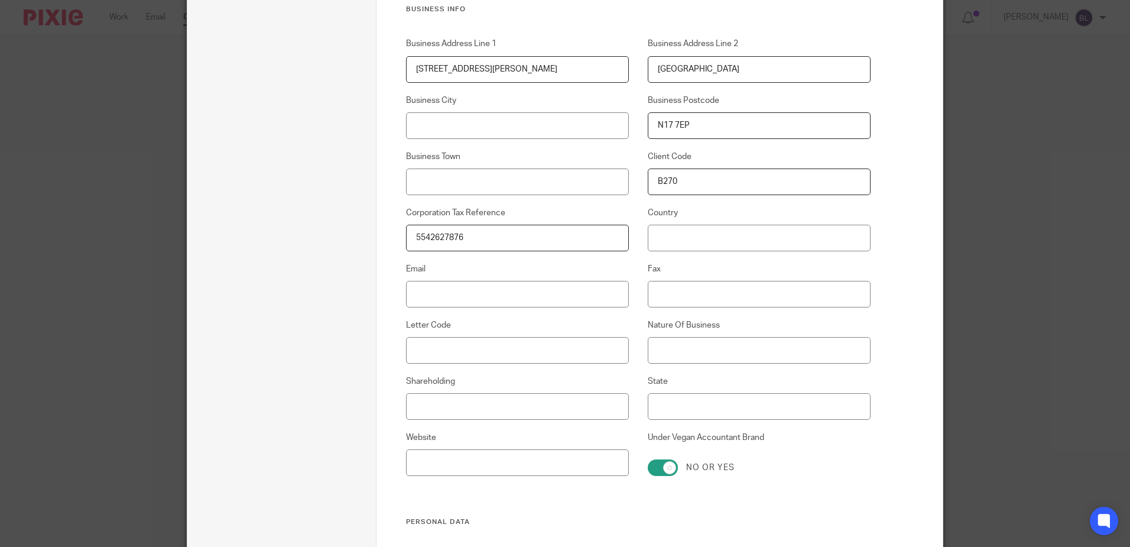
type input "5542627876"
click at [415, 290] on input "Email" at bounding box center [517, 294] width 223 height 27
type input "[EMAIL_ADDRESS][DOMAIN_NAME]"
type input "COFFEE SHOP"
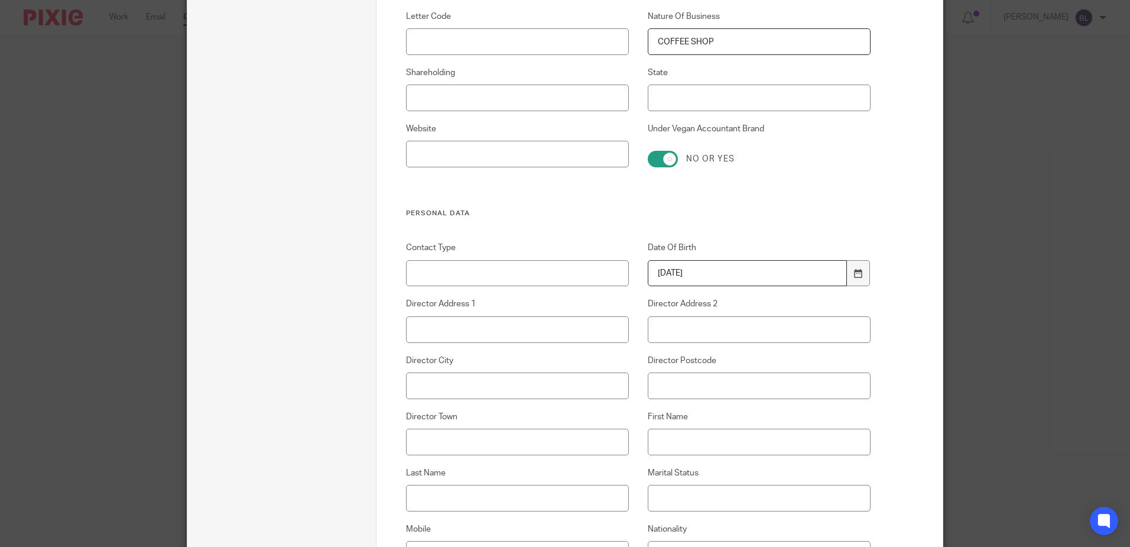
type input "1987-06-19"
type input "192 RISLEY AVENUE"
type input "[GEOGRAPHIC_DATA]"
type input "N17 7EP"
type input "MAILYS"
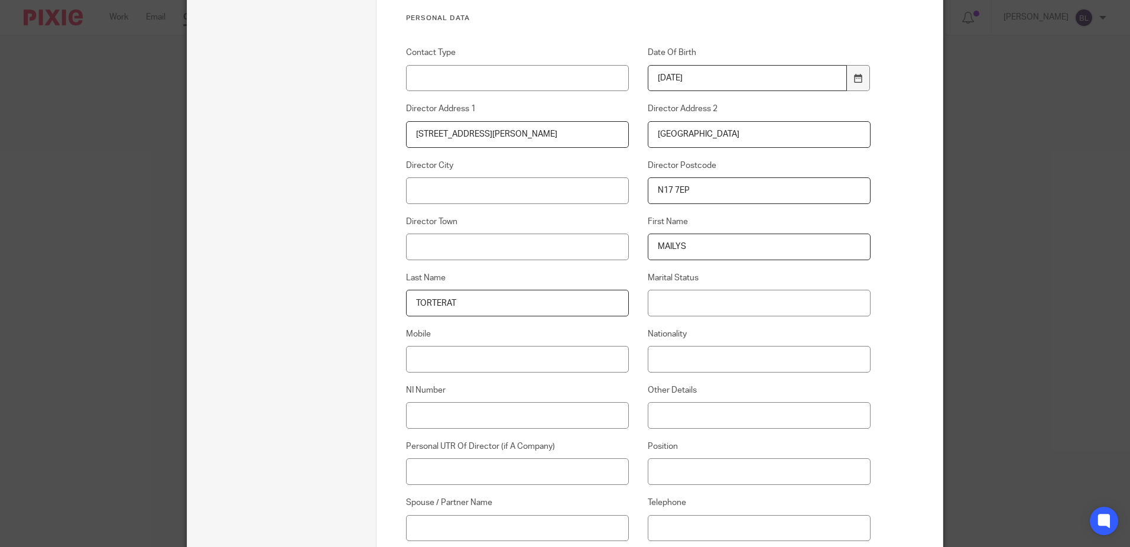
scroll to position [855, 0]
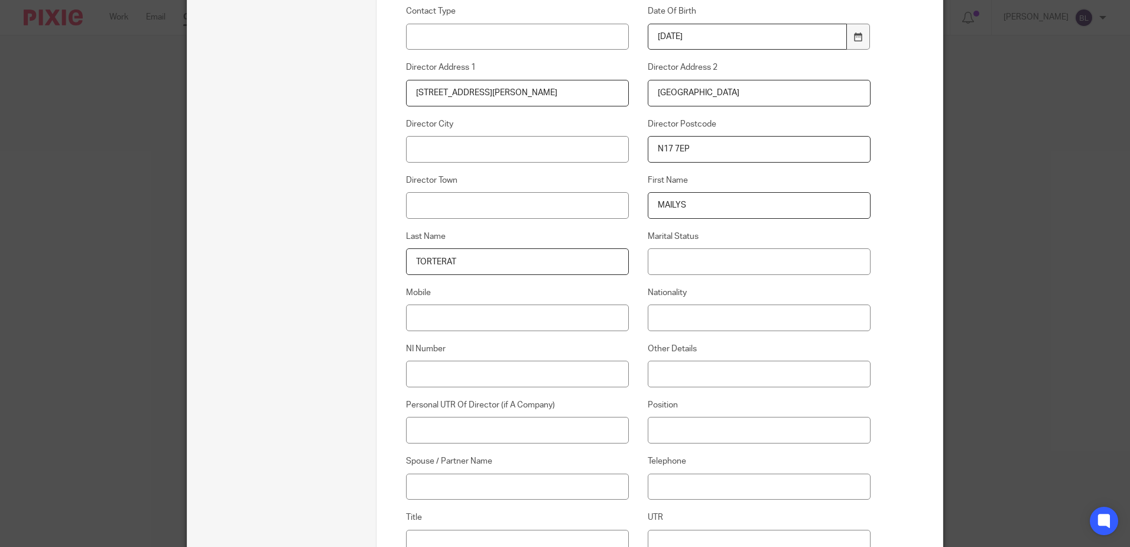
type input "TORTERAT"
click at [418, 320] on input "Mobile" at bounding box center [517, 317] width 223 height 27
click at [434, 314] on input "07723946993" at bounding box center [517, 317] width 223 height 27
type input "07723 946993"
click at [655, 317] on input "Nationality" at bounding box center [759, 317] width 223 height 27
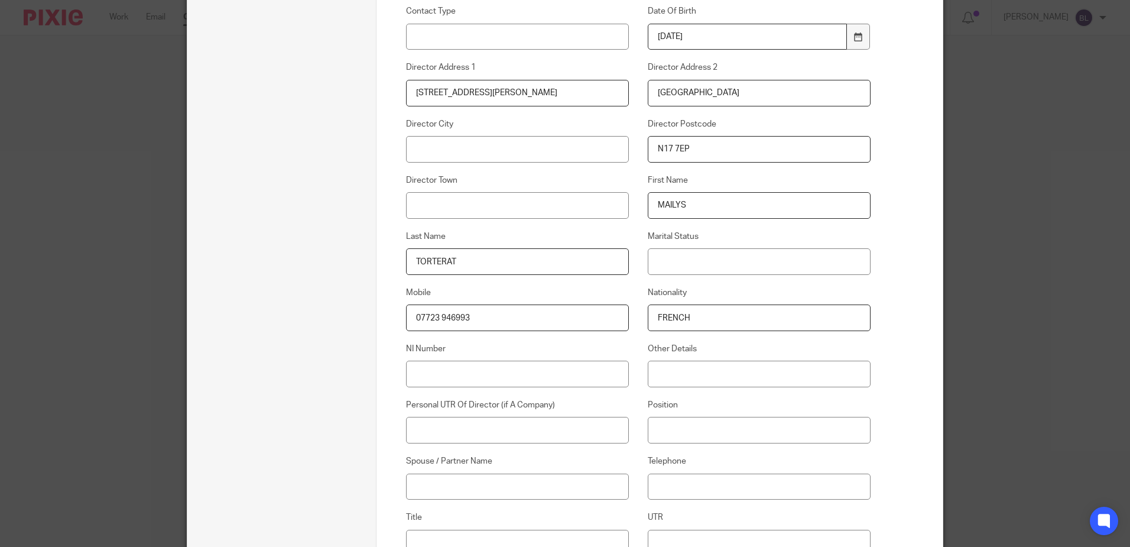
type input "FRENCH"
click at [424, 369] on input "NI Number" at bounding box center [517, 374] width 223 height 27
type input "SP880684A"
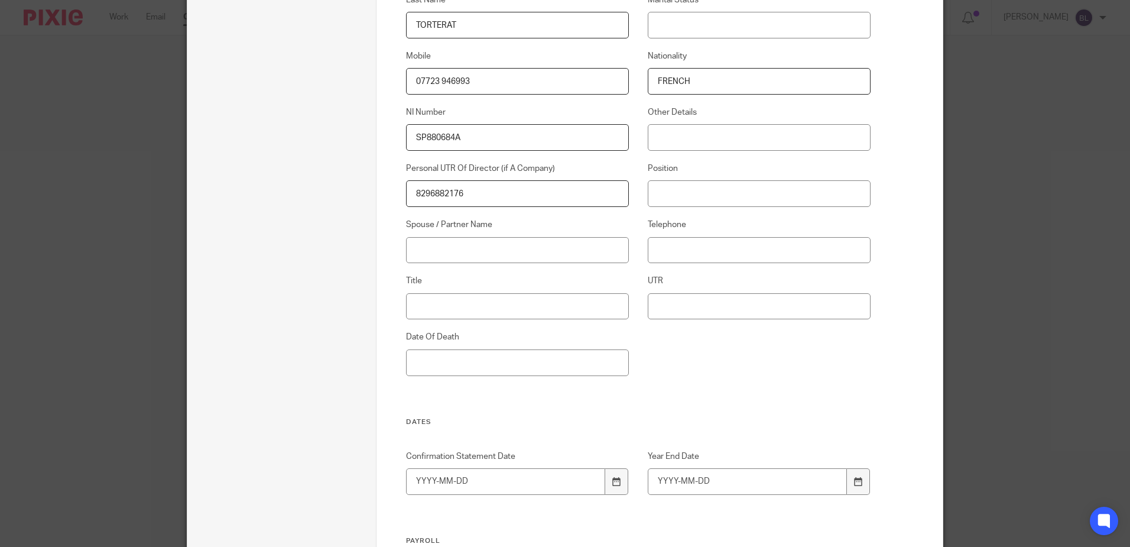
type input "8296882176"
click at [414, 306] on input "Title" at bounding box center [517, 306] width 223 height 27
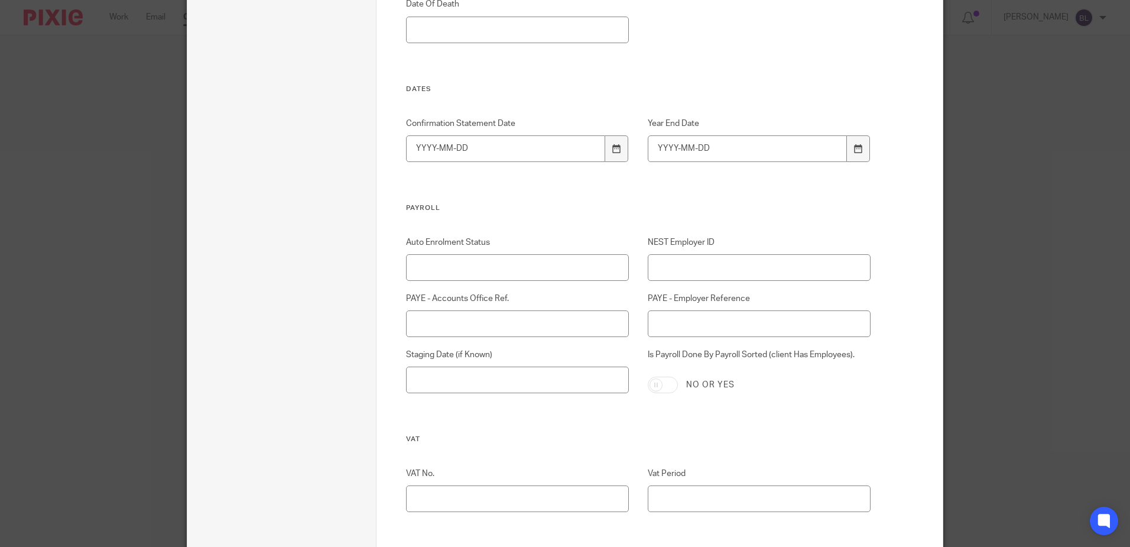
scroll to position [1446, 0]
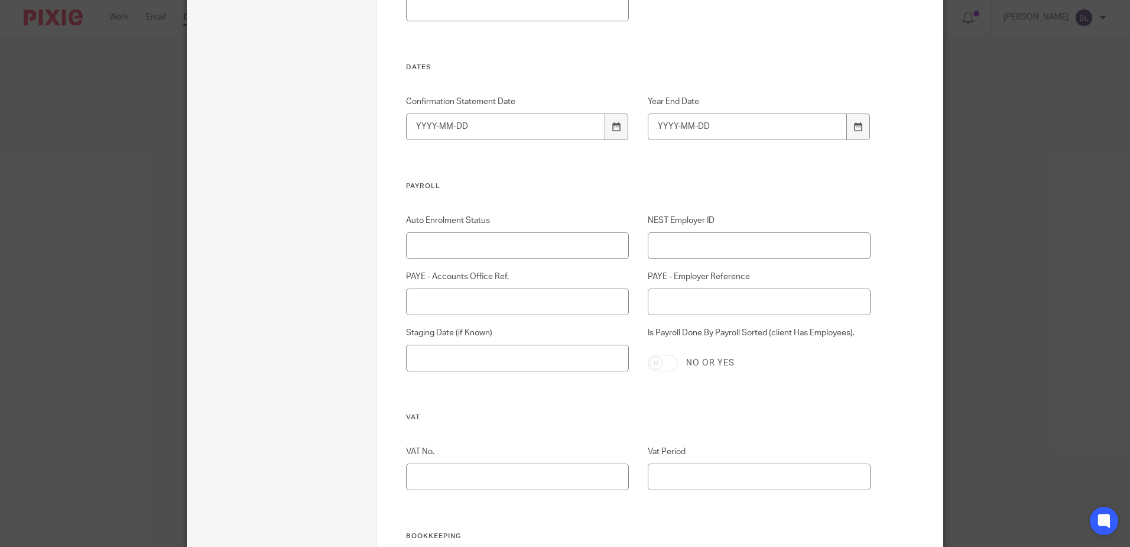
type input "MS"
click at [652, 121] on input "Year End Date" at bounding box center [748, 126] width 200 height 27
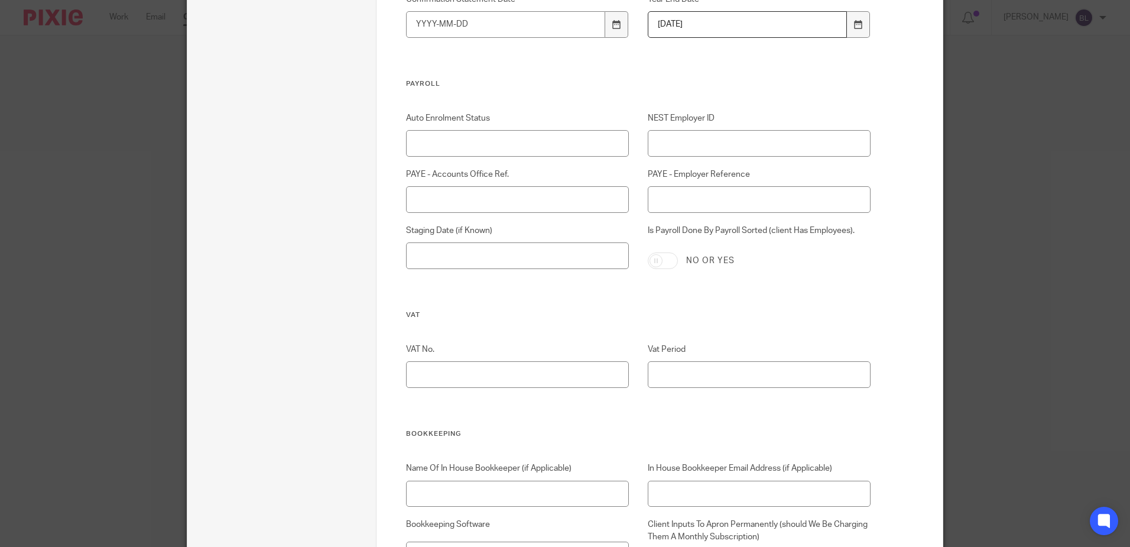
scroll to position [1505, 0]
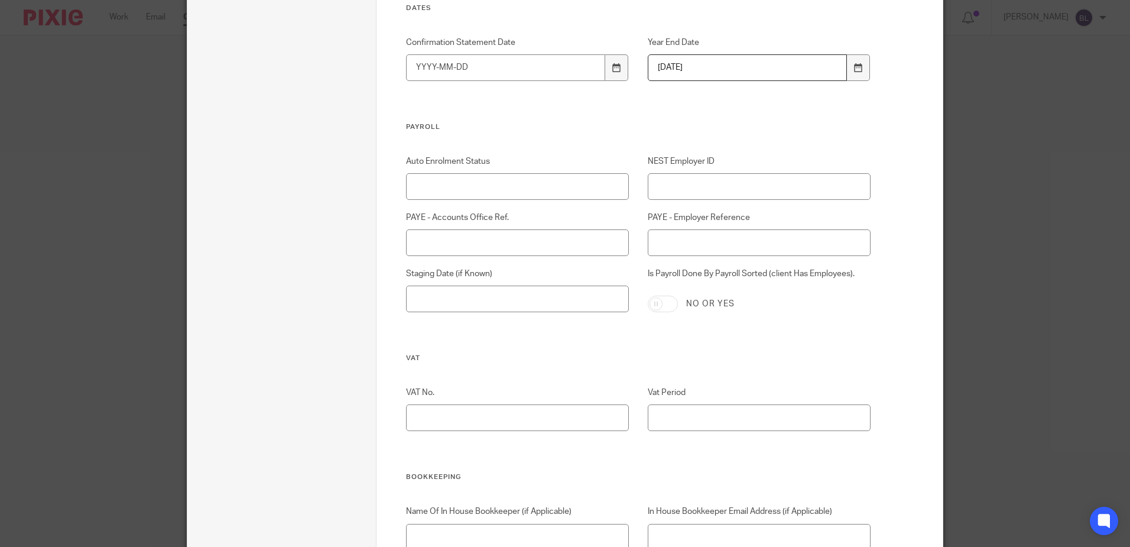
type input "2026-05-31"
click at [653, 243] on input "PAYE - Employer Reference" at bounding box center [759, 242] width 223 height 27
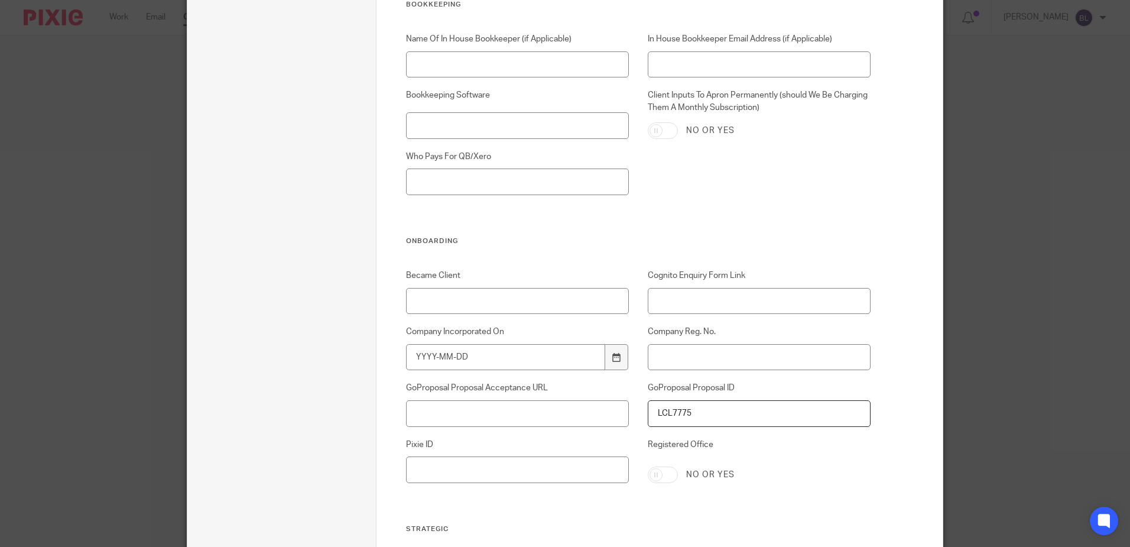
scroll to position [1978, 0]
type input "120/AF01281"
click at [408, 296] on input "Became Client" at bounding box center [517, 300] width 223 height 27
type input "26/08/2025"
click at [411, 352] on input "Company Incorporated On" at bounding box center [506, 356] width 200 height 27
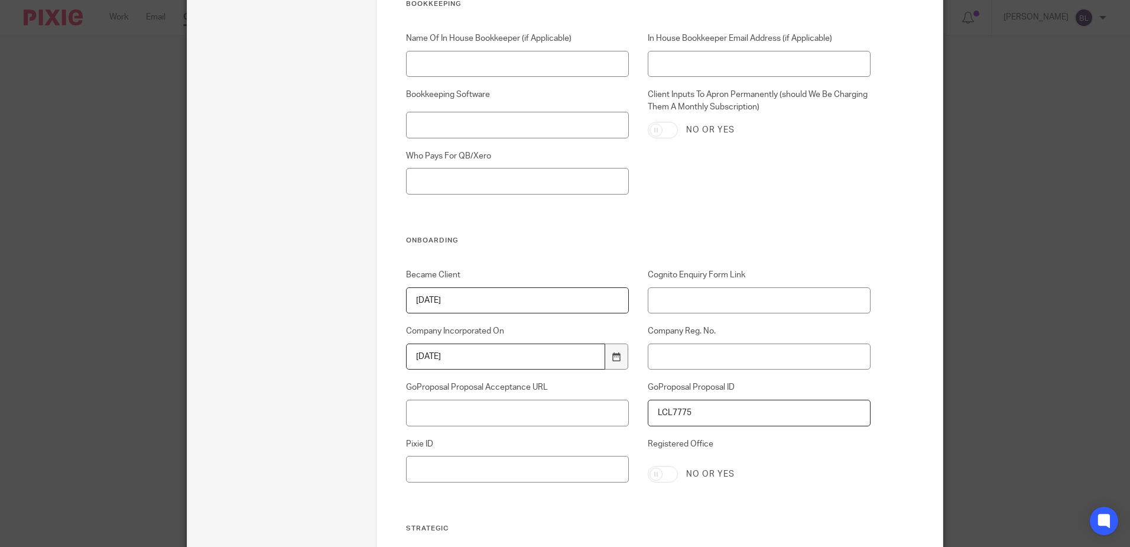
type input "2023-05-15"
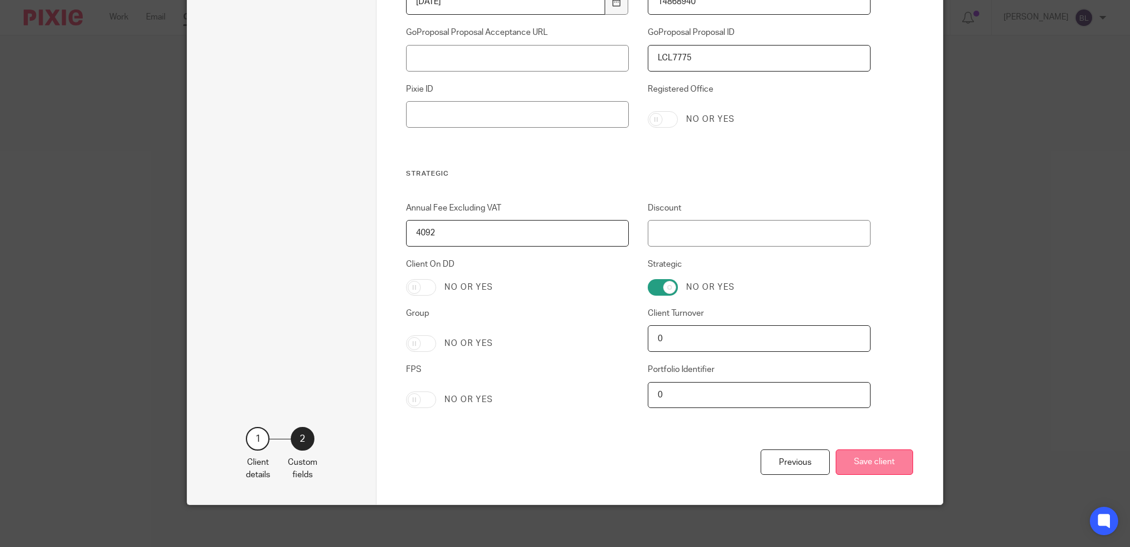
type input "14868940"
click at [863, 466] on button "Save client" at bounding box center [874, 461] width 77 height 25
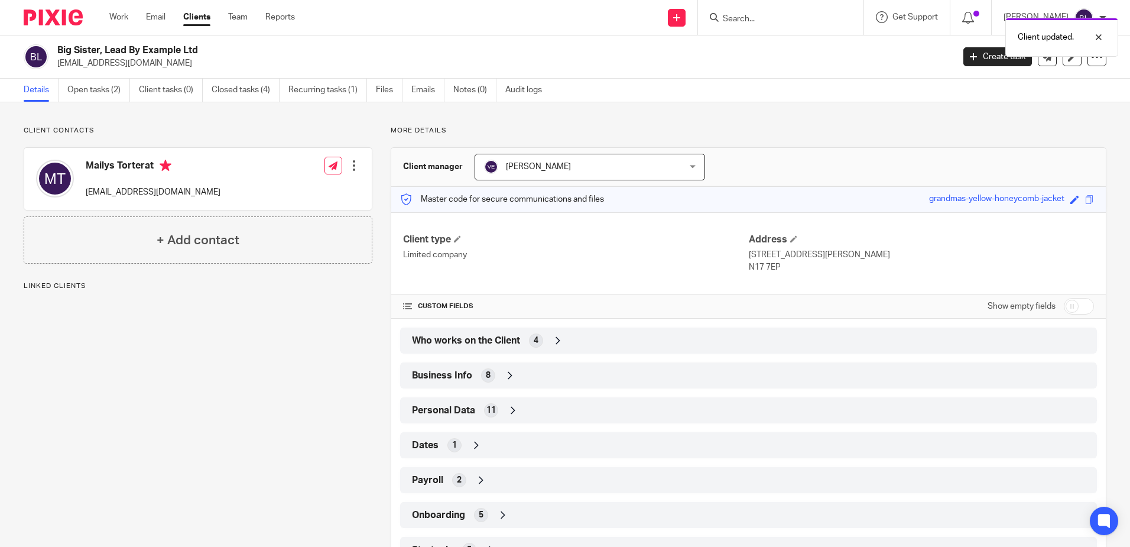
click at [350, 163] on div at bounding box center [354, 166] width 12 height 12
click at [279, 191] on link "Edit contact" at bounding box center [298, 191] width 113 height 17
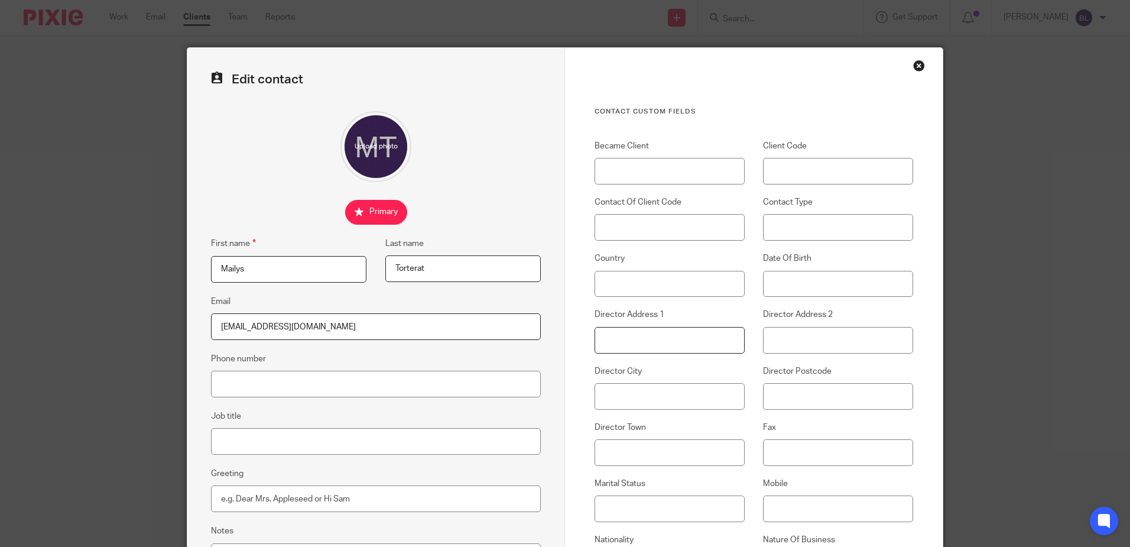
click at [598, 341] on input "Director Address 1" at bounding box center [670, 340] width 150 height 27
type input "[STREET_ADDRESS][PERSON_NAME]"
type input "[GEOGRAPHIC_DATA]"
type input "N17 7EP"
click at [619, 174] on input "Became Client" at bounding box center [670, 171] width 150 height 27
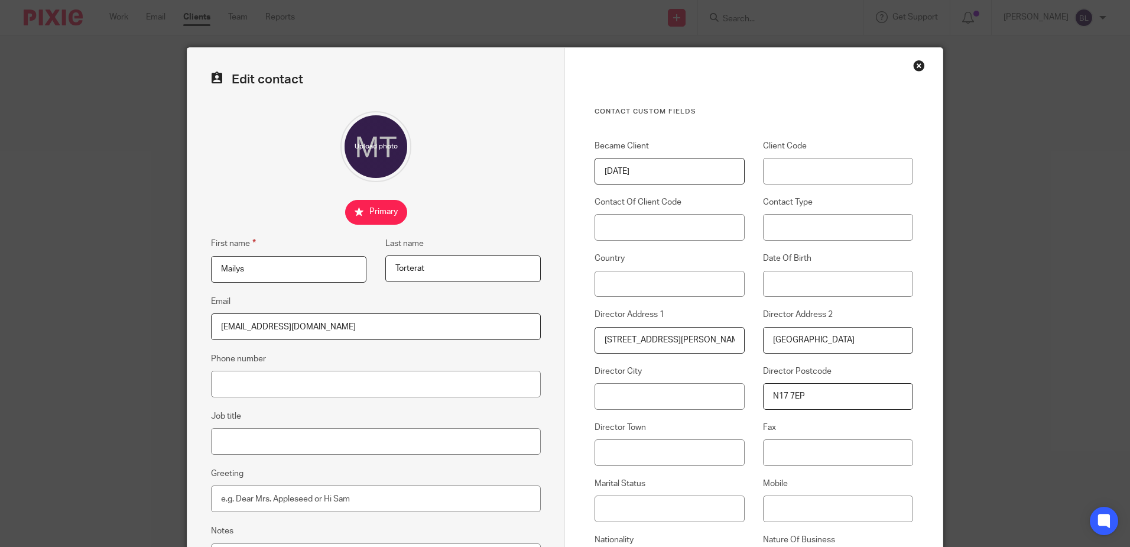
type input "[DATE]"
type input "B270A"
type input "B270"
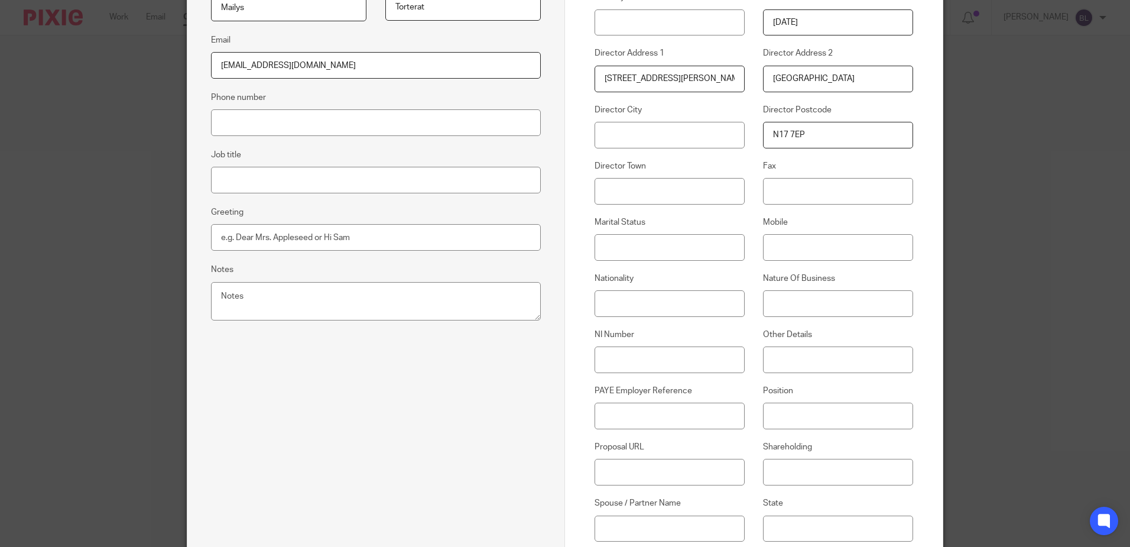
scroll to position [296, 0]
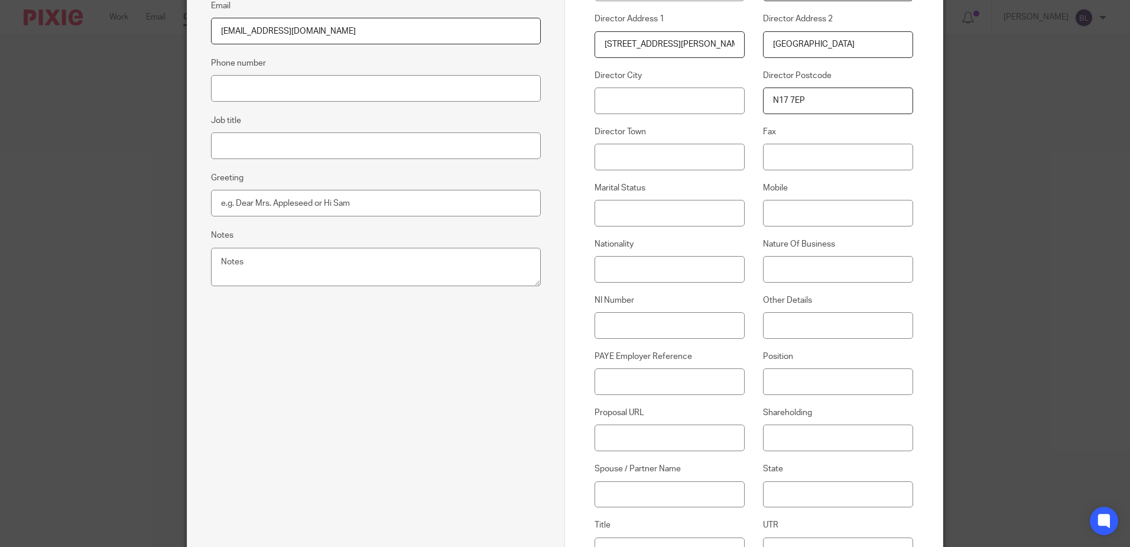
type input "[DATE]"
click at [598, 262] on input "Nationality" at bounding box center [670, 269] width 150 height 27
type input "FRENCH"
click at [777, 212] on input "Mobile" at bounding box center [838, 213] width 150 height 27
type input "07723 946993"
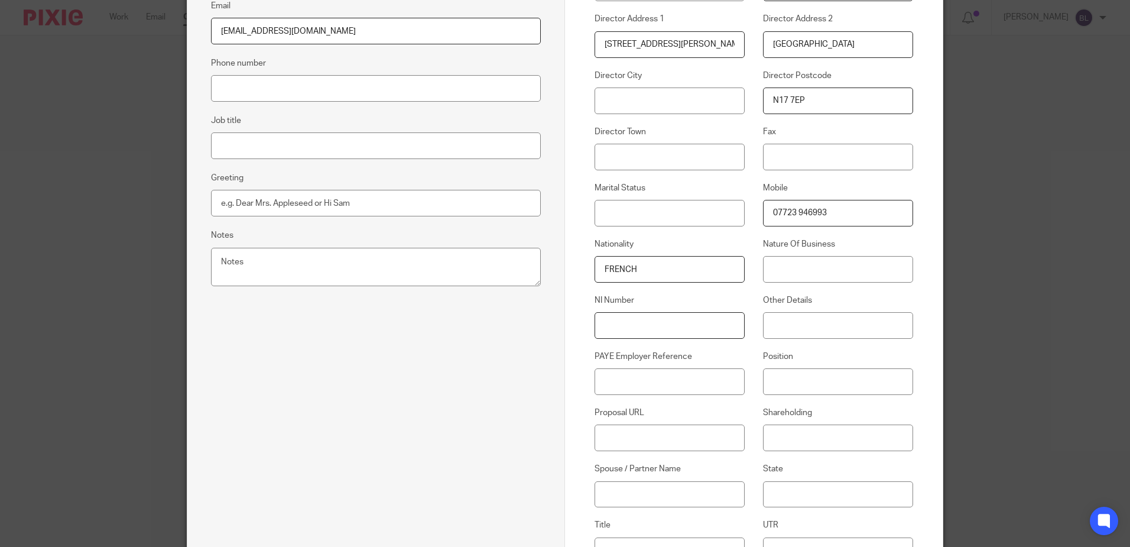
click at [597, 320] on input "NI Number" at bounding box center [670, 325] width 150 height 27
click at [778, 273] on input "Nature Of Business" at bounding box center [838, 269] width 150 height 27
type input "COFFEE SHOP"
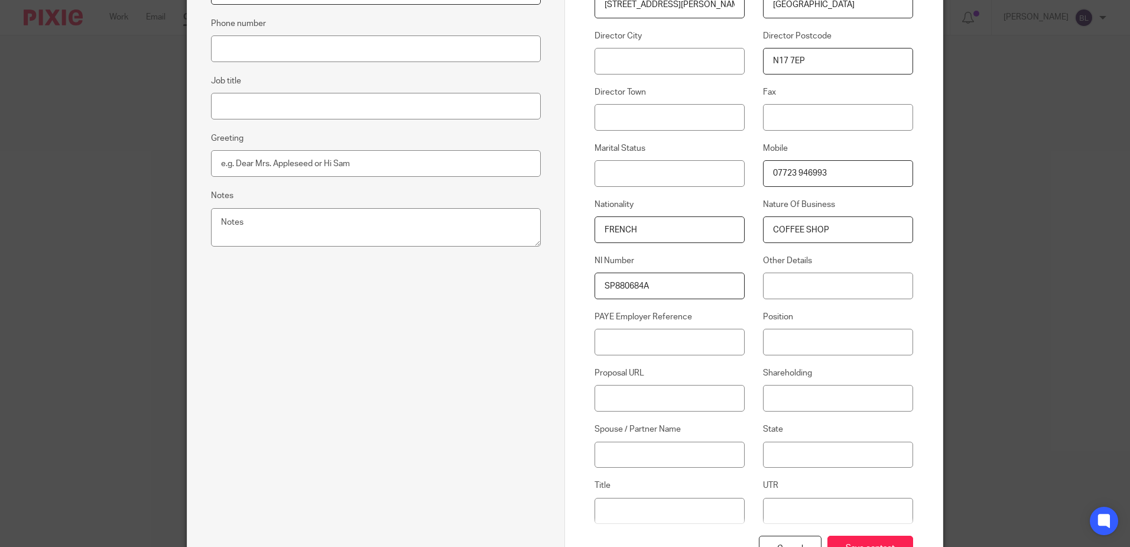
scroll to position [427, 0]
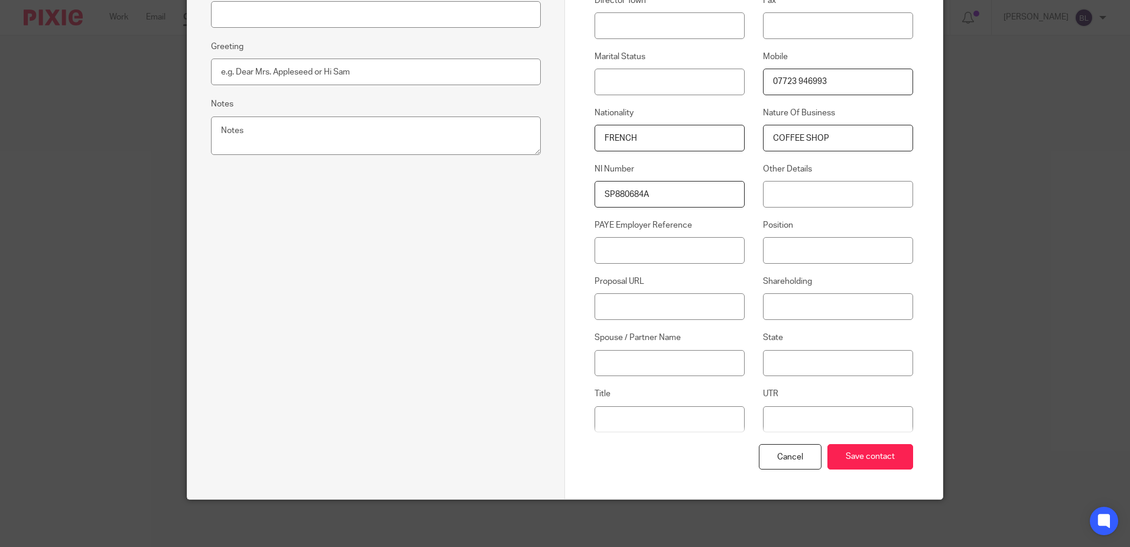
type input "SP880684A"
click at [602, 421] on input "Title" at bounding box center [670, 419] width 150 height 27
type input "MS"
type input "8296882176"
click at [901, 451] on input "Save contact" at bounding box center [870, 456] width 86 height 25
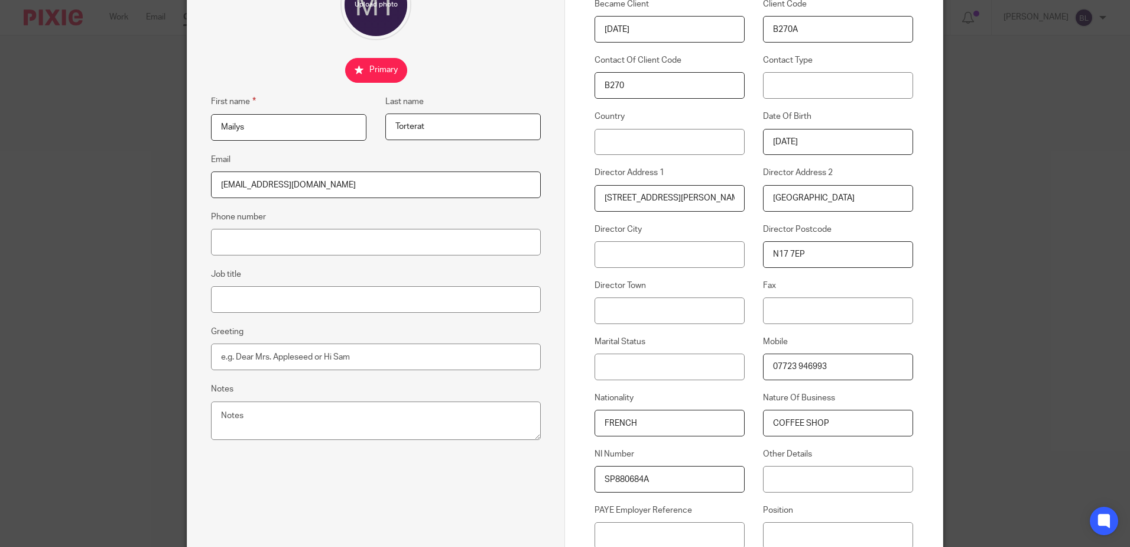
scroll to position [131, 0]
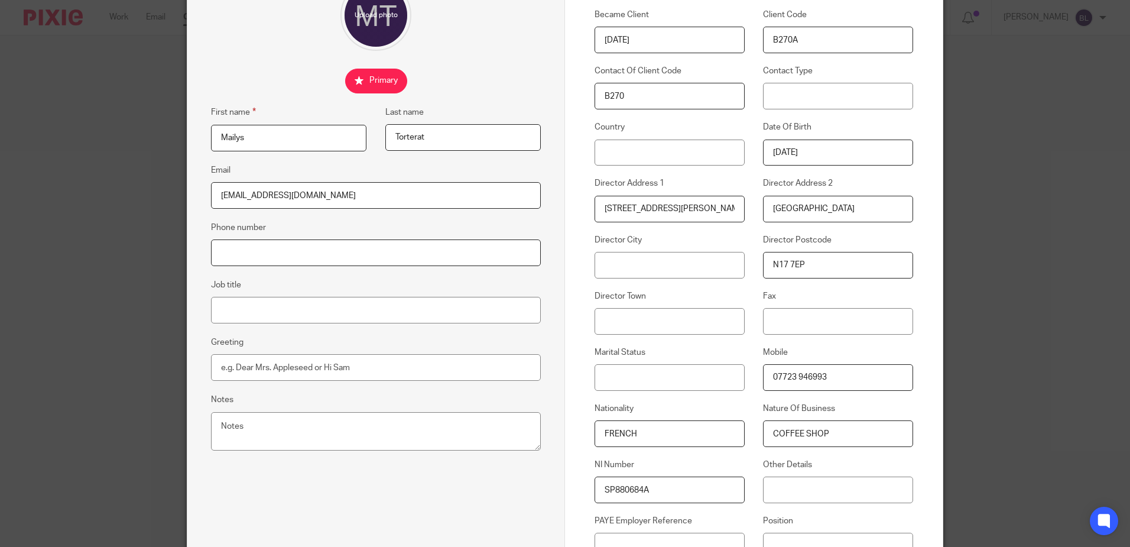
click at [229, 251] on input "Phone number" at bounding box center [376, 252] width 330 height 27
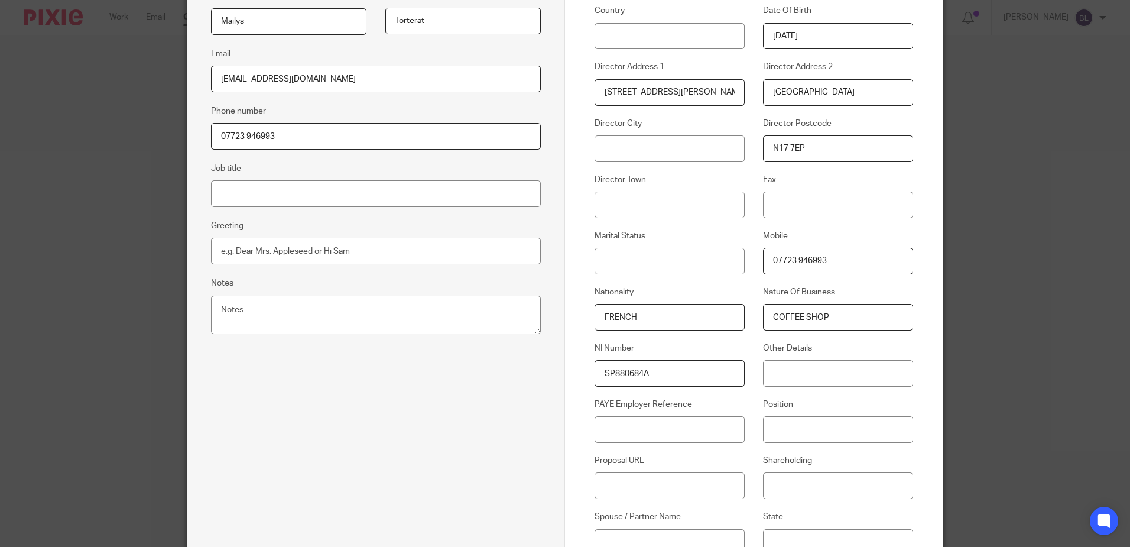
scroll to position [427, 0]
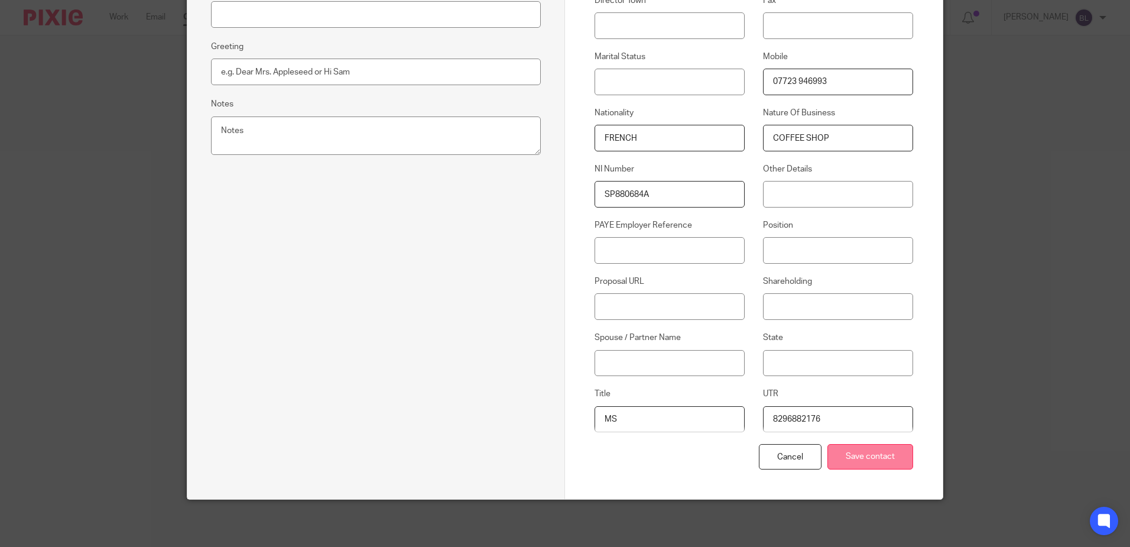
type input "07723 946993"
click at [858, 453] on input "Save contact" at bounding box center [870, 456] width 86 height 25
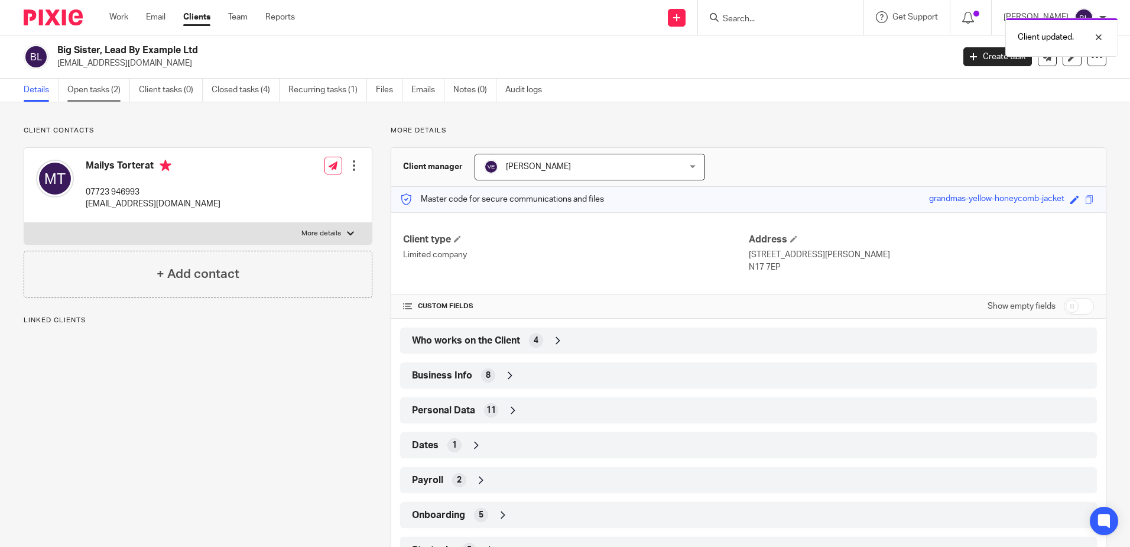
click at [91, 88] on link "Open tasks (2)" at bounding box center [98, 90] width 63 height 23
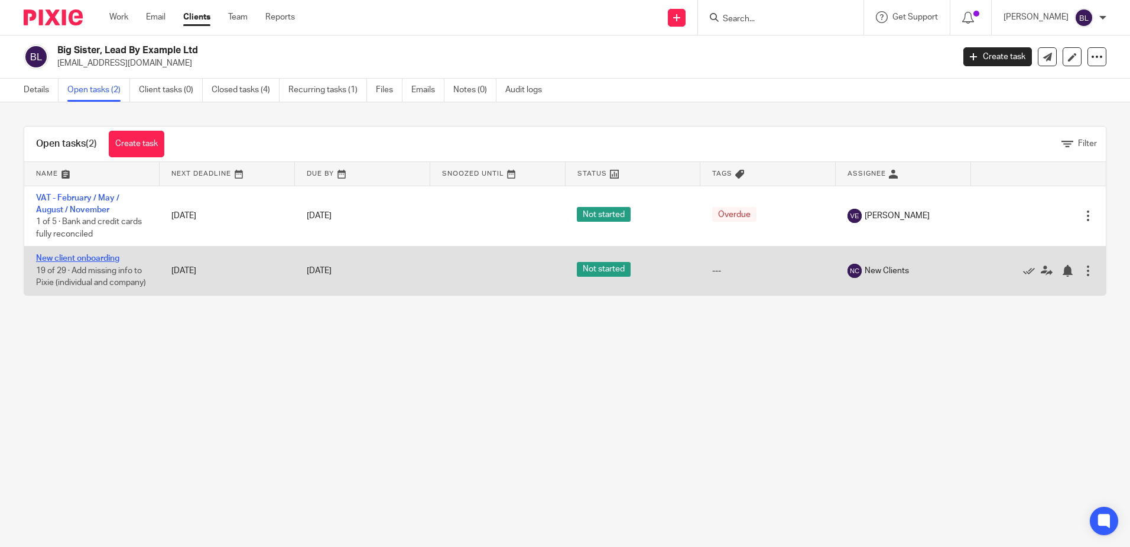
click at [85, 258] on link "New client onboarding" at bounding box center [77, 258] width 83 height 8
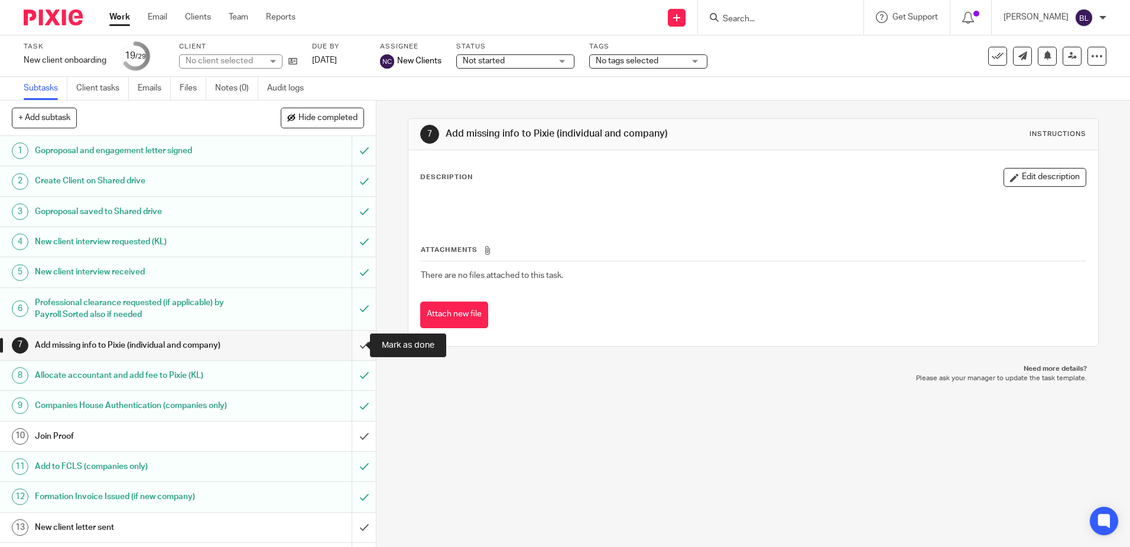
click at [349, 344] on input "submit" at bounding box center [188, 345] width 376 height 30
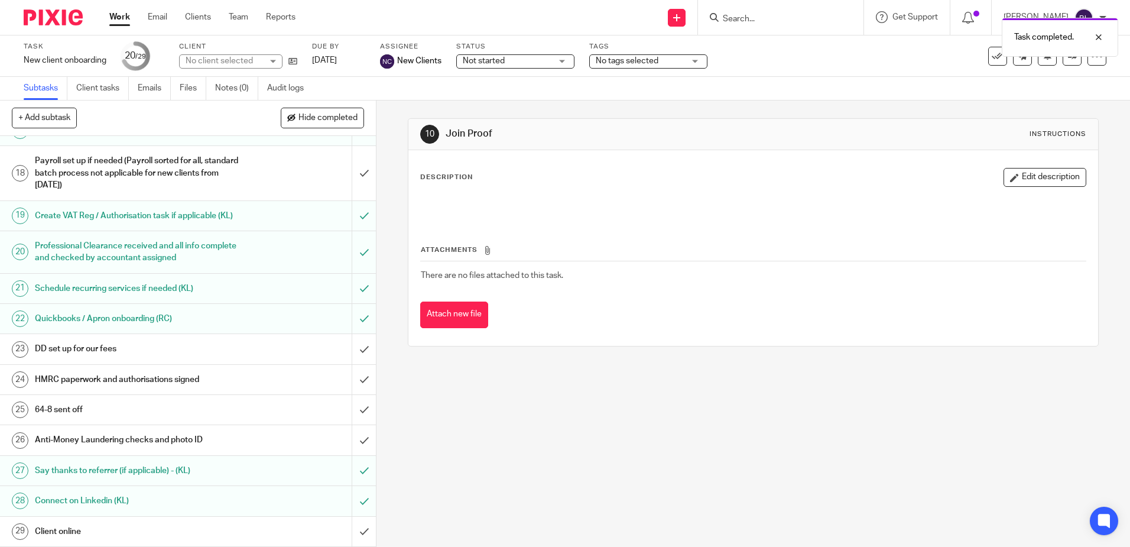
scroll to position [530, 0]
